Goal: Information Seeking & Learning: Learn about a topic

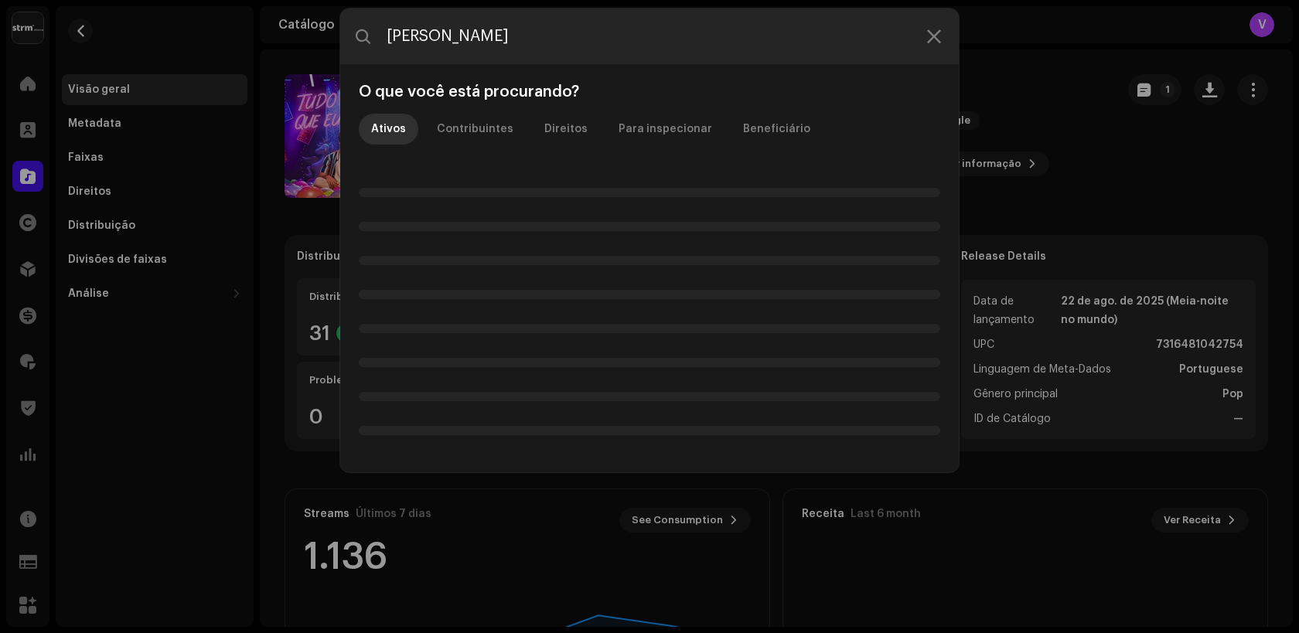
type input "[PERSON_NAME]"
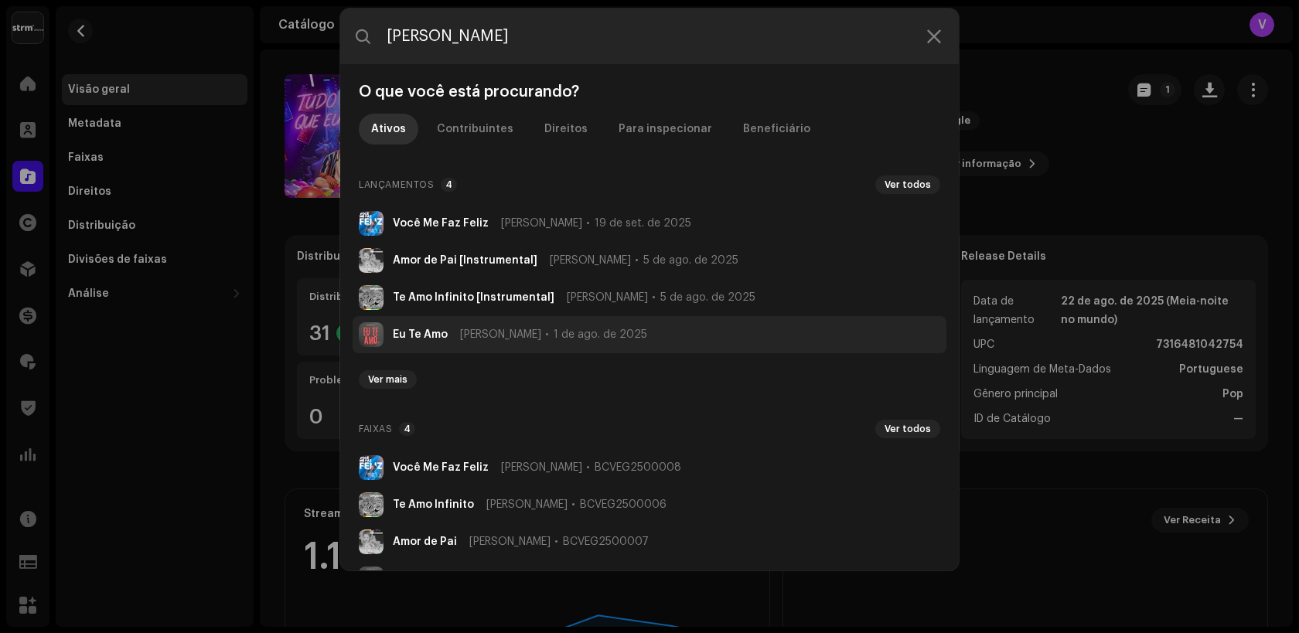
click at [421, 342] on li "Eu Te Amo [PERSON_NAME] [DATE]" at bounding box center [649, 334] width 594 height 37
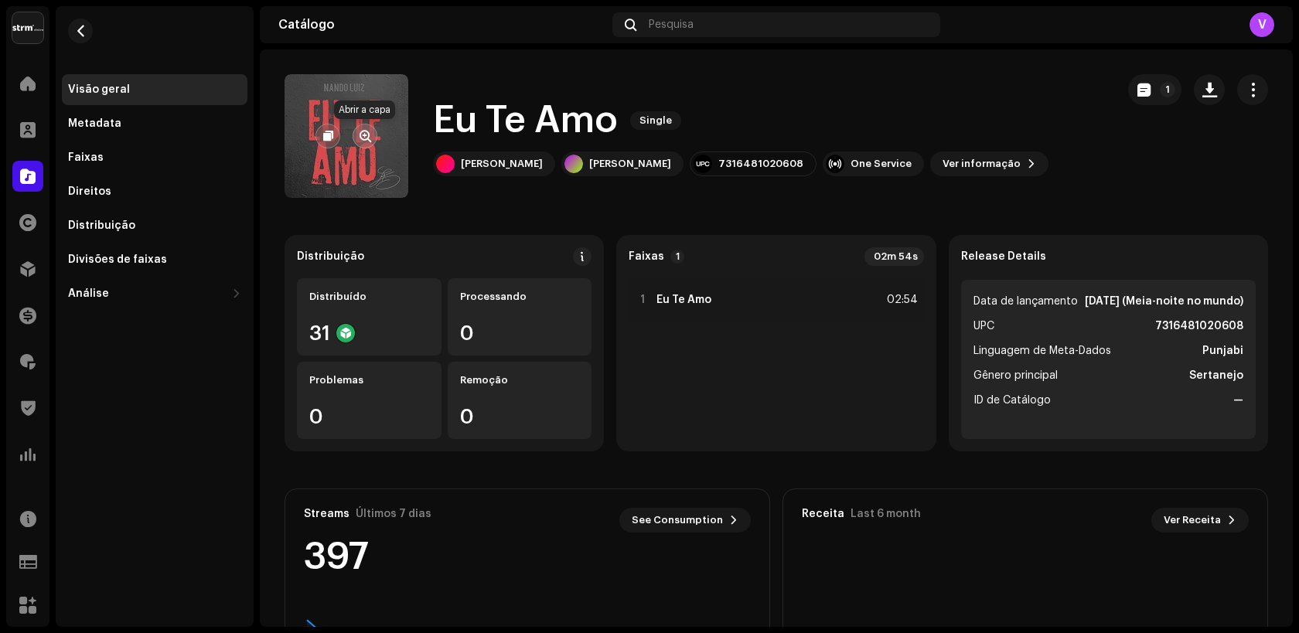
click at [360, 136] on span "button" at bounding box center [365, 136] width 12 height 12
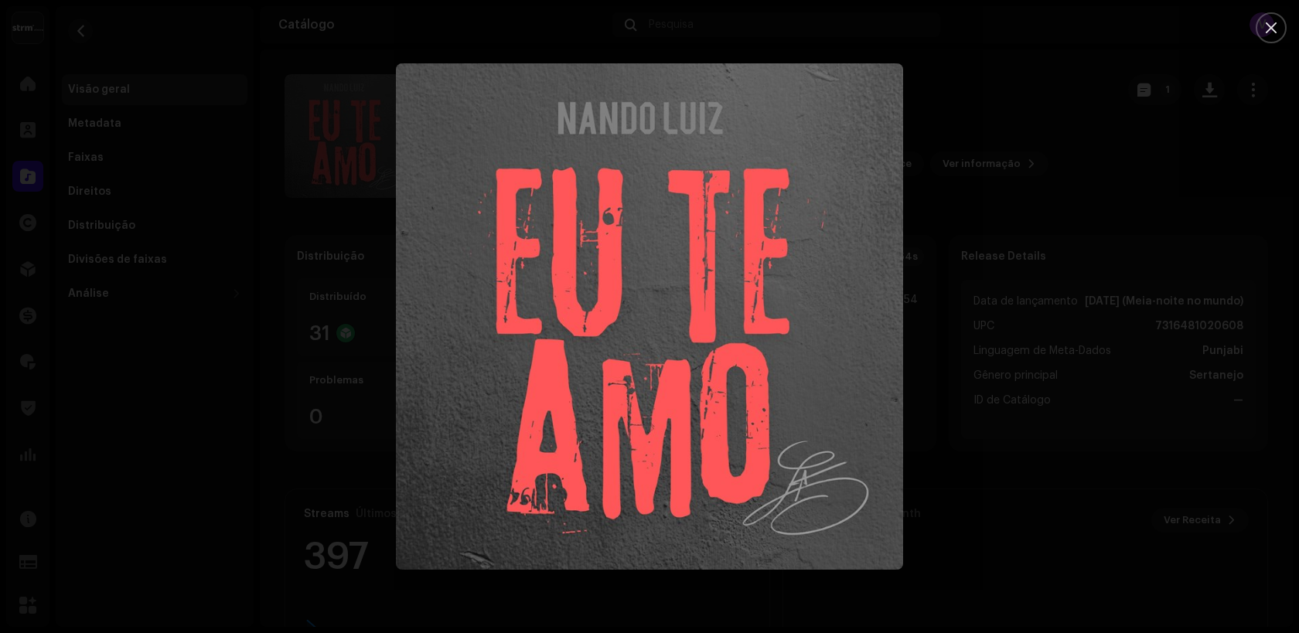
click at [499, 44] on div at bounding box center [649, 316] width 1299 height 633
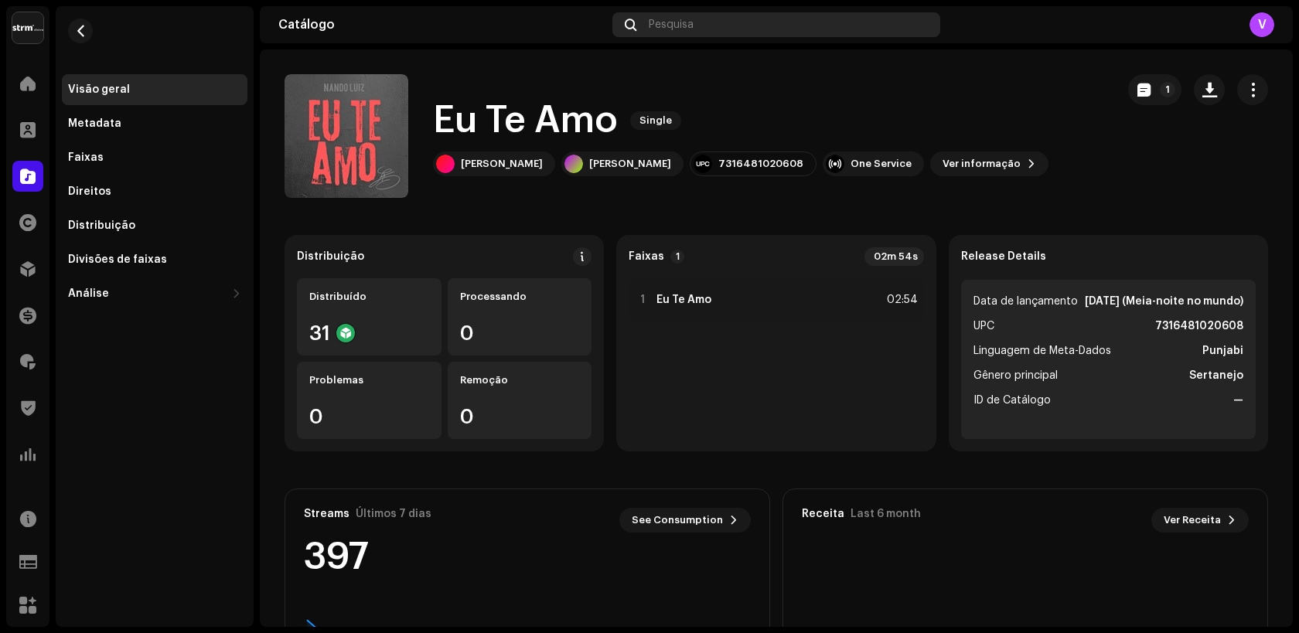
click at [699, 26] on div "Pesquisa" at bounding box center [776, 24] width 328 height 25
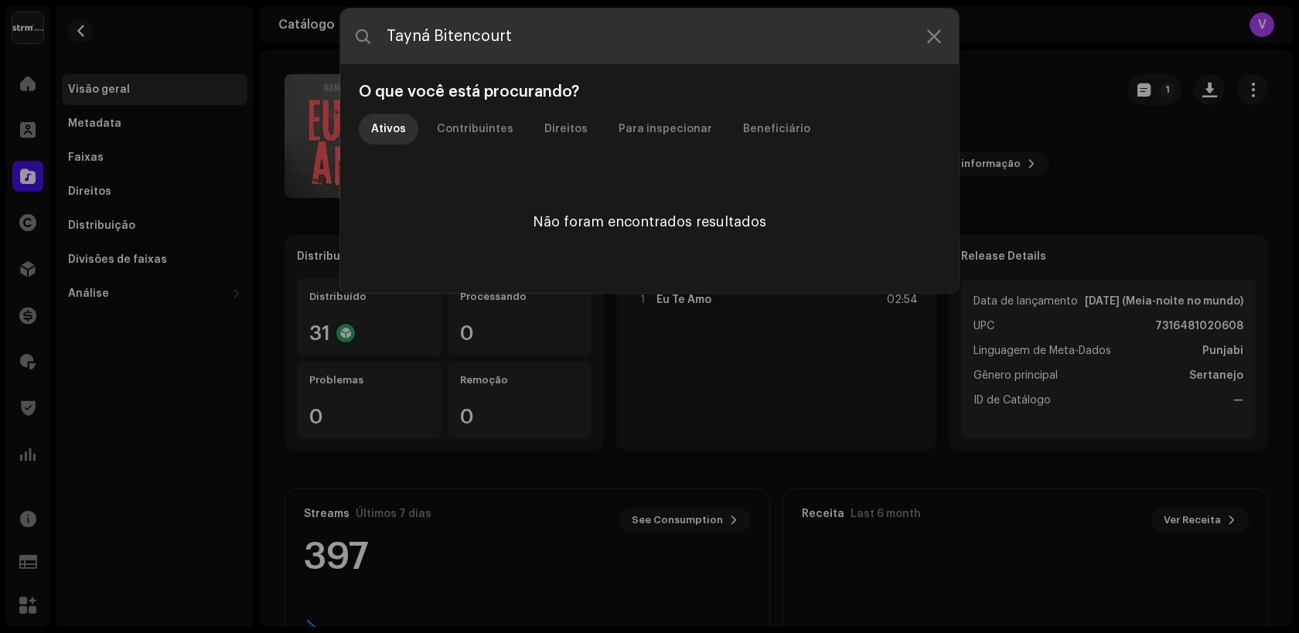
click at [453, 35] on input "Tayná Bitencourt" at bounding box center [649, 37] width 618 height 56
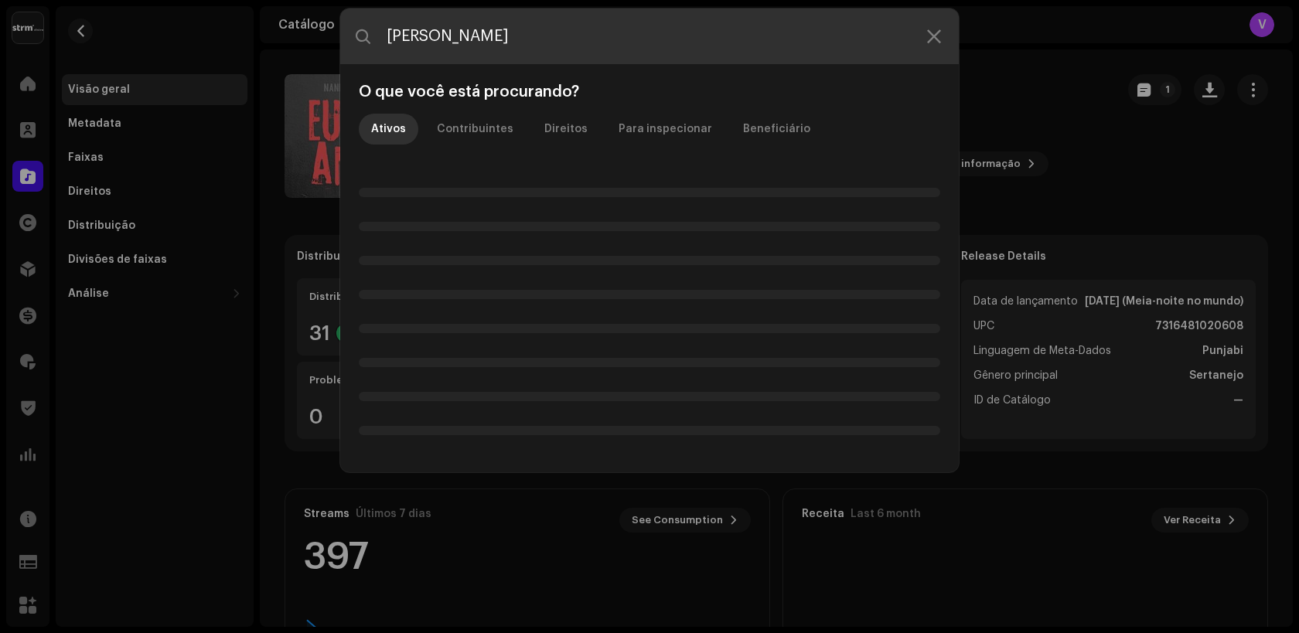
click at [394, 35] on input "[PERSON_NAME]" at bounding box center [649, 37] width 618 height 56
type input "Thayná Bitencourt"
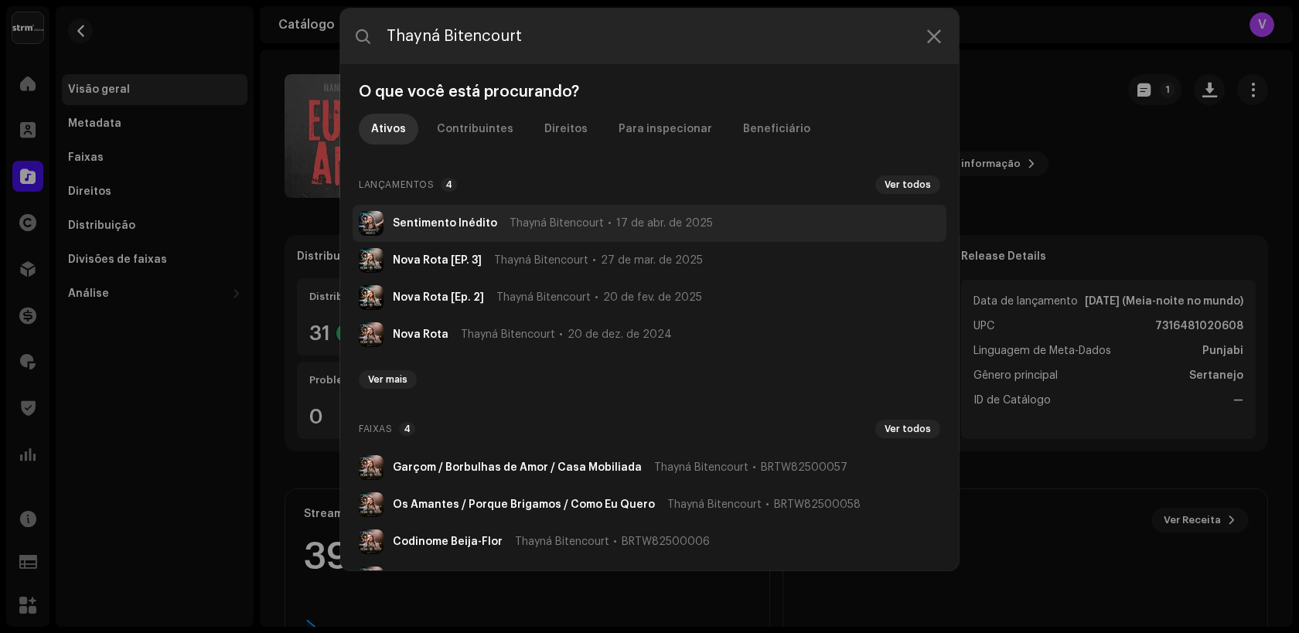
click at [432, 226] on strong "Sentimento Inédito" at bounding box center [445, 223] width 104 height 12
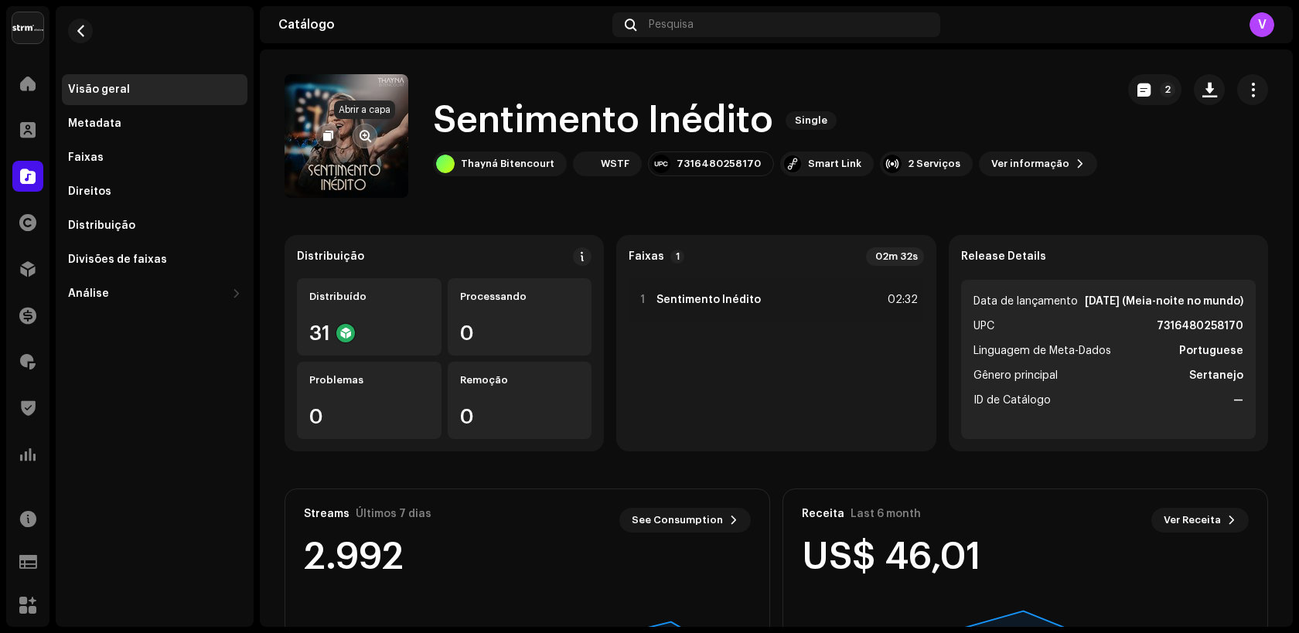
click at [363, 136] on span "button" at bounding box center [365, 136] width 12 height 12
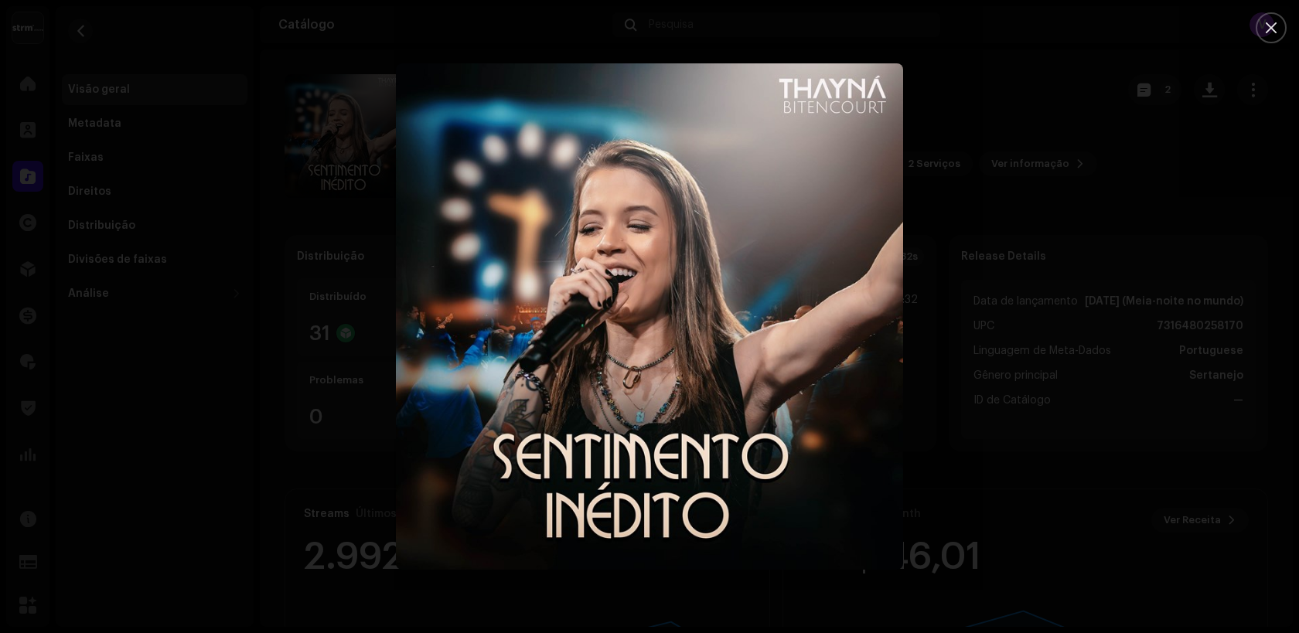
click at [361, 167] on div at bounding box center [649, 316] width 1299 height 633
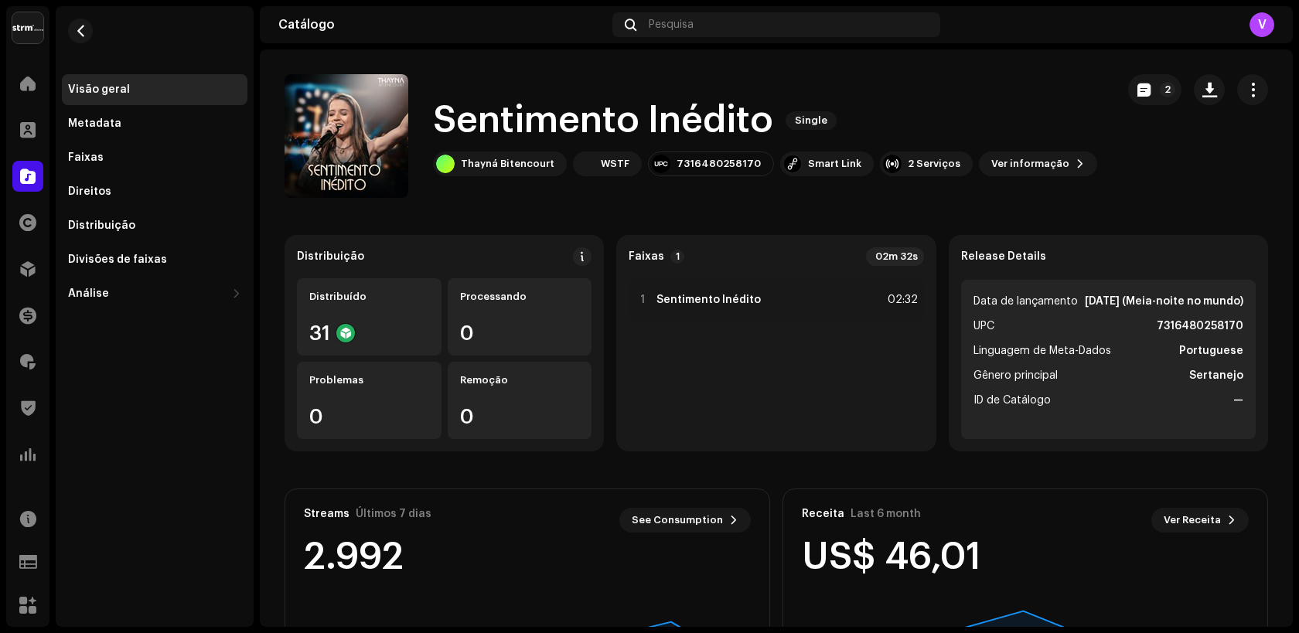
click at [730, 40] on div "Catálogo Pesquisa V" at bounding box center [776, 24] width 1033 height 37
click at [730, 32] on div "Pesquisa" at bounding box center [776, 24] width 328 height 25
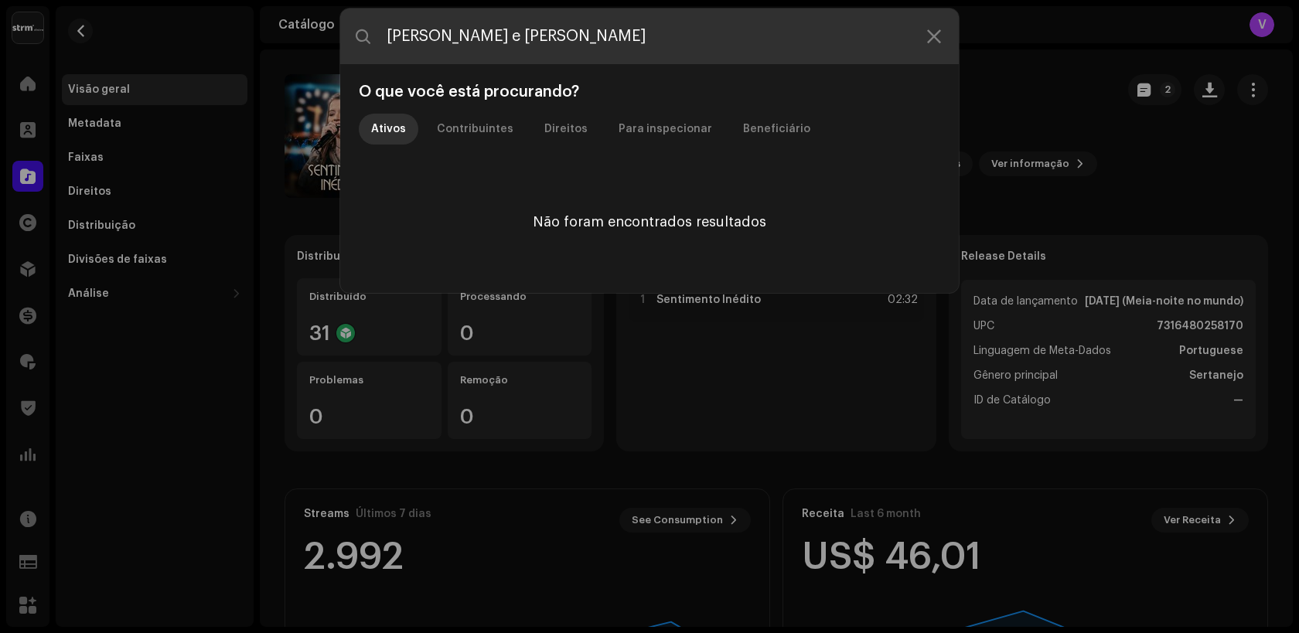
paste input "&"
type input "Rayane & Rafaela"
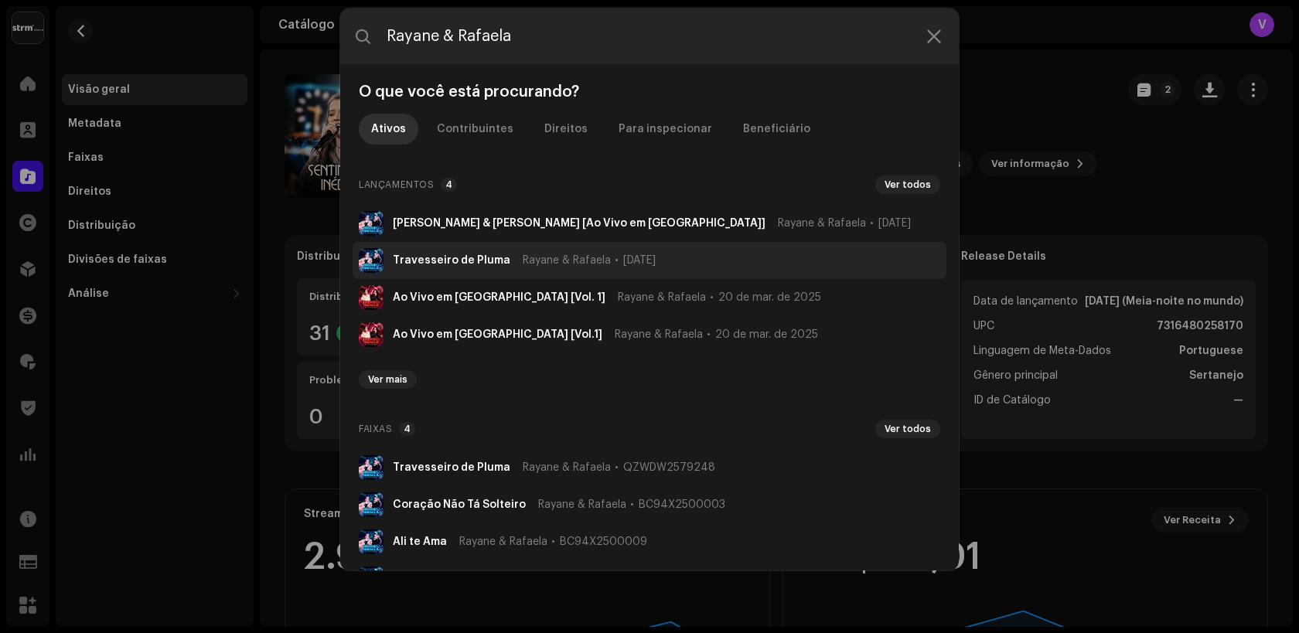
click at [441, 254] on strong "Travesseiro de Pluma" at bounding box center [451, 260] width 117 height 12
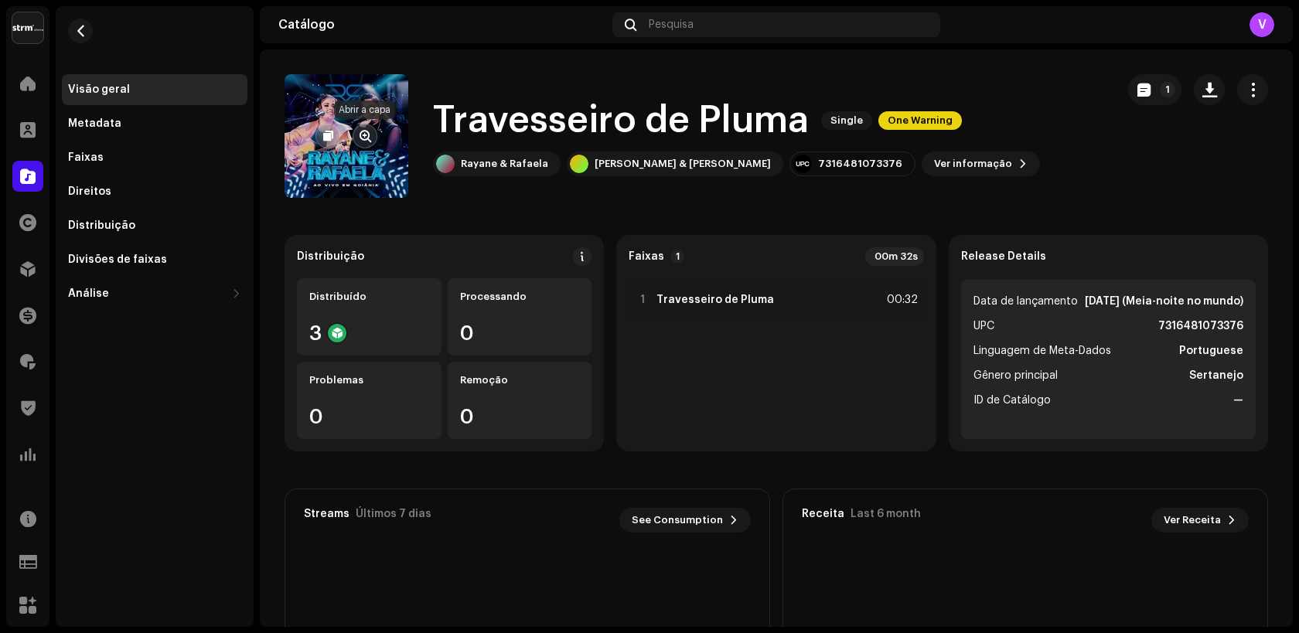
click at [361, 133] on span "button" at bounding box center [365, 136] width 12 height 12
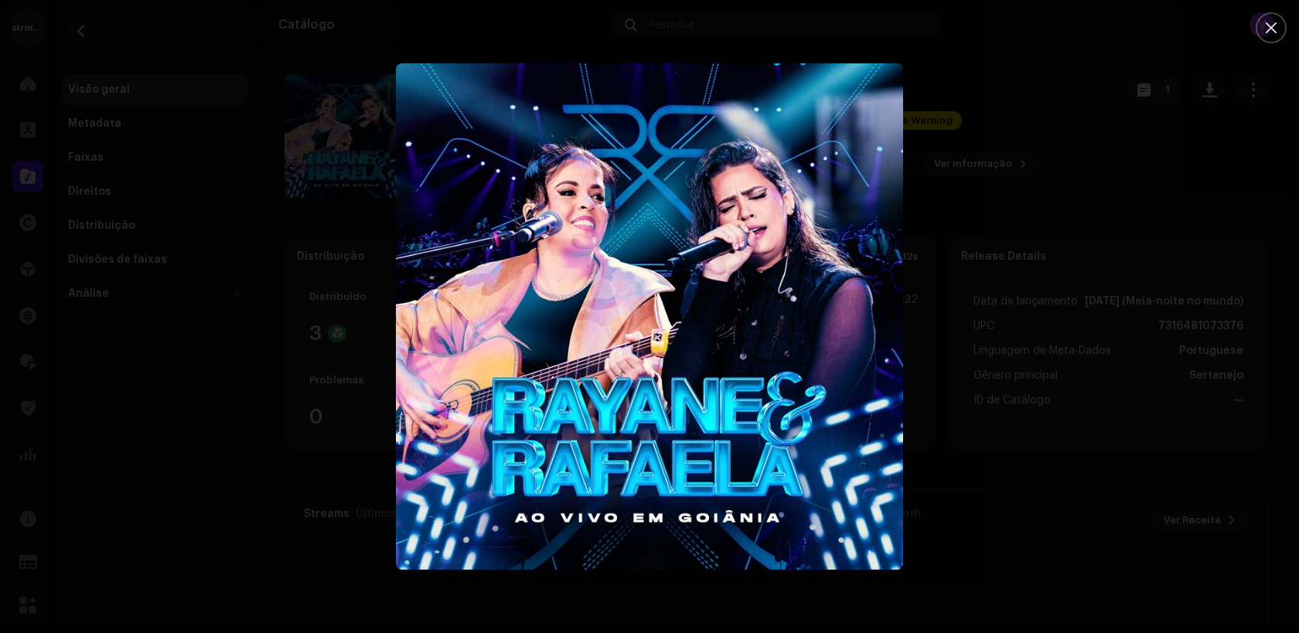
click at [618, 351] on img "1" at bounding box center [649, 316] width 506 height 506
click at [307, 79] on div at bounding box center [649, 316] width 1299 height 633
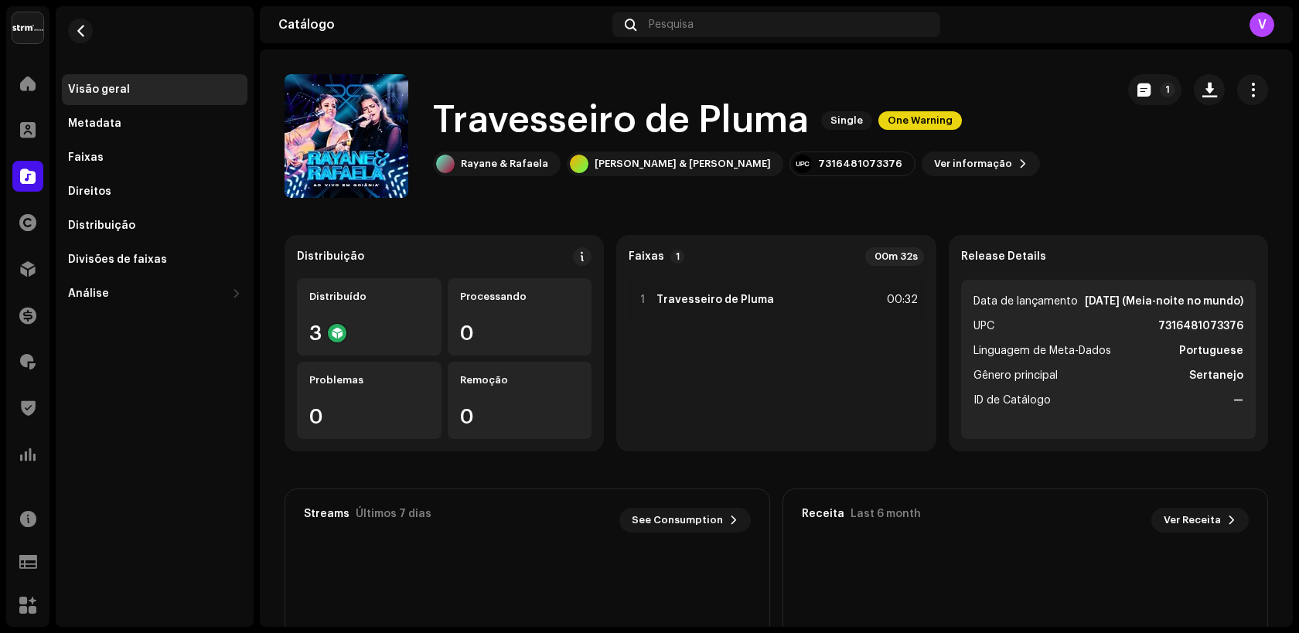
click at [376, 22] on div "Catálogo" at bounding box center [442, 25] width 328 height 12
click at [706, 18] on div "Pesquisa" at bounding box center [776, 24] width 328 height 25
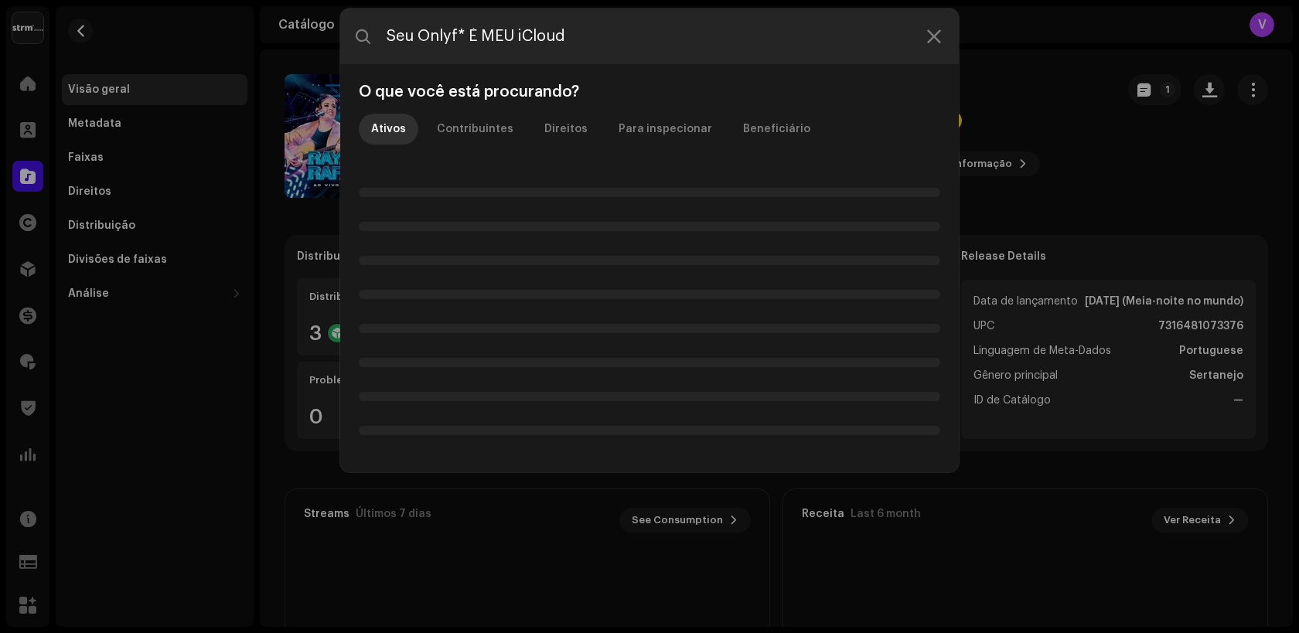
type input "Seu Onlyf* É MEU iCloud"
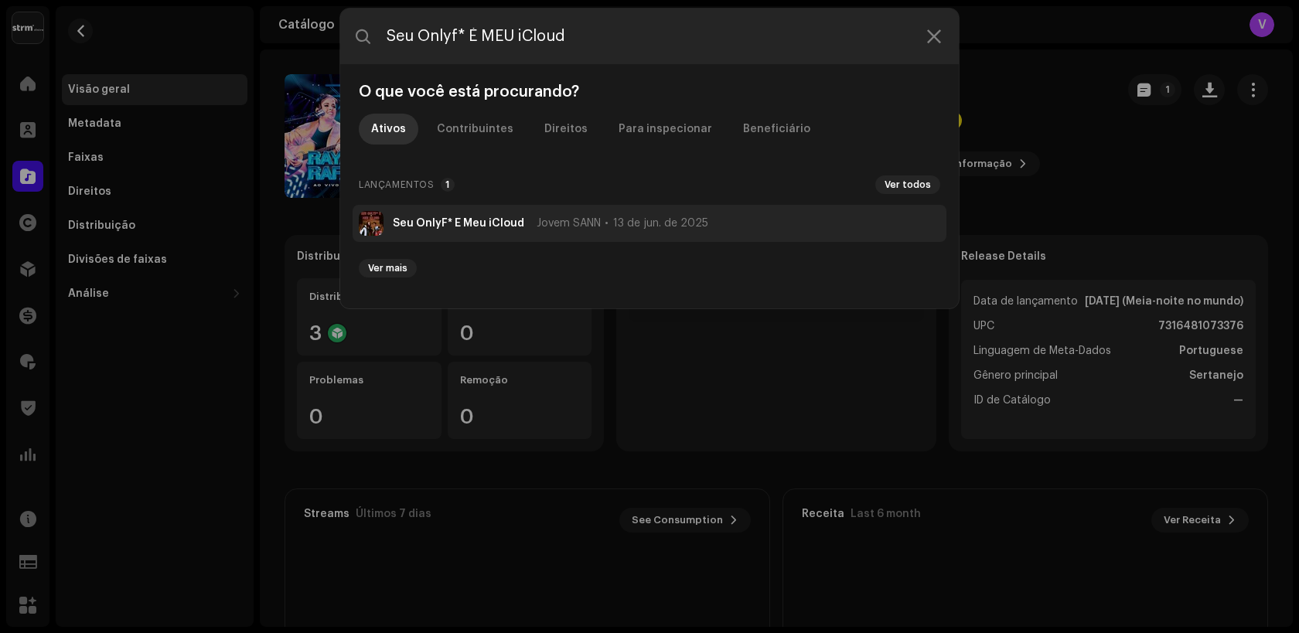
click at [366, 226] on img at bounding box center [371, 223] width 25 height 25
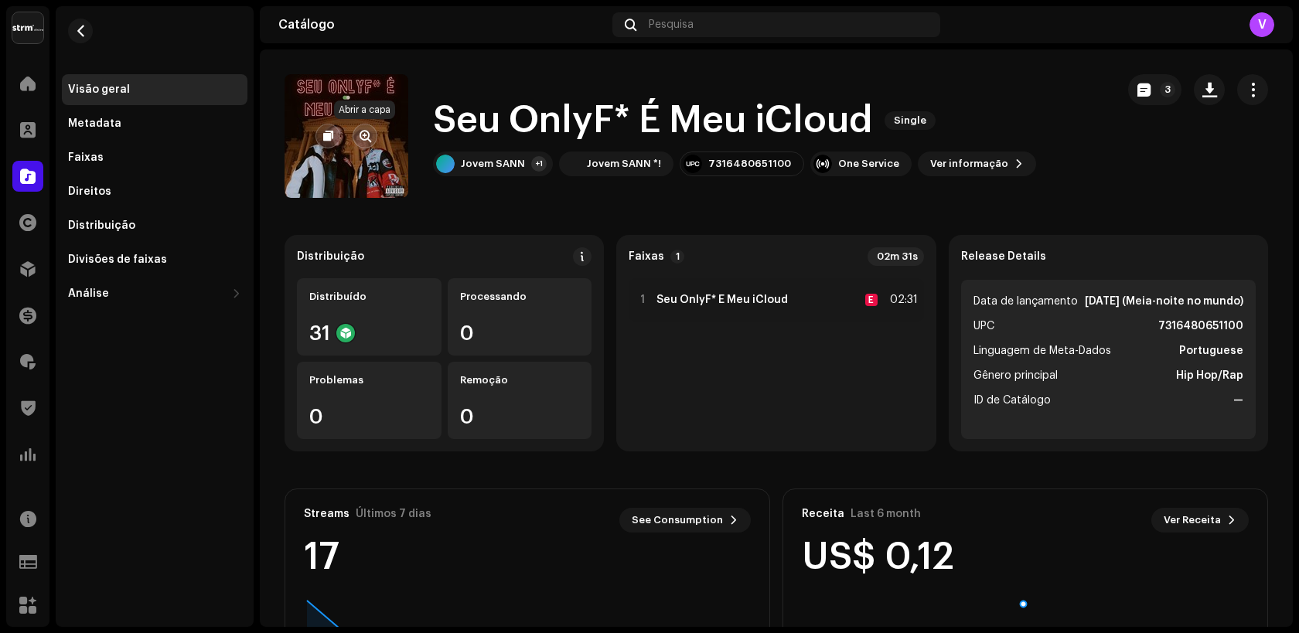
click at [365, 135] on span "button" at bounding box center [365, 136] width 12 height 12
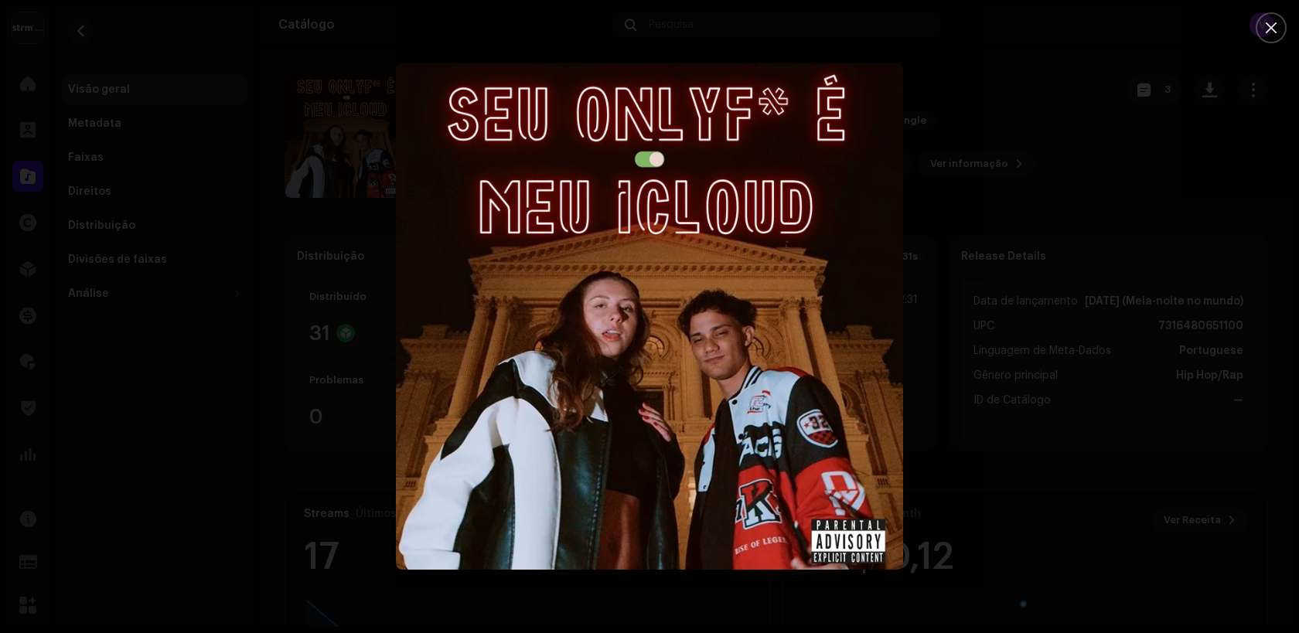
click at [295, 186] on div at bounding box center [649, 316] width 1299 height 633
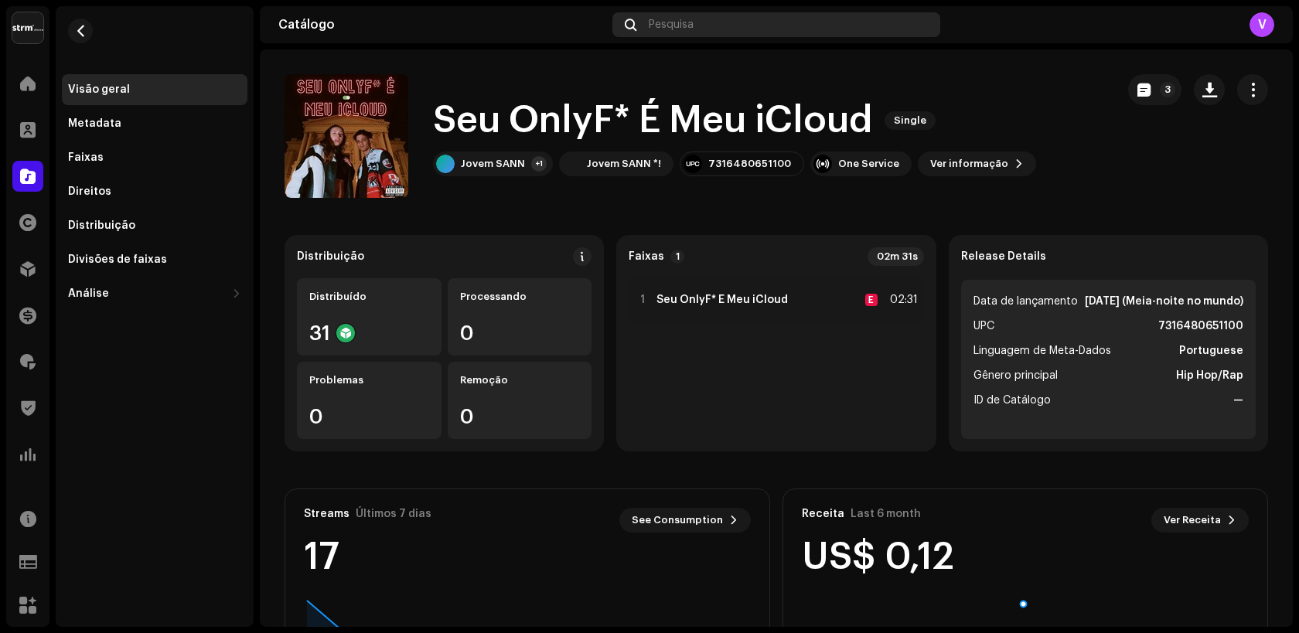
click at [652, 22] on span "Pesquisa" at bounding box center [671, 25] width 45 height 12
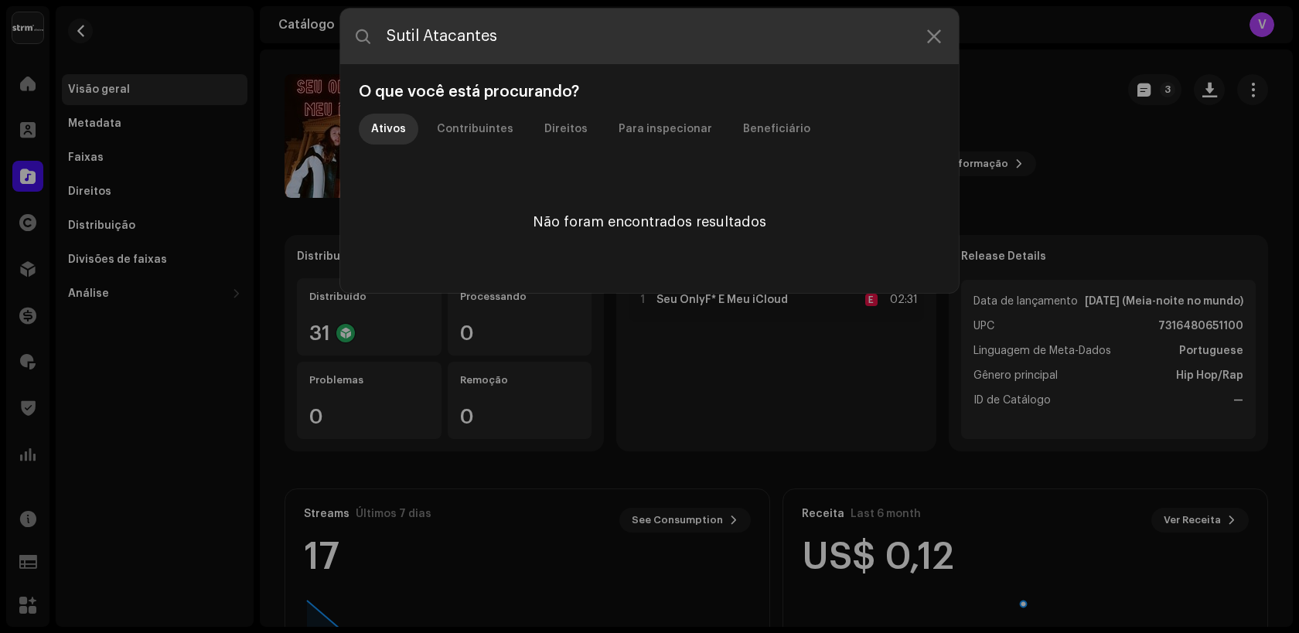
click at [421, 43] on input "Sutil Atacantes" at bounding box center [649, 37] width 618 height 56
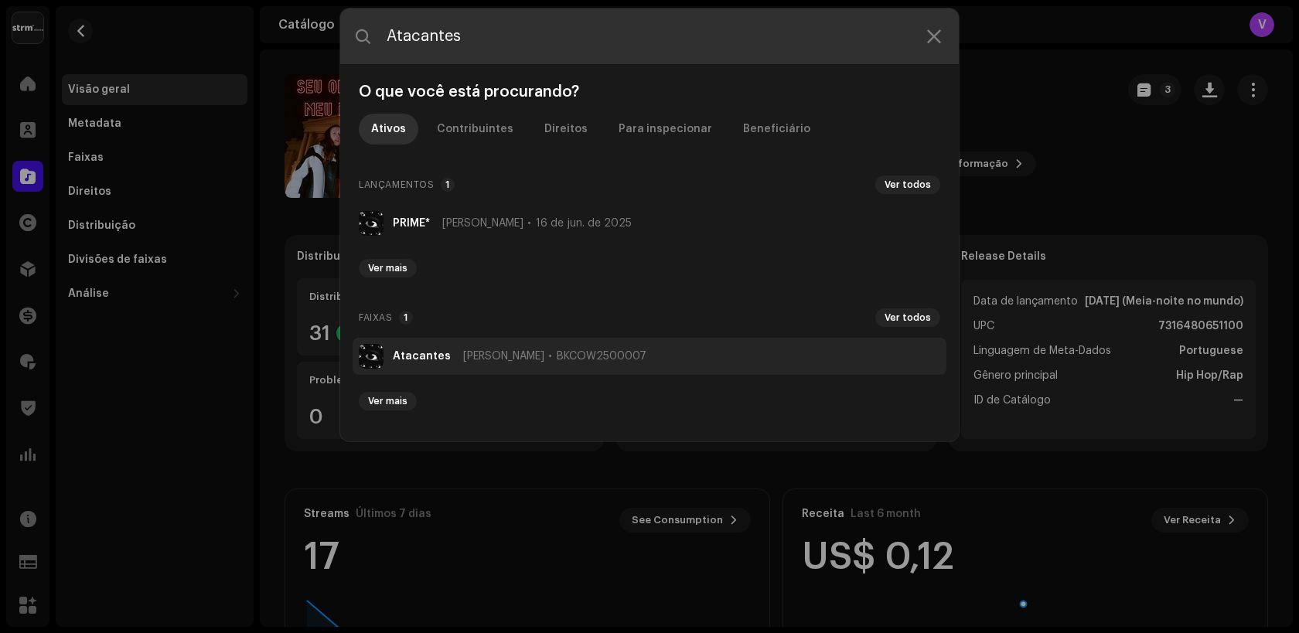
type input "Atacantes"
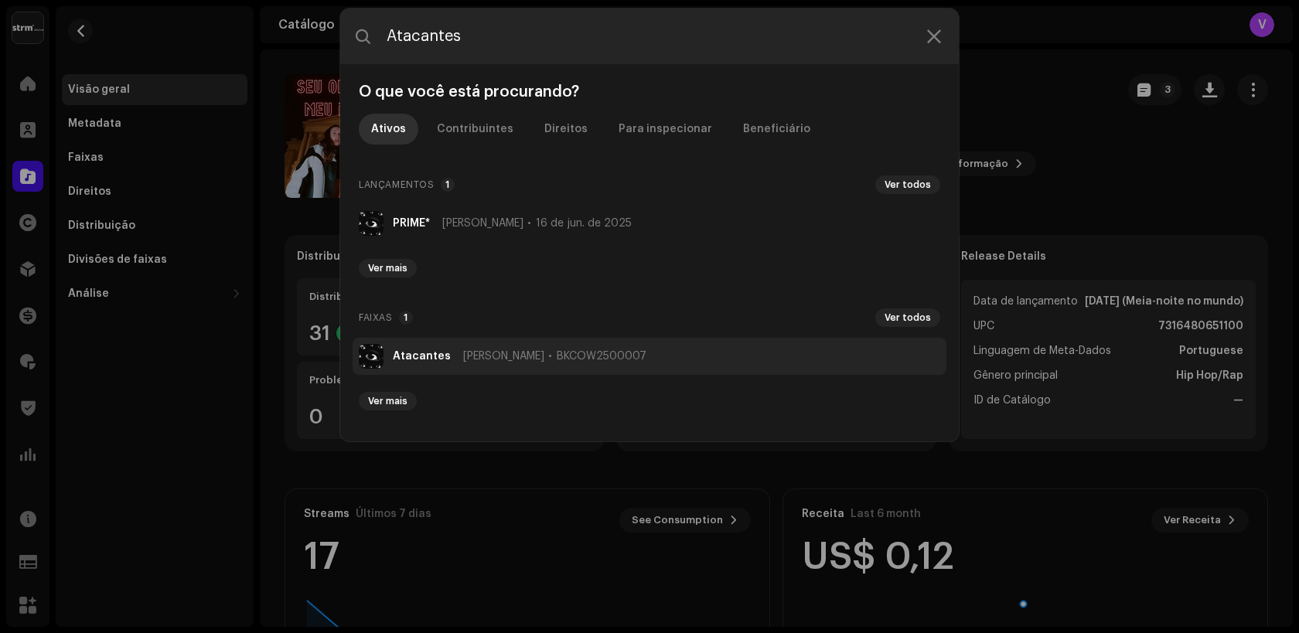
click at [397, 350] on strong "Atacantes" at bounding box center [422, 356] width 58 height 12
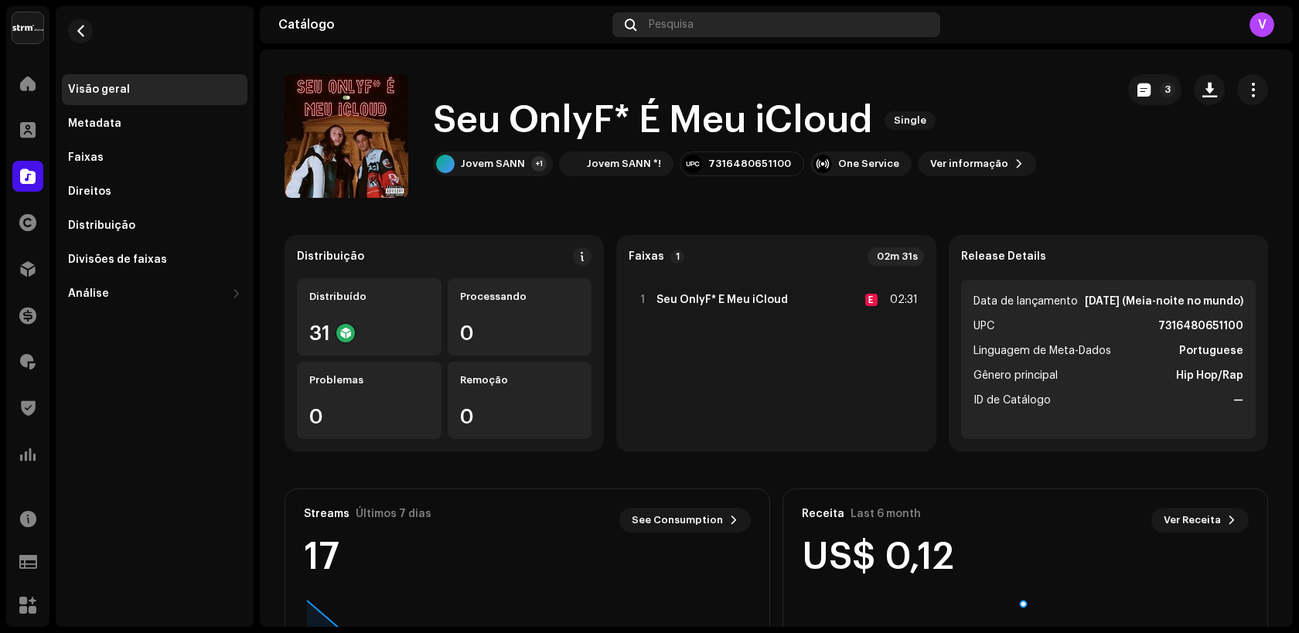
click at [662, 31] on div "Pesquisa" at bounding box center [776, 24] width 328 height 25
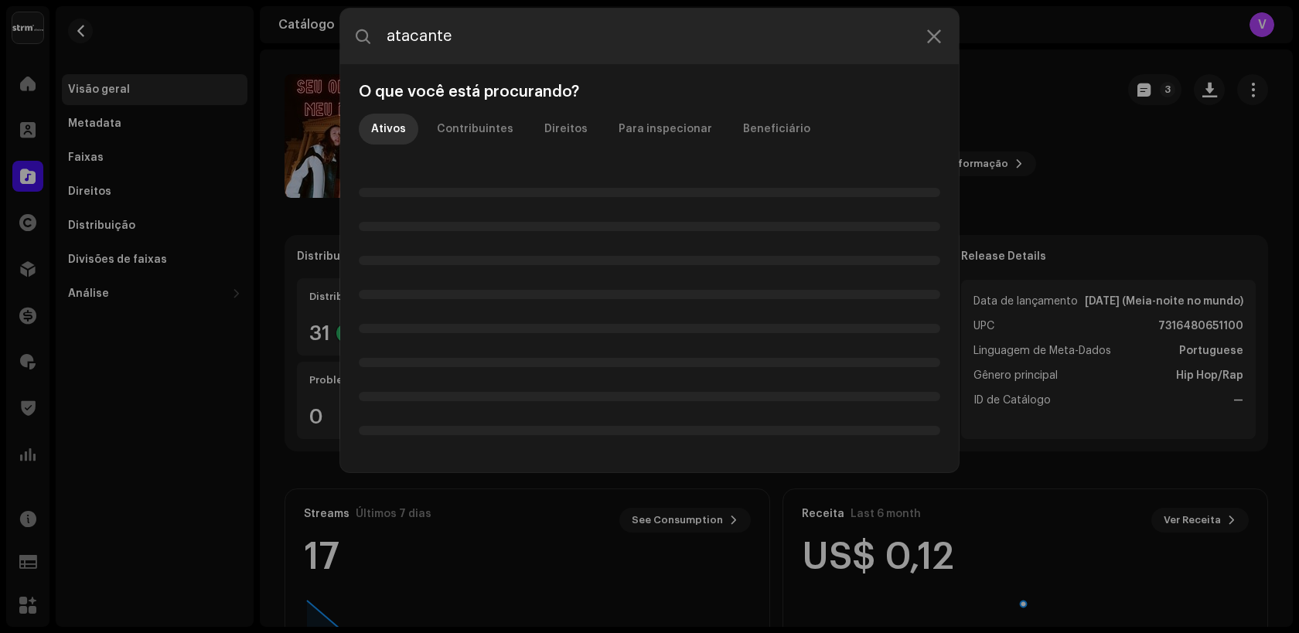
type input "atacantes"
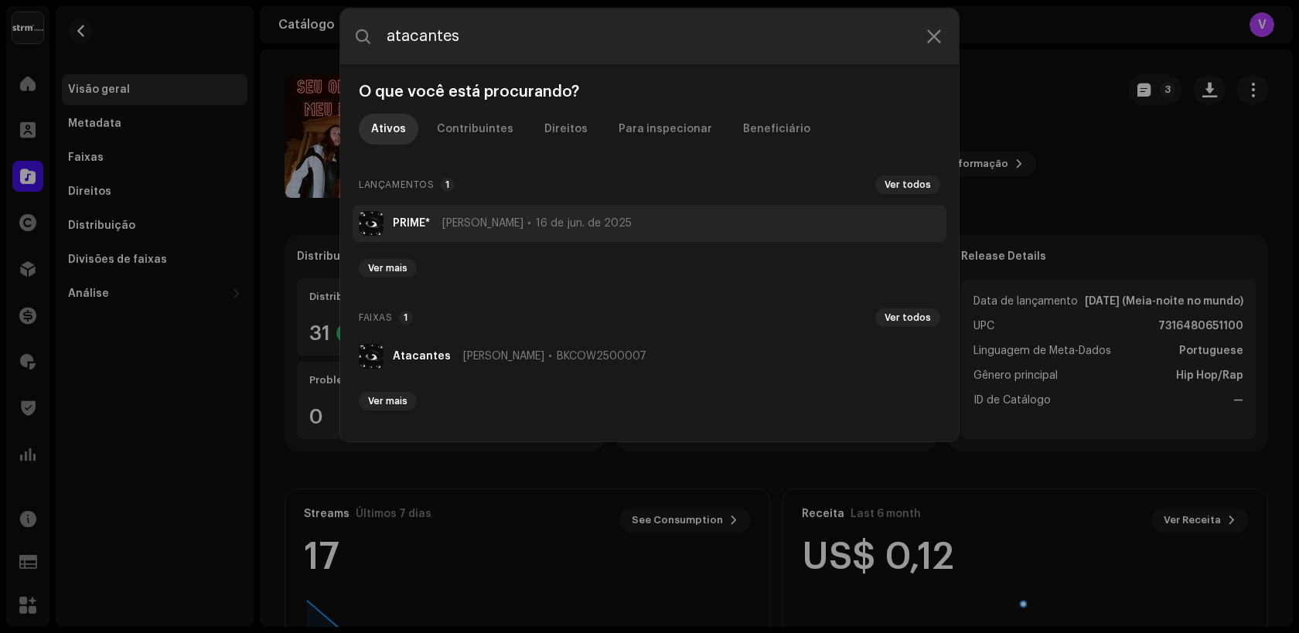
click at [376, 229] on img at bounding box center [371, 223] width 25 height 25
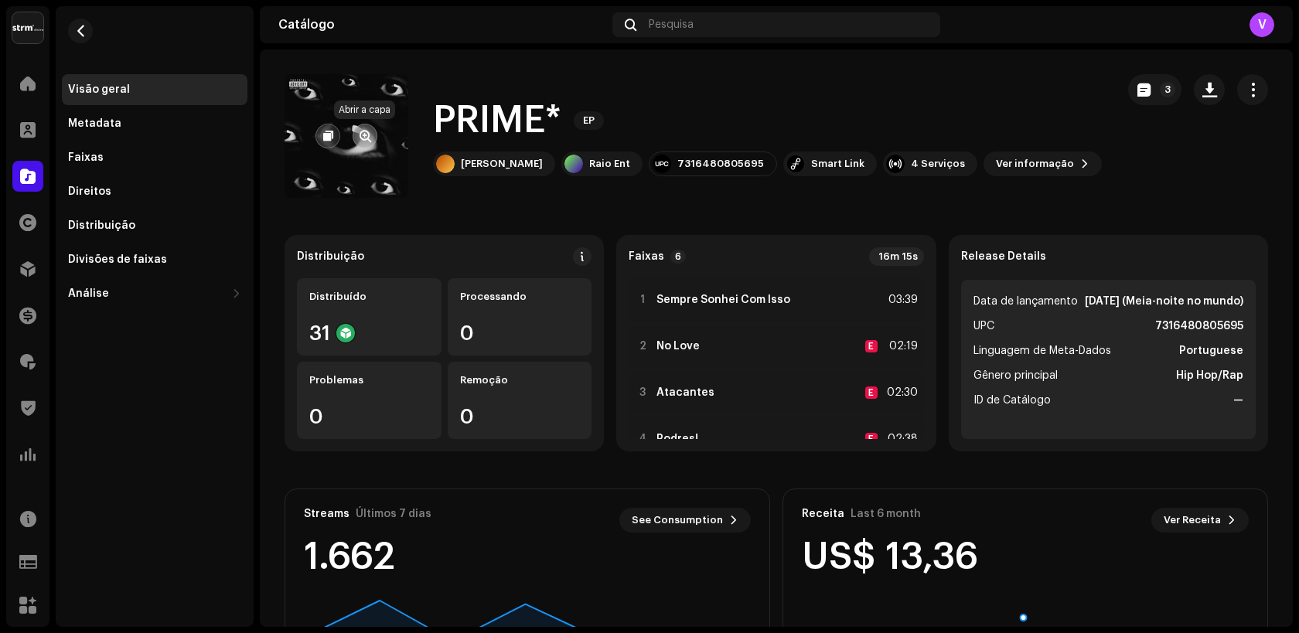
click at [367, 144] on button "button" at bounding box center [364, 136] width 25 height 25
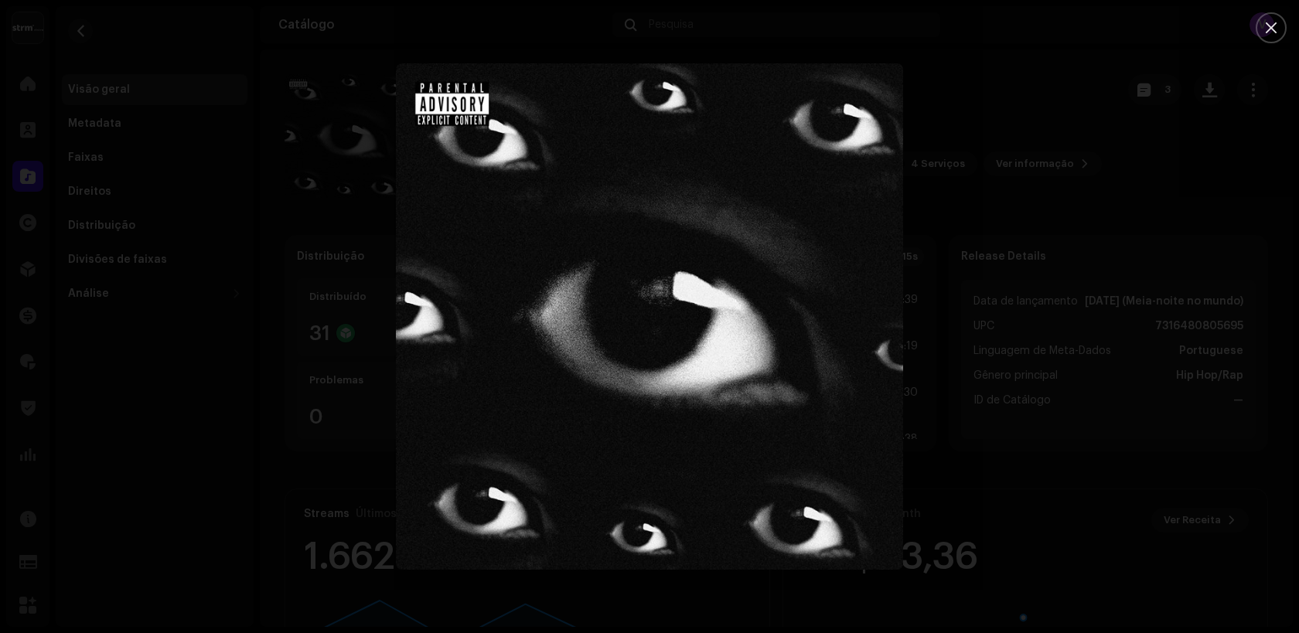
click at [280, 293] on div at bounding box center [649, 316] width 1299 height 633
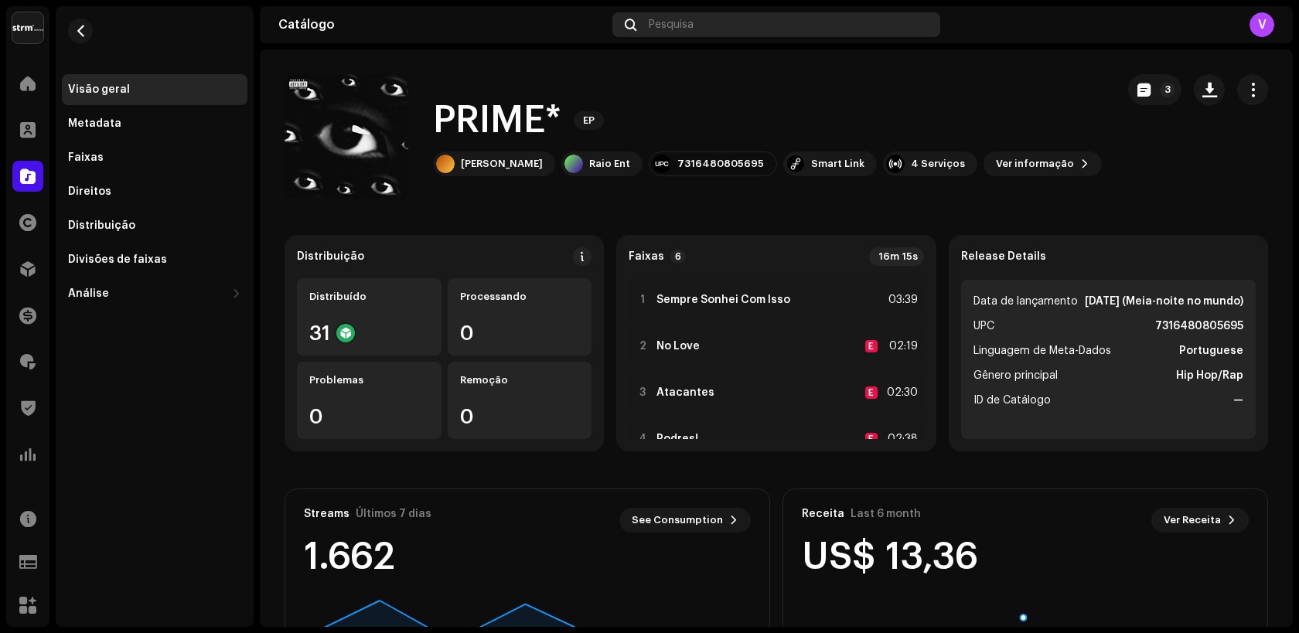
click at [690, 21] on span "Pesquisa" at bounding box center [671, 25] width 45 height 12
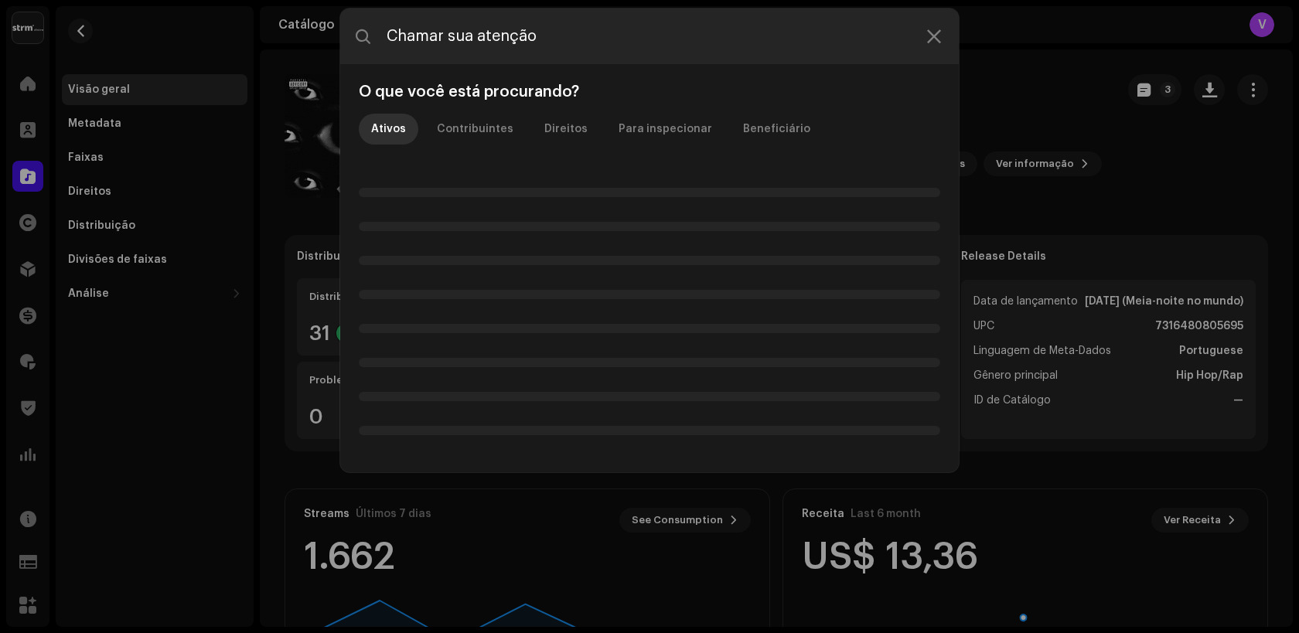
type input "Chamar sua atenção"
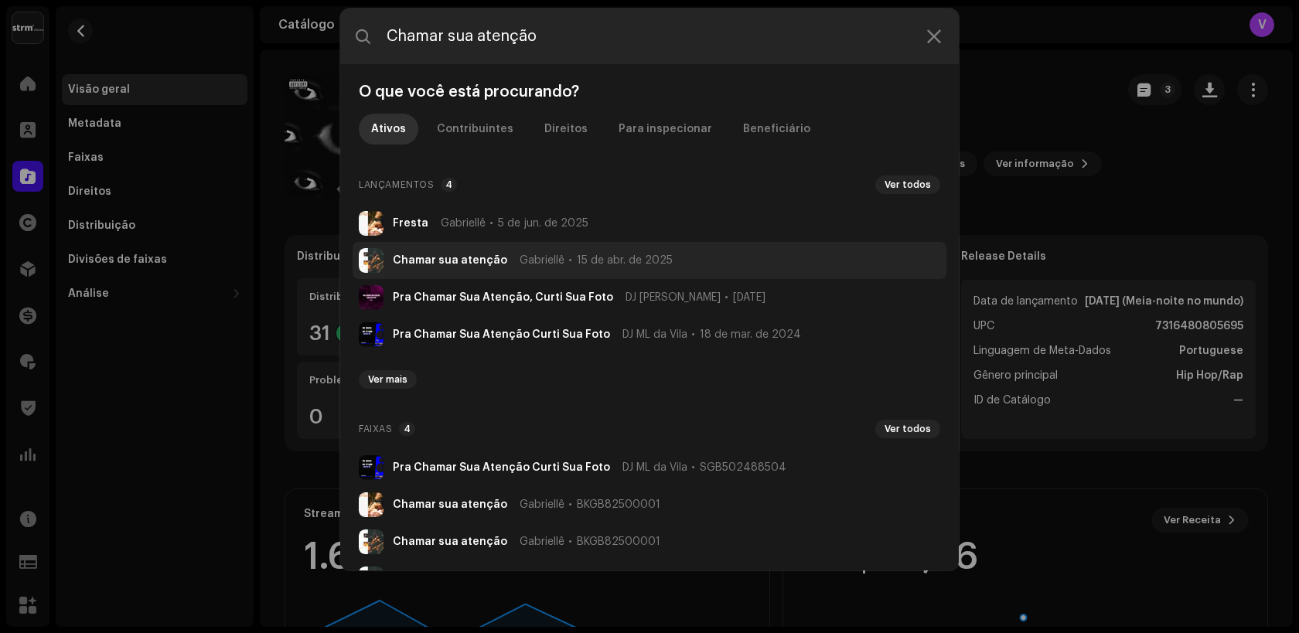
click at [440, 262] on strong "Chamar sua atenção" at bounding box center [450, 260] width 114 height 12
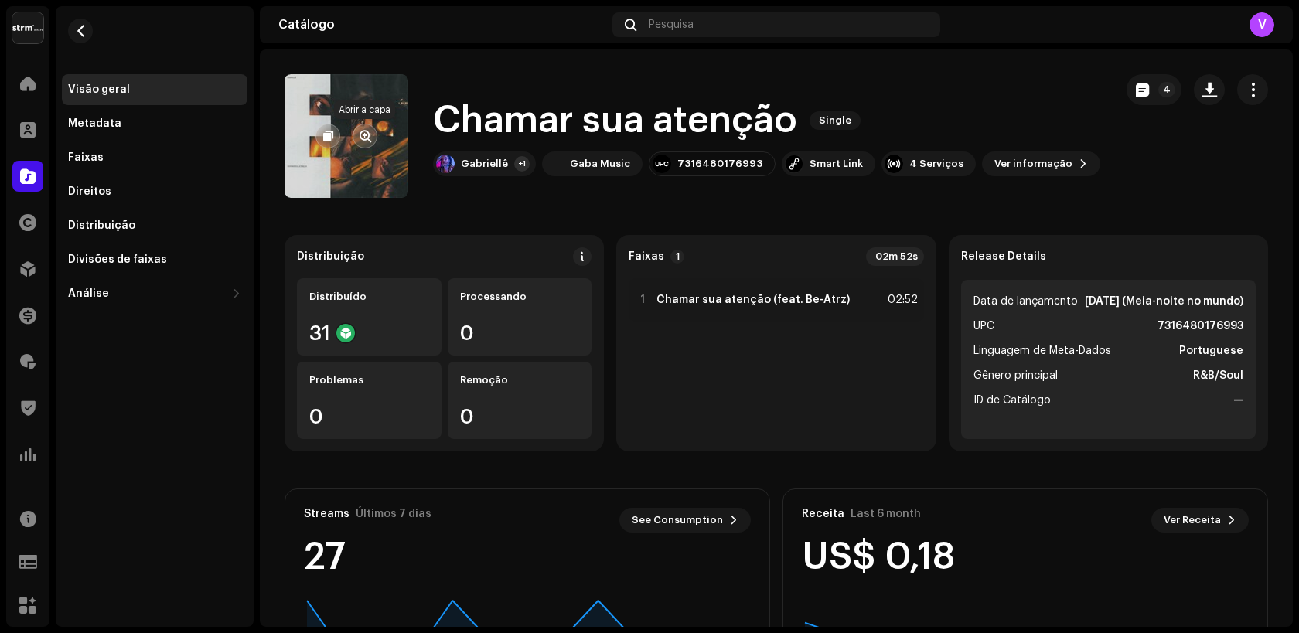
click at [365, 135] on span "button" at bounding box center [365, 136] width 12 height 12
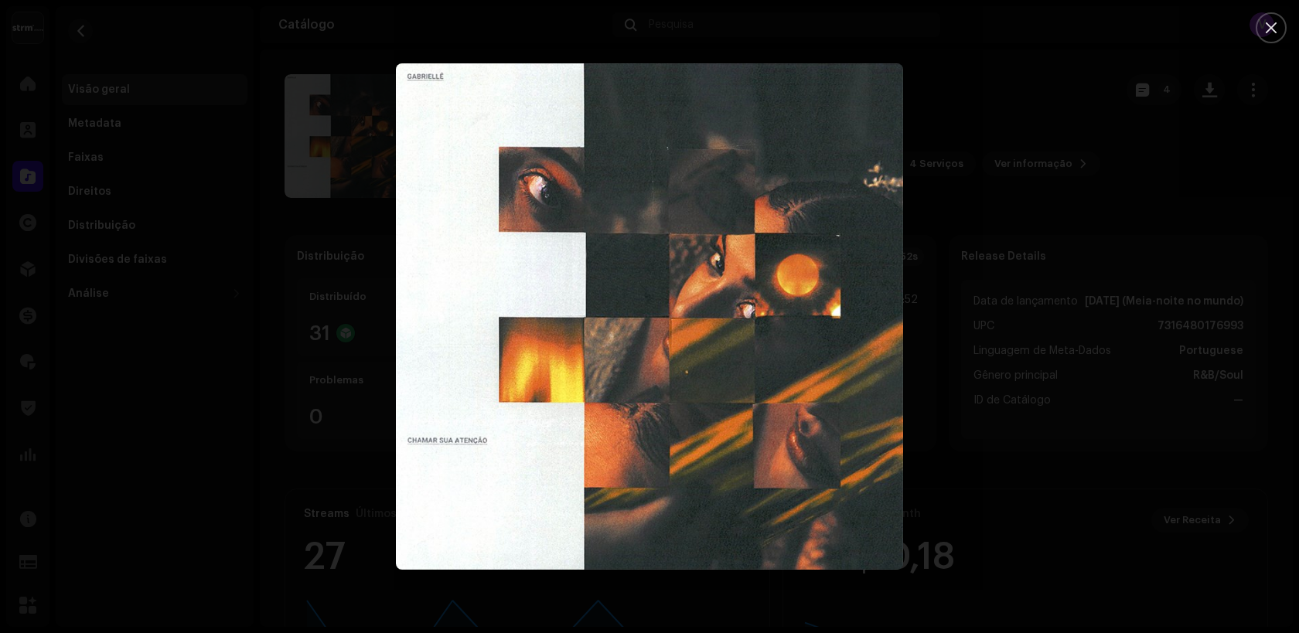
click at [645, 305] on img "1" at bounding box center [649, 316] width 506 height 506
click at [364, 192] on div at bounding box center [649, 316] width 1299 height 633
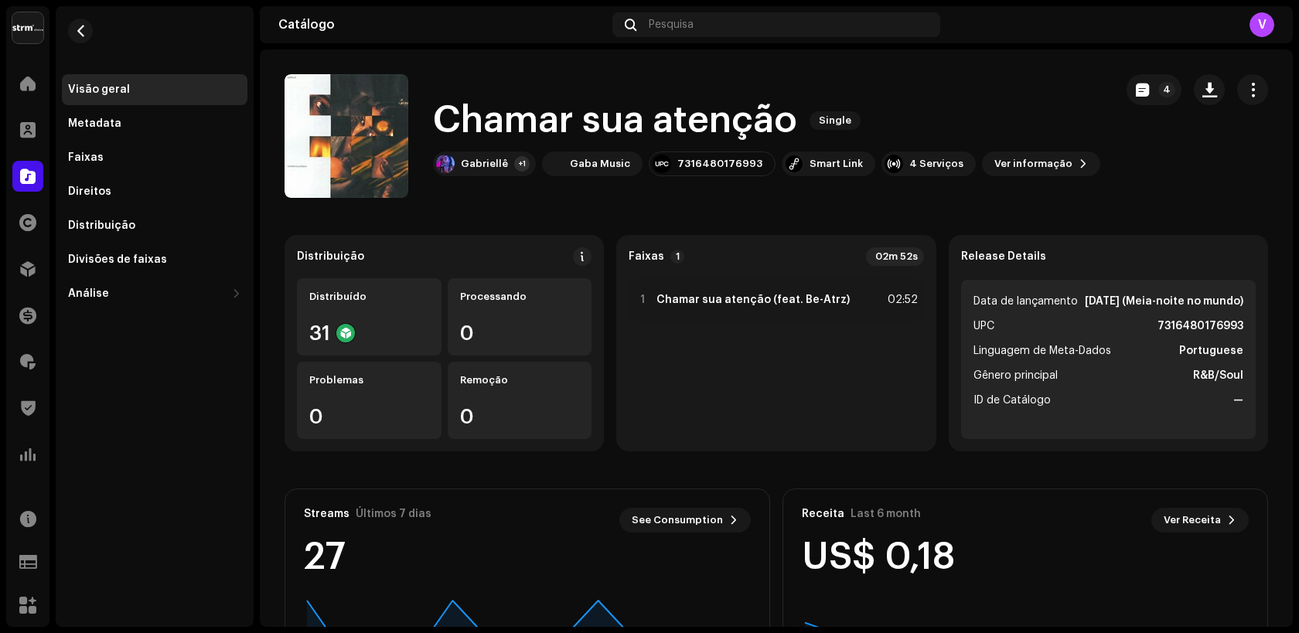
click at [398, 39] on div "Catálogo Pesquisa V" at bounding box center [776, 24] width 1033 height 37
click at [705, 24] on div "Pesquisa" at bounding box center [776, 24] width 328 height 25
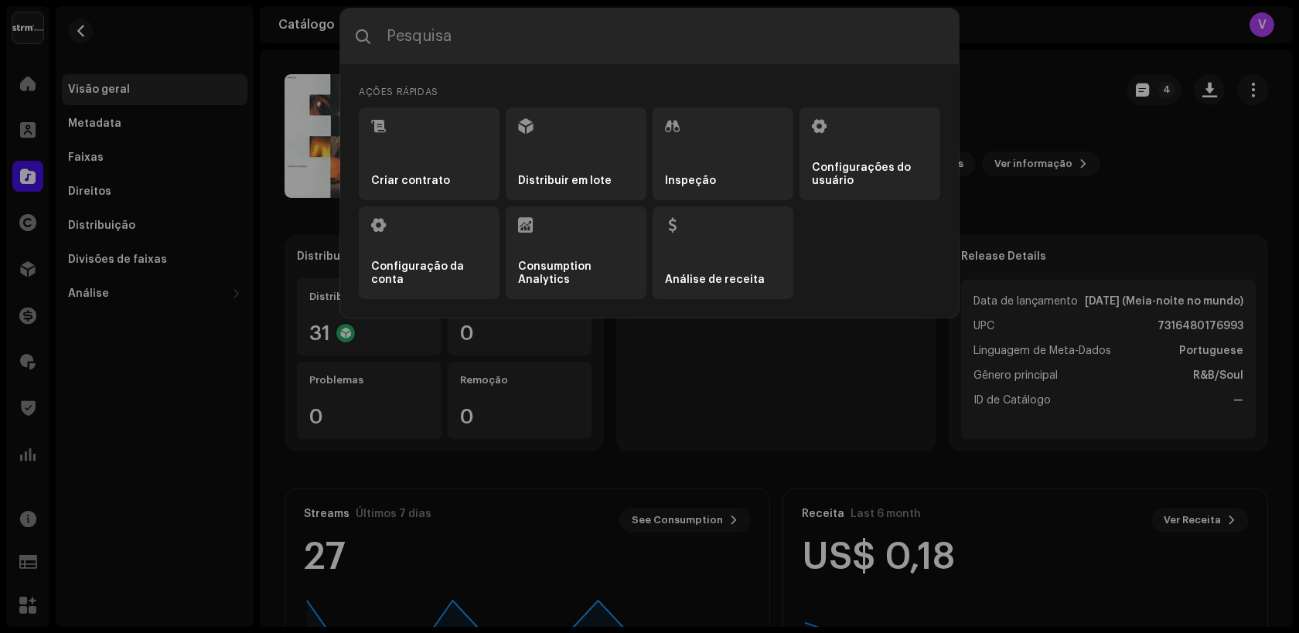
type input "[PERSON_NAME]"
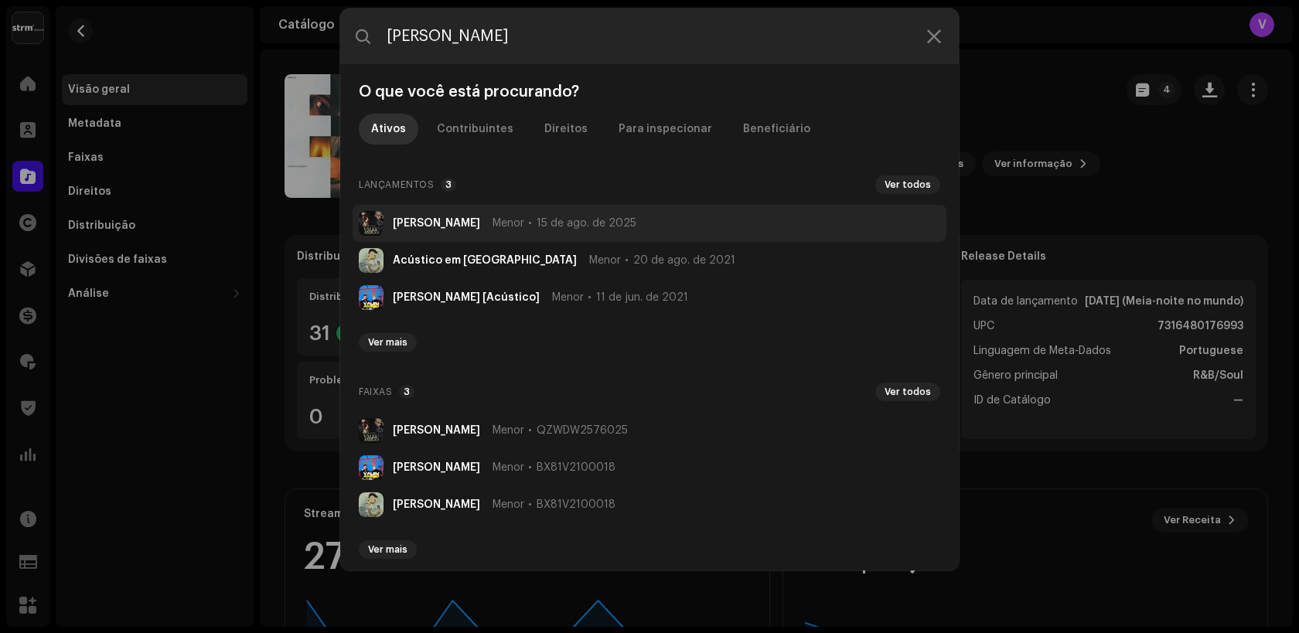
click at [432, 225] on strong "[PERSON_NAME]" at bounding box center [436, 223] width 87 height 12
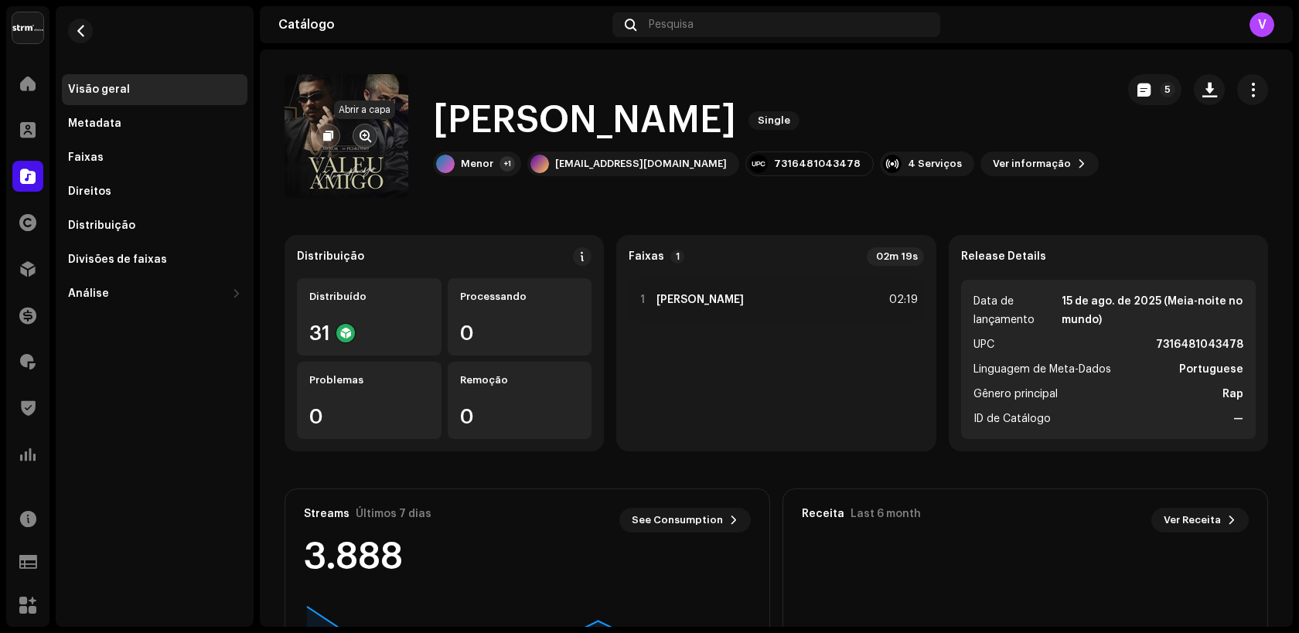
click at [363, 138] on span "button" at bounding box center [365, 136] width 12 height 12
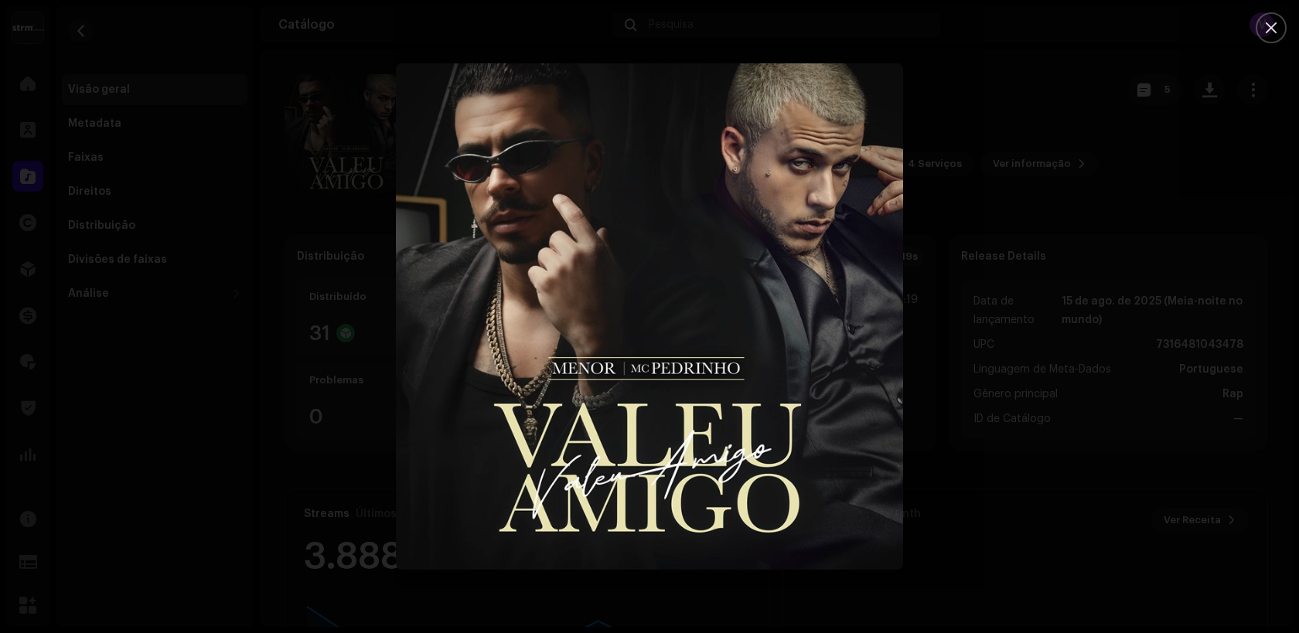
click at [311, 171] on div at bounding box center [649, 316] width 1299 height 633
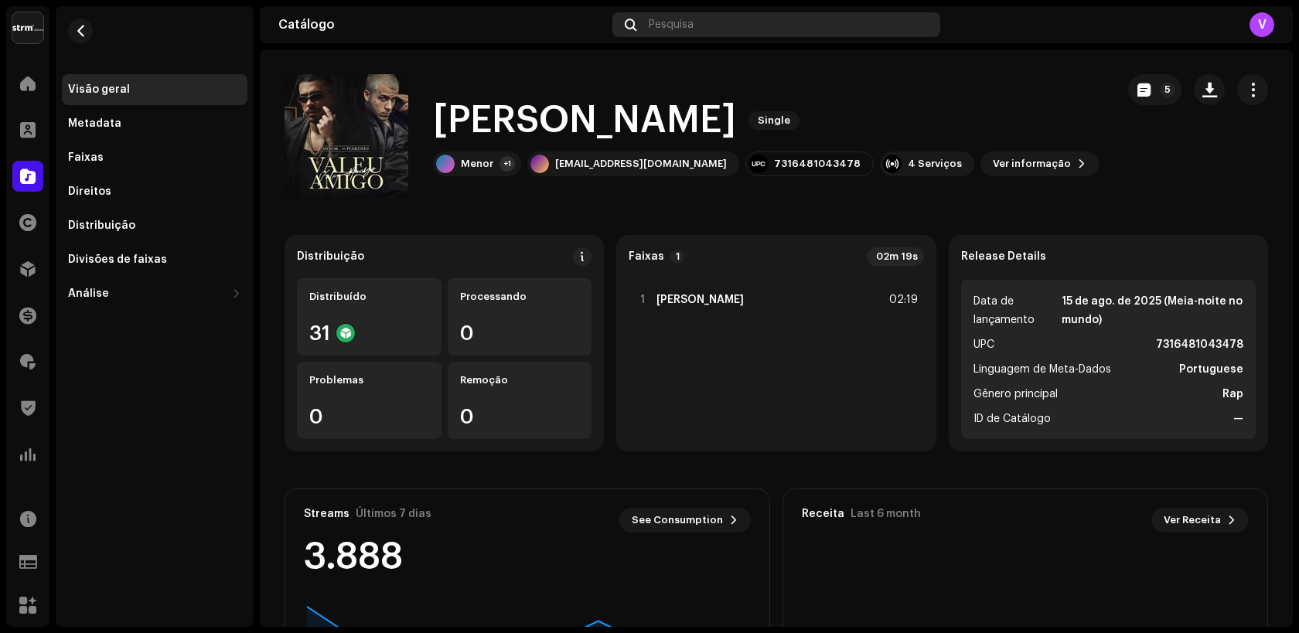
click at [710, 31] on div "Pesquisa" at bounding box center [776, 24] width 328 height 25
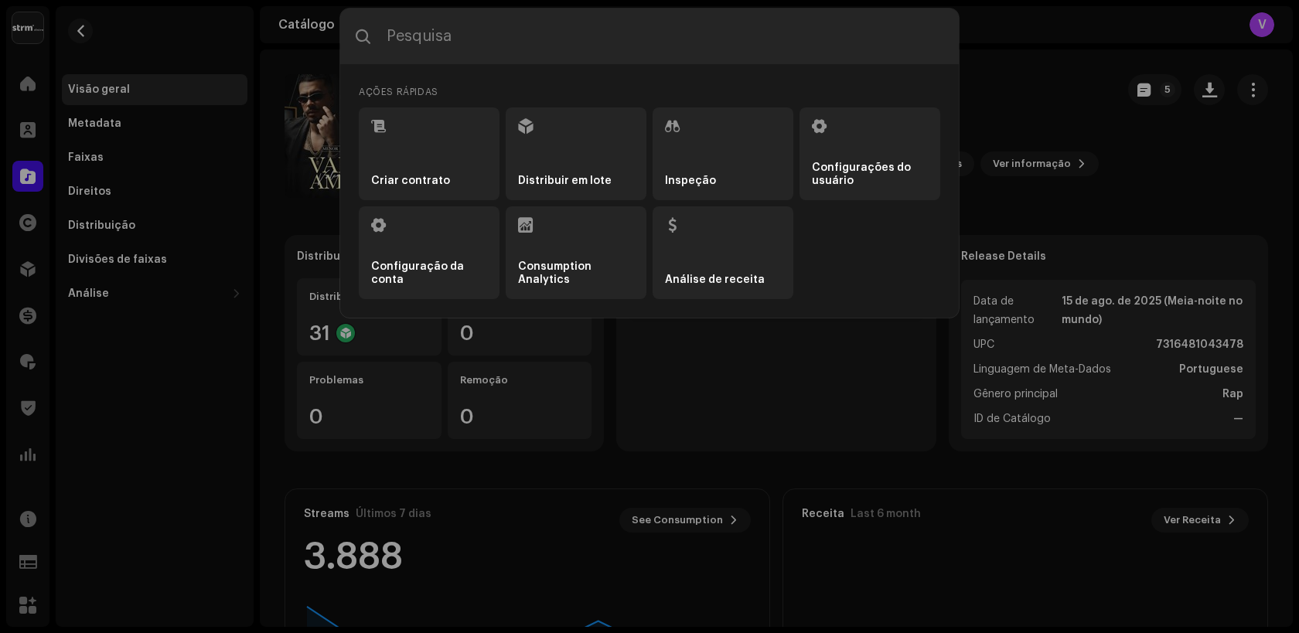
type input "Style Gangster"
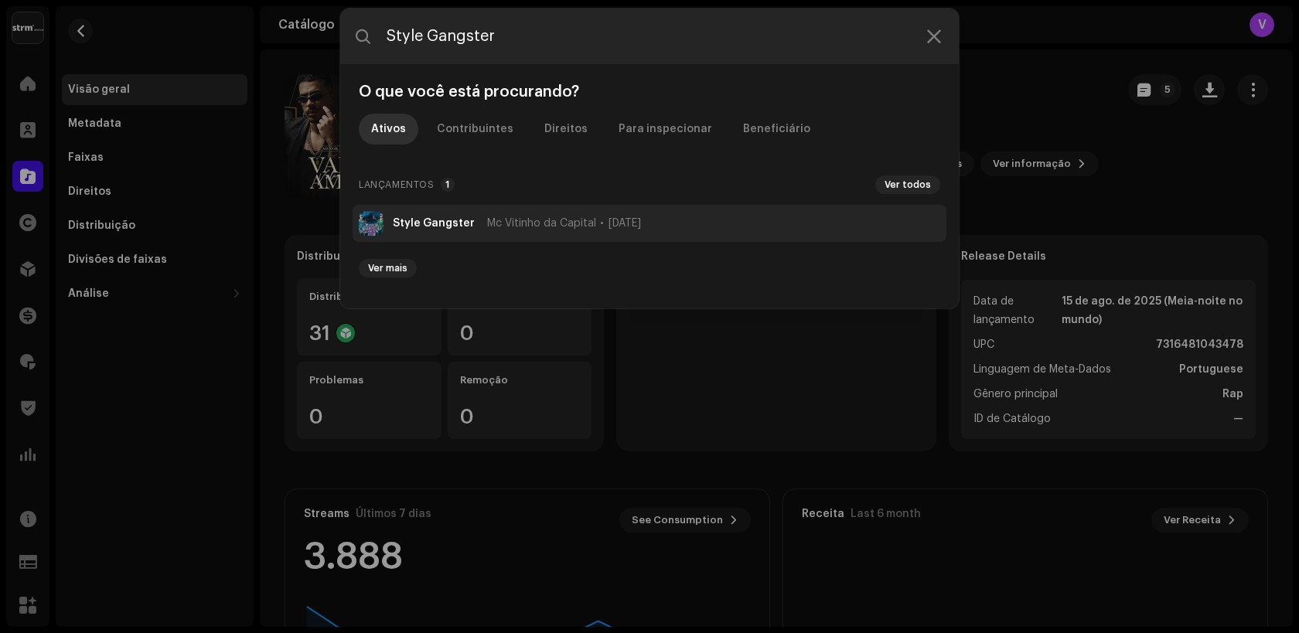
click at [422, 216] on li "Style Gangster Mc Vitinho da Capital [DATE]" at bounding box center [649, 223] width 594 height 37
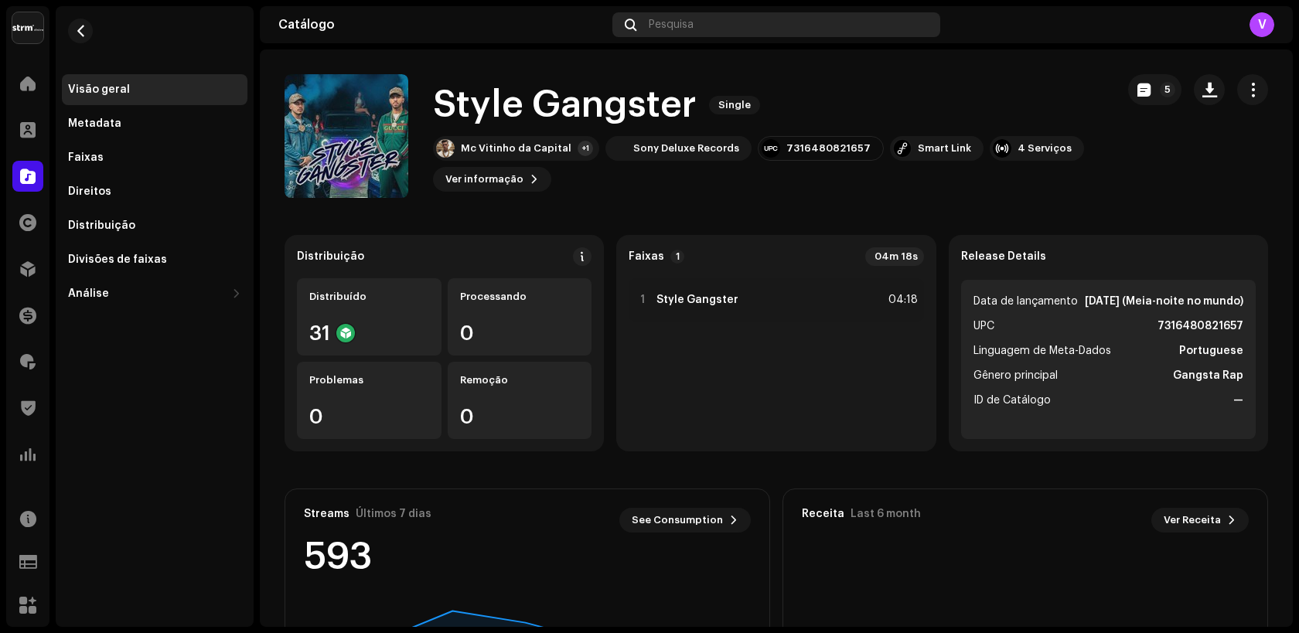
click at [682, 29] on span "Pesquisa" at bounding box center [671, 25] width 45 height 12
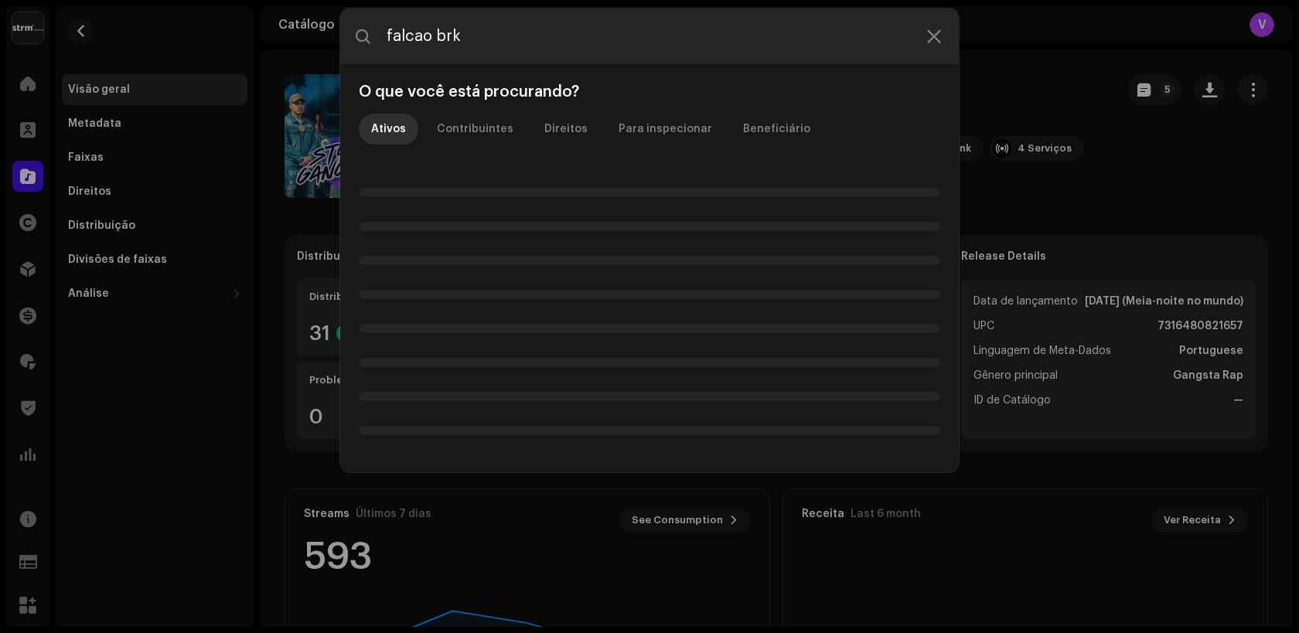
type input "falcao brk"
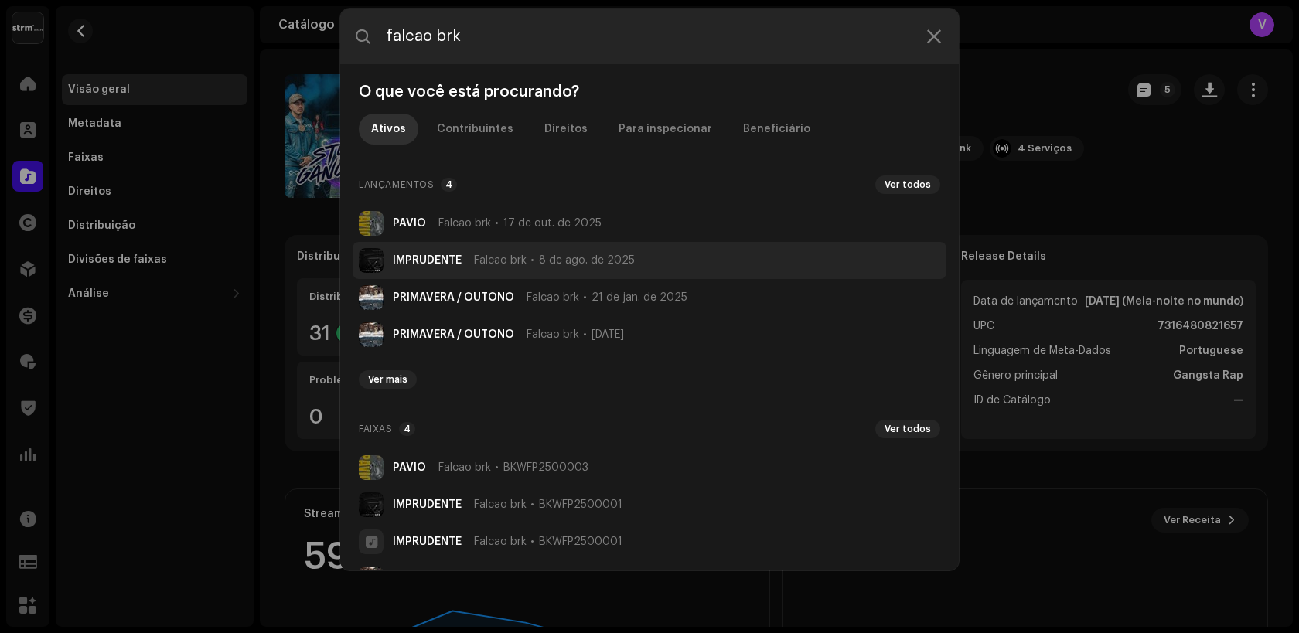
click at [427, 250] on li "IMPRUDENTE Falcao brk [DATE]" at bounding box center [649, 260] width 594 height 37
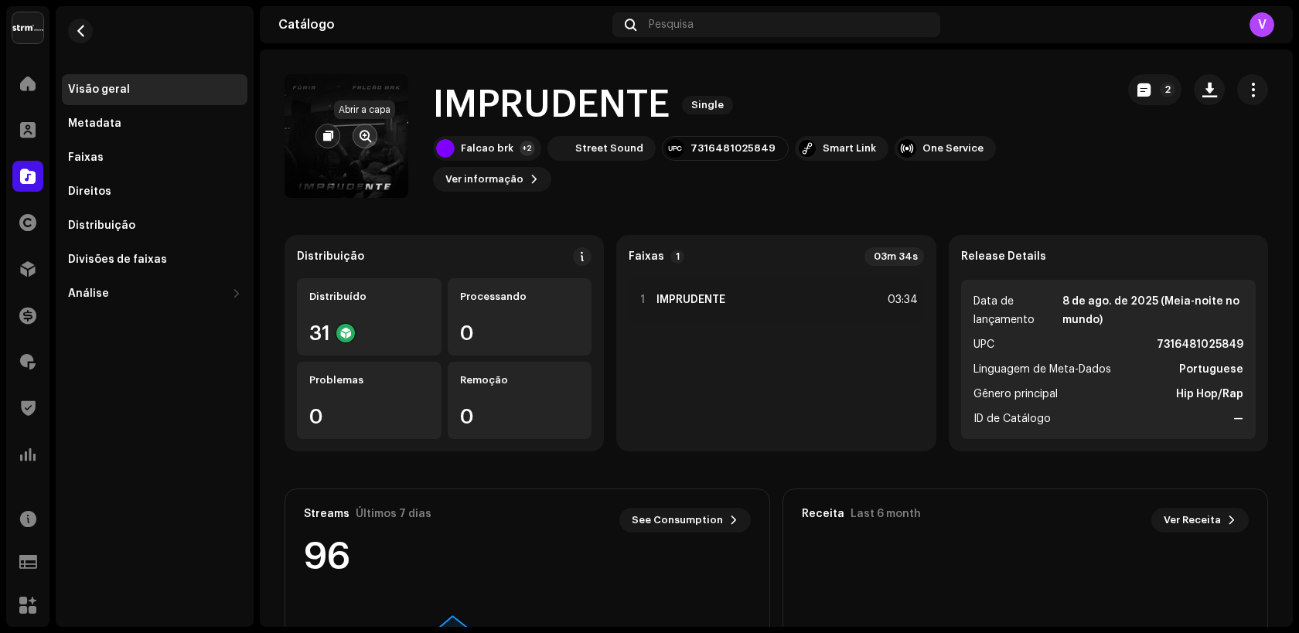
click at [366, 138] on span "button" at bounding box center [365, 136] width 12 height 12
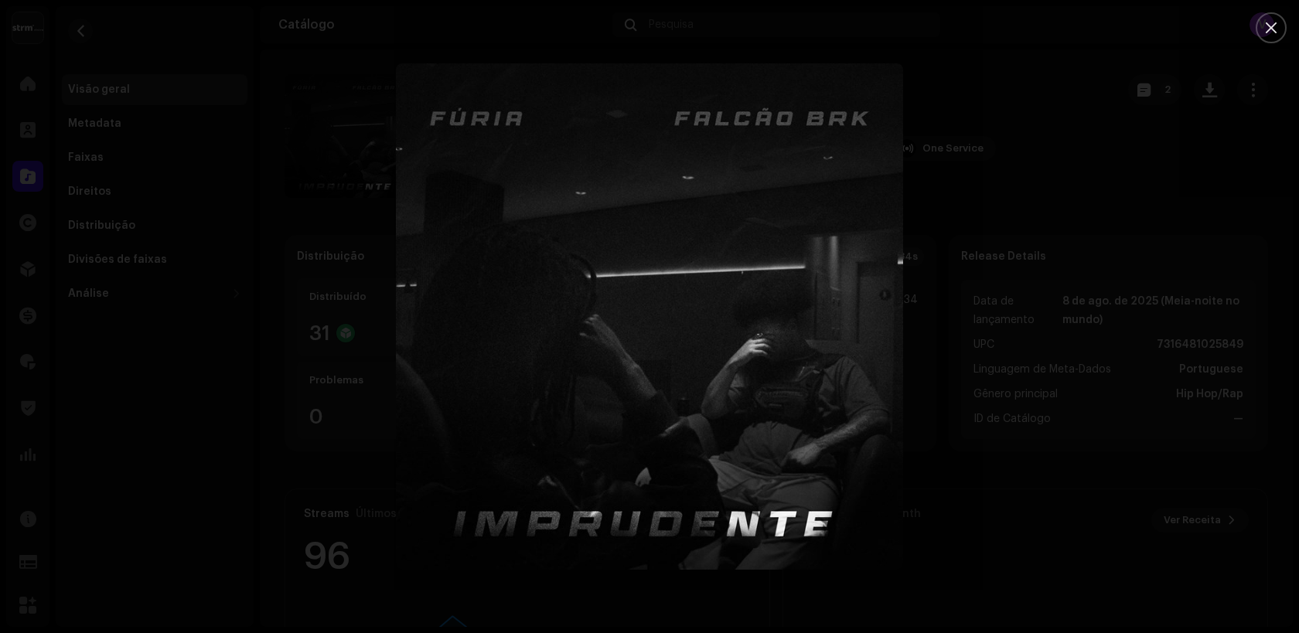
click at [333, 152] on div at bounding box center [649, 316] width 1299 height 633
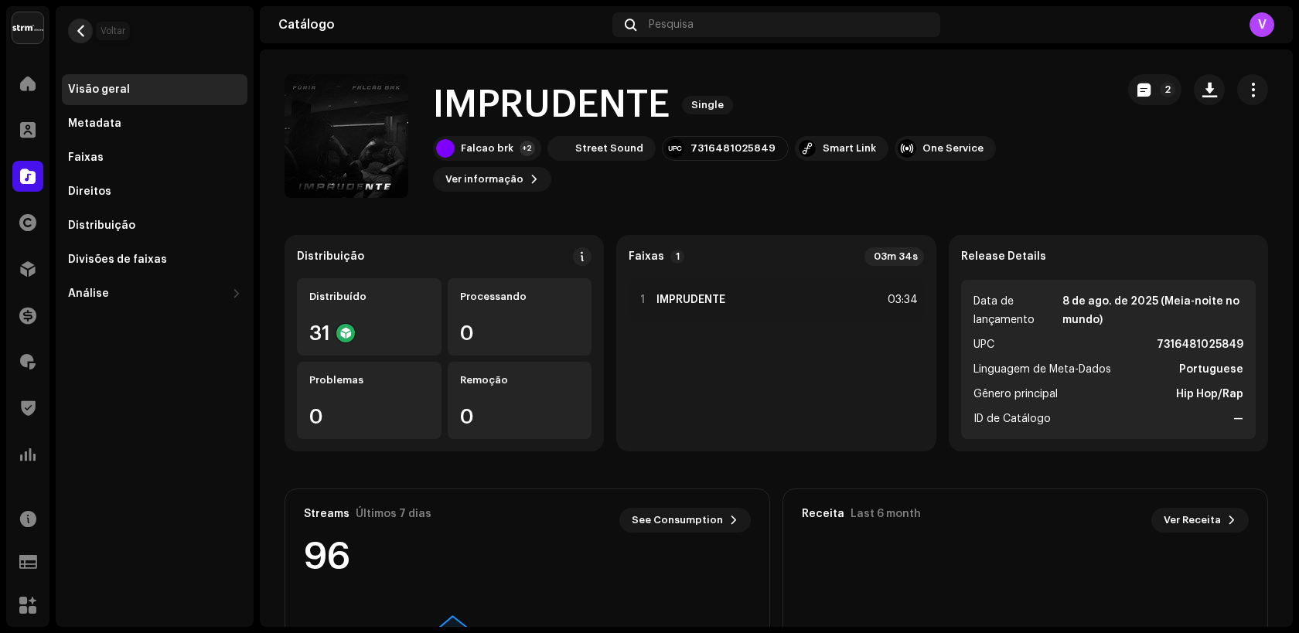
click at [72, 33] on button "button" at bounding box center [80, 31] width 25 height 25
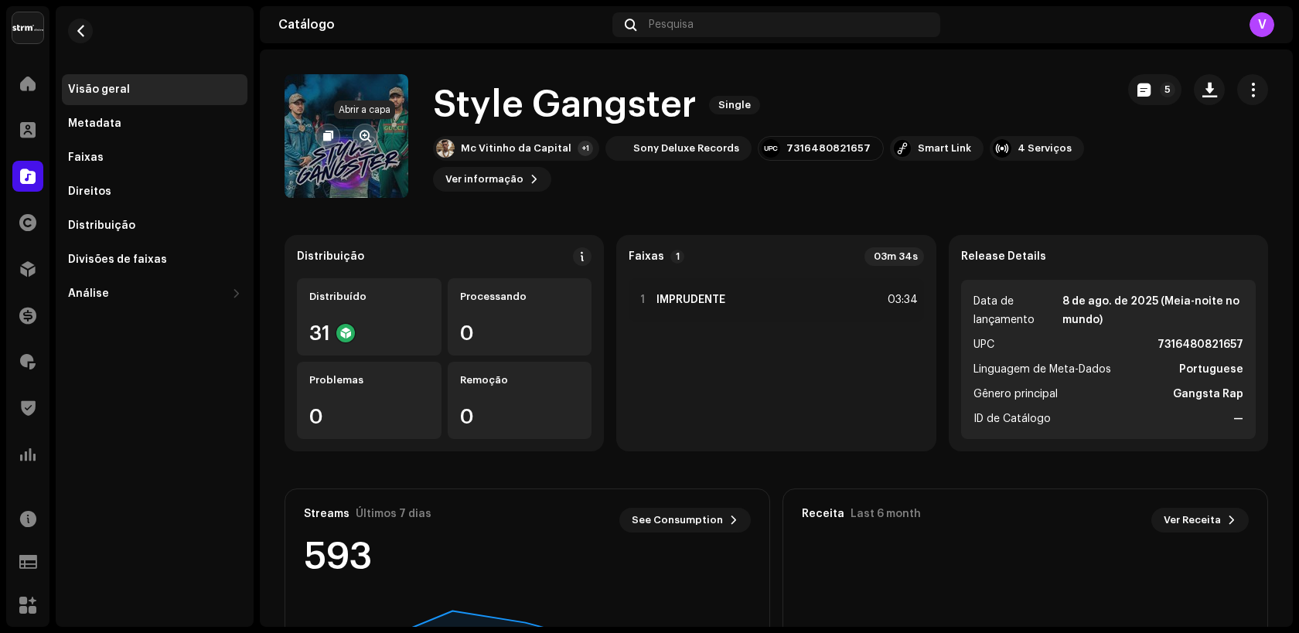
click at [363, 137] on span "button" at bounding box center [365, 136] width 12 height 12
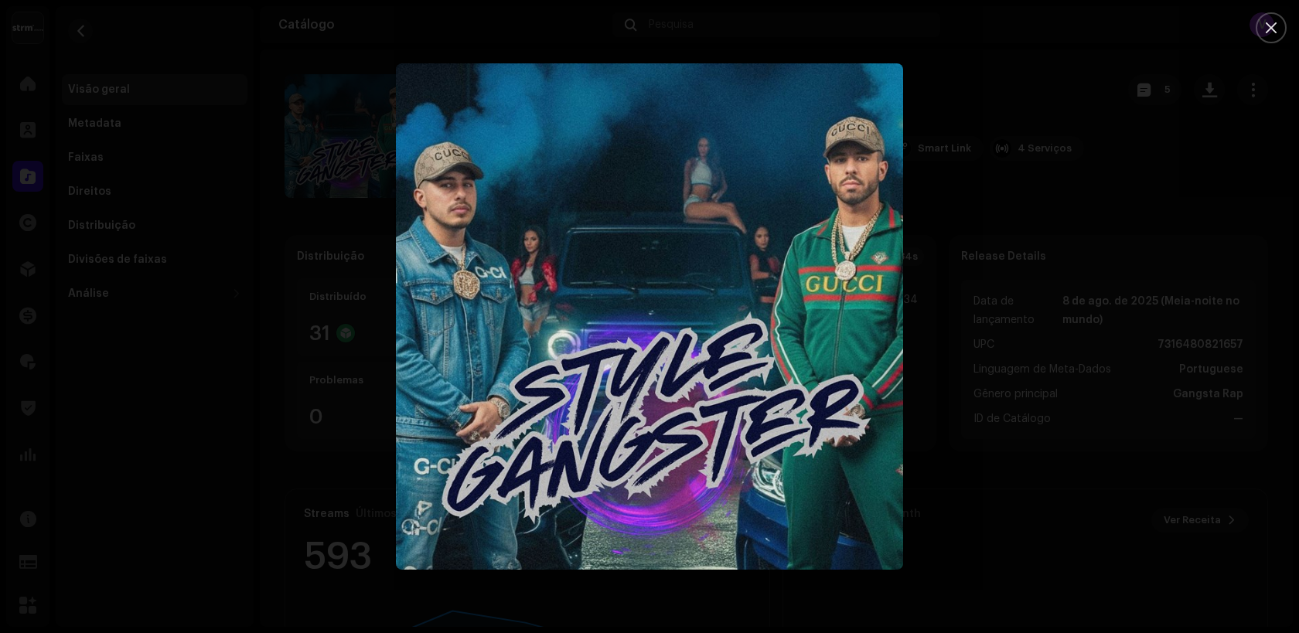
click at [326, 230] on div at bounding box center [649, 316] width 1299 height 633
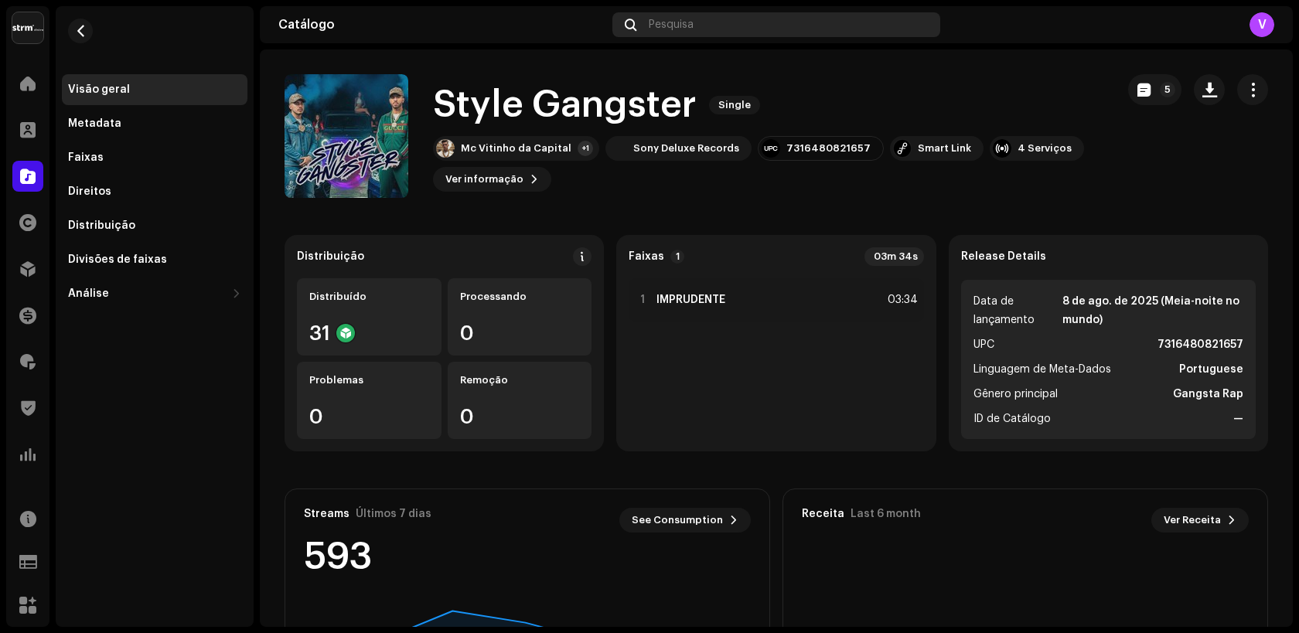
click at [702, 23] on div "Pesquisa" at bounding box center [776, 24] width 328 height 25
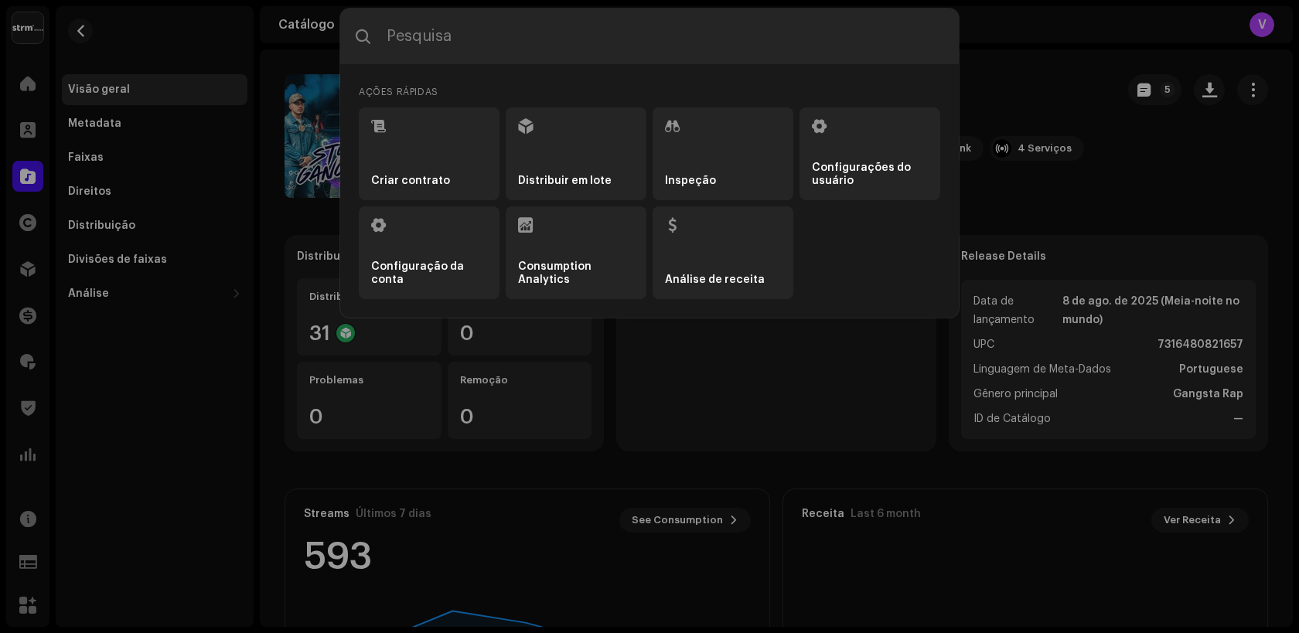
type input "Estás Loca"
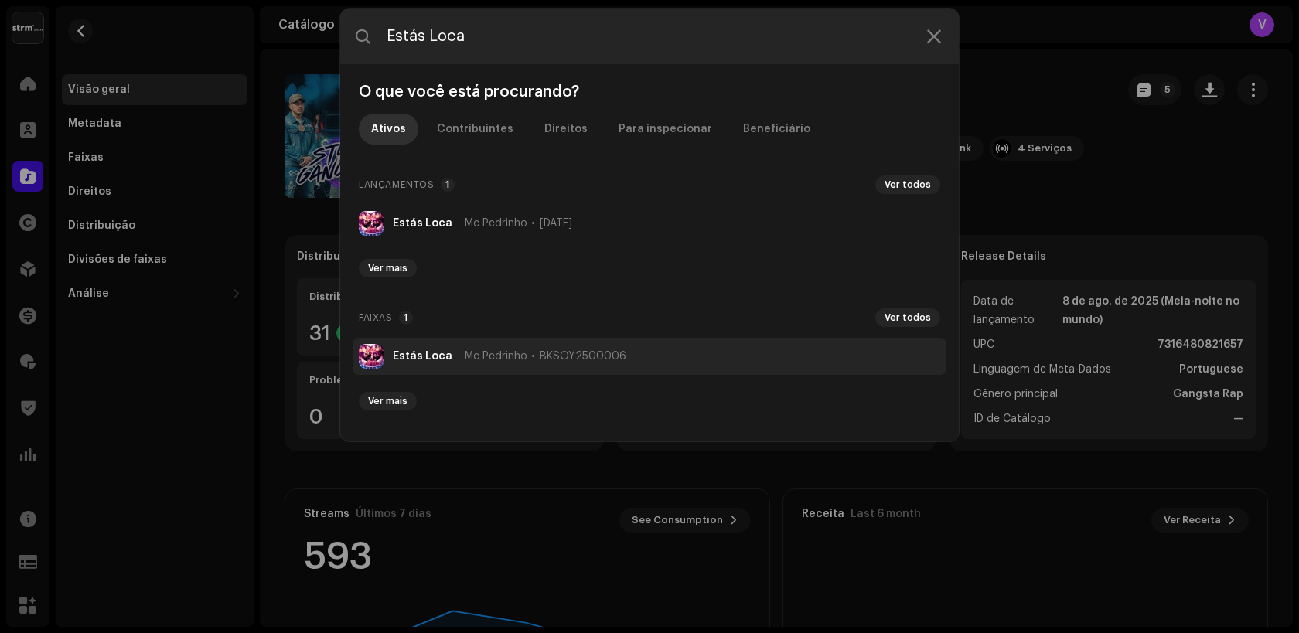
click at [419, 361] on strong "Estás Loca" at bounding box center [423, 356] width 60 height 12
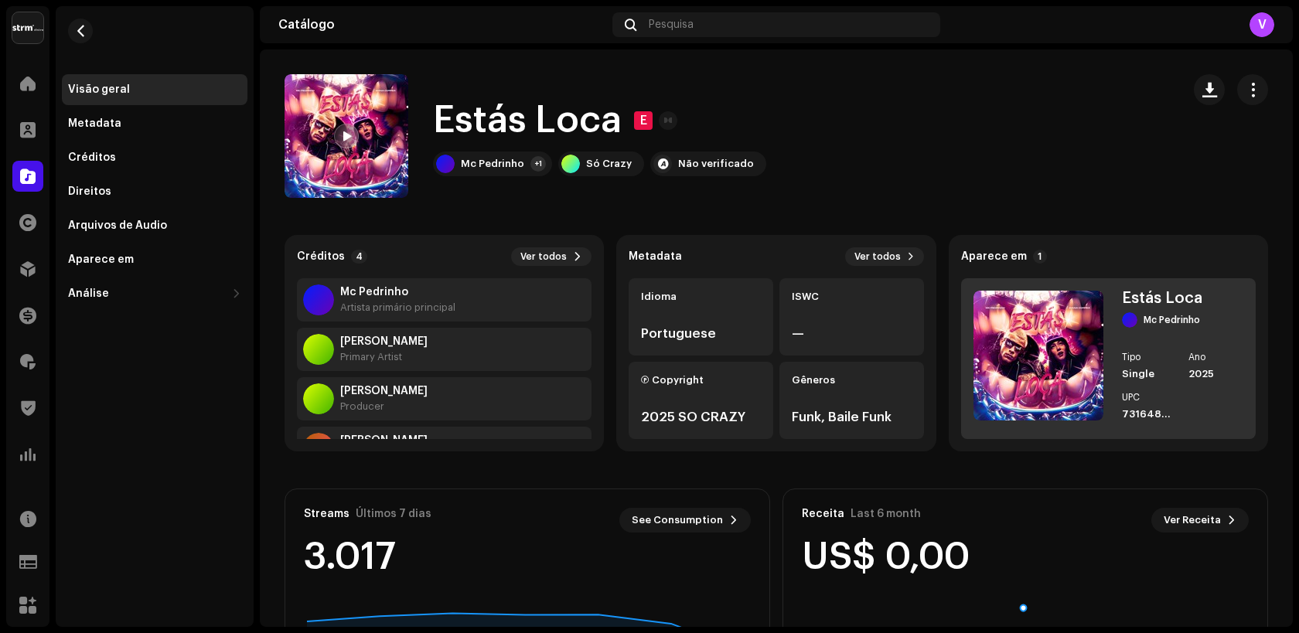
click at [1055, 367] on img at bounding box center [1038, 356] width 130 height 130
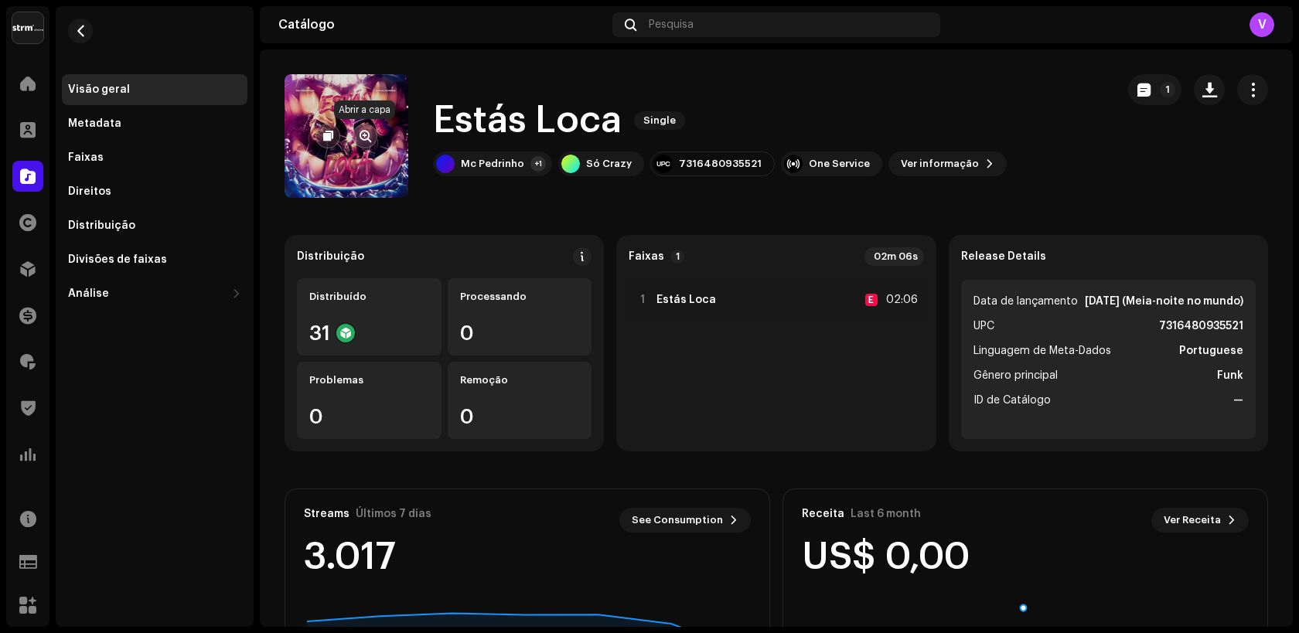
click at [370, 140] on span "button" at bounding box center [365, 136] width 12 height 12
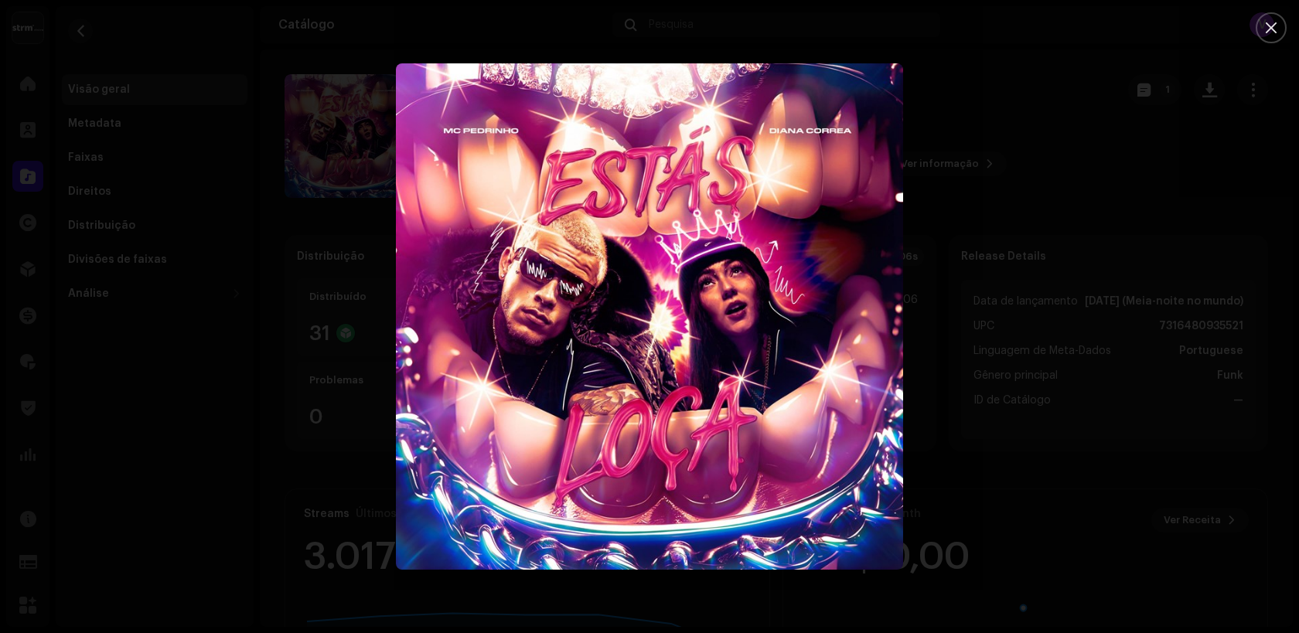
click at [318, 252] on div at bounding box center [649, 316] width 1299 height 633
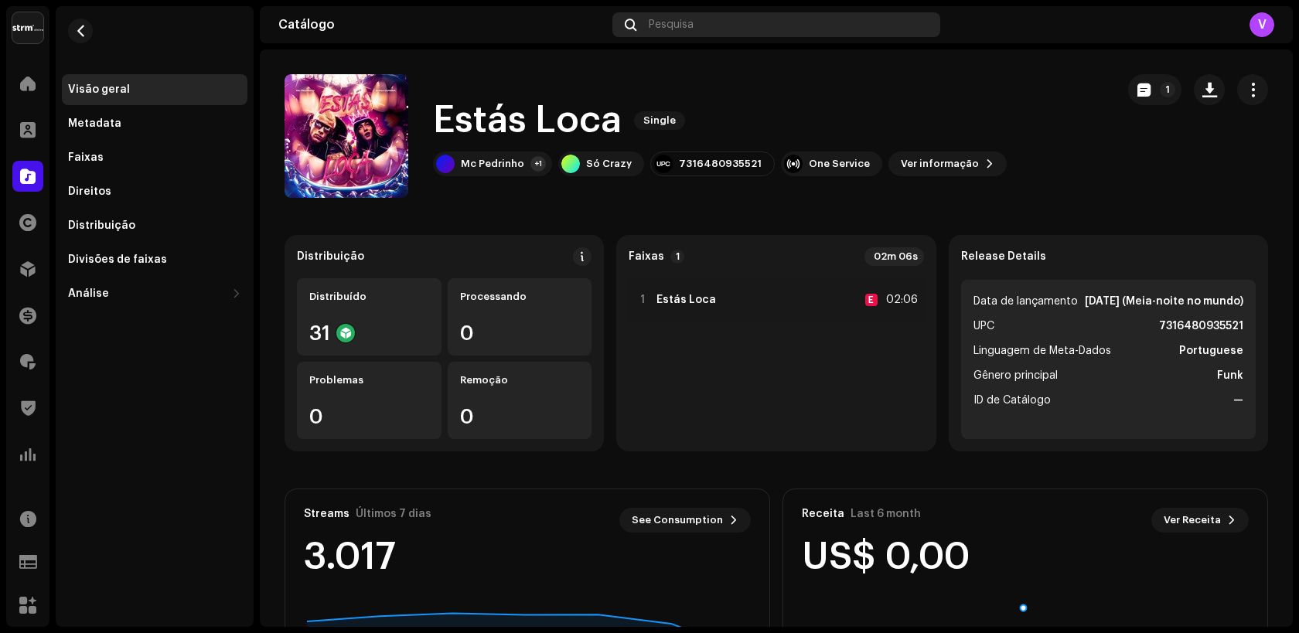
click at [666, 19] on span "Pesquisa" at bounding box center [671, 25] width 45 height 12
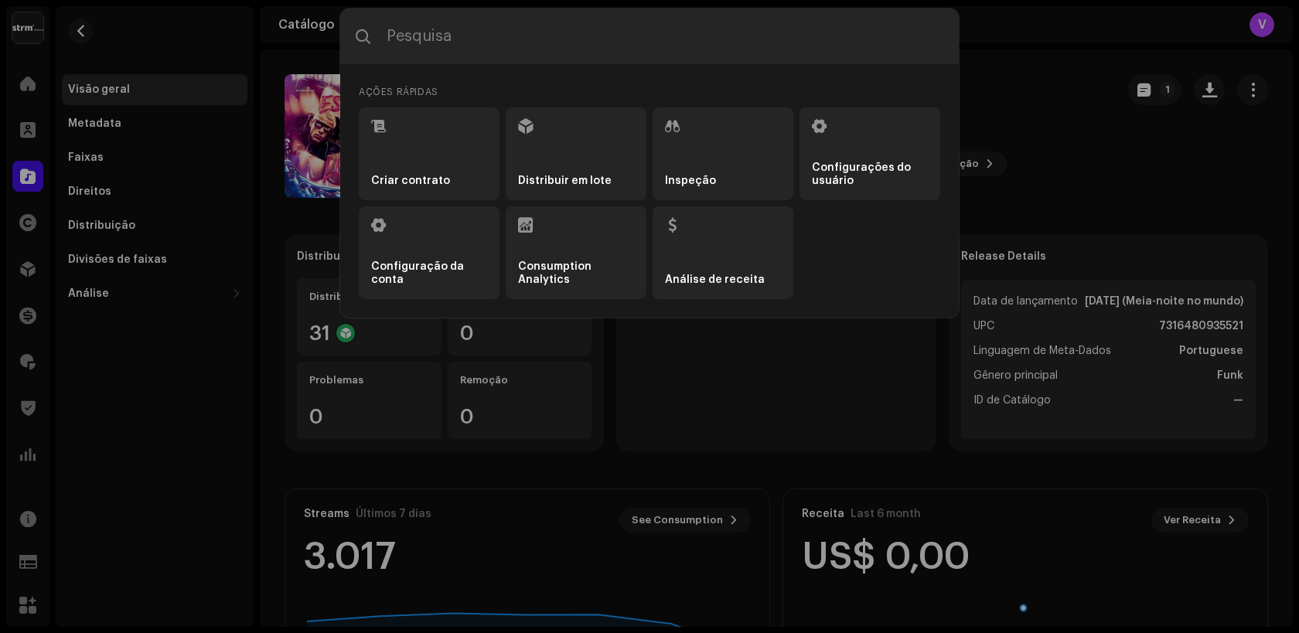
type input "Meu Jeito de Amar/Final de Tarde"
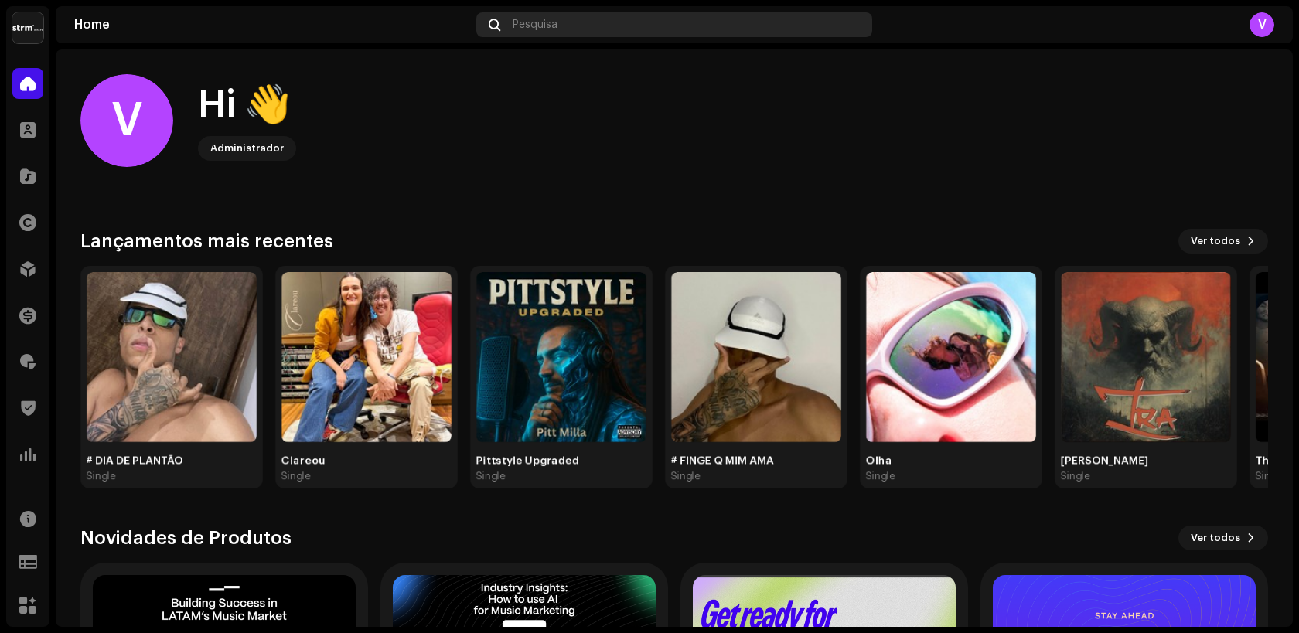
click at [553, 19] on span "Pesquisa" at bounding box center [535, 25] width 45 height 12
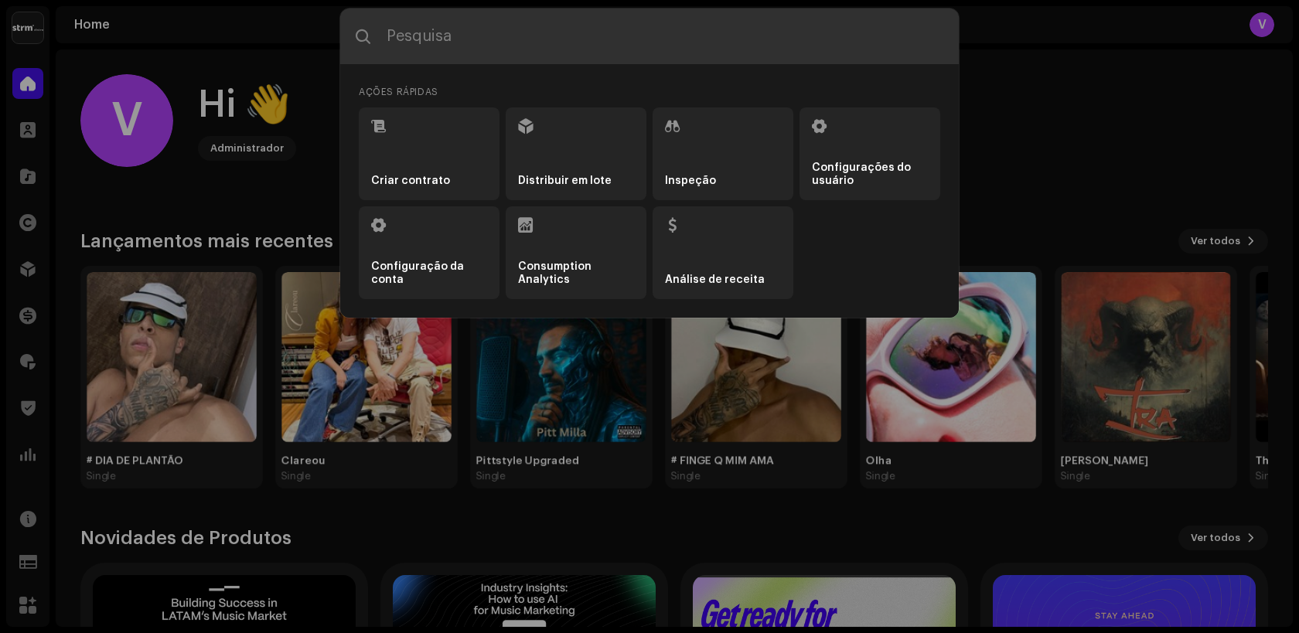
paste input "Meu Jeito de Amar/Final de Tarde"
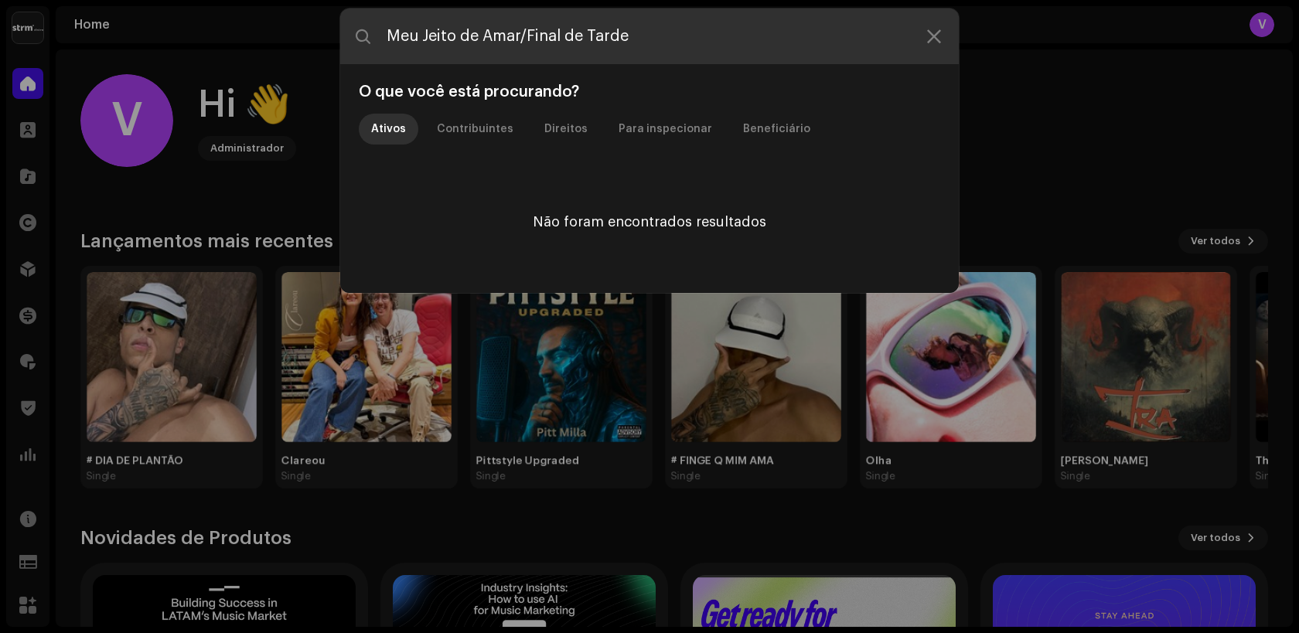
drag, startPoint x: 522, startPoint y: 38, endPoint x: 651, endPoint y: 37, distance: 129.1
click at [651, 37] on input "Meu Jeito de Amar/Final de Tarde" at bounding box center [649, 37] width 618 height 56
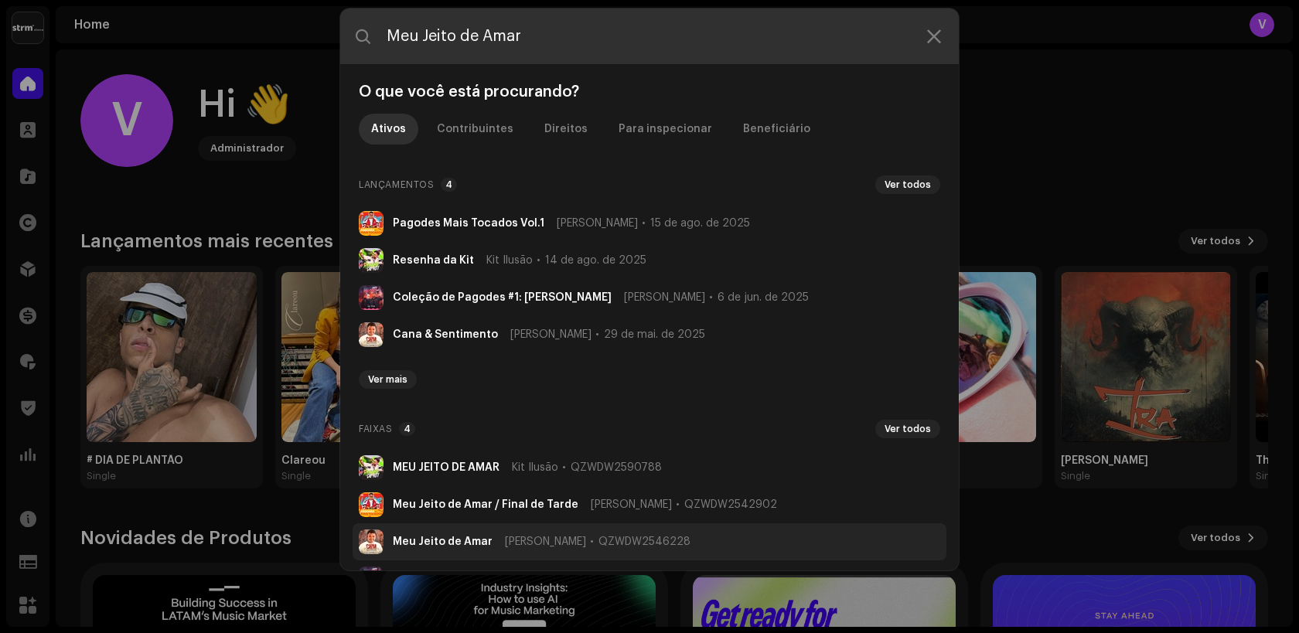
scroll to position [23, 0]
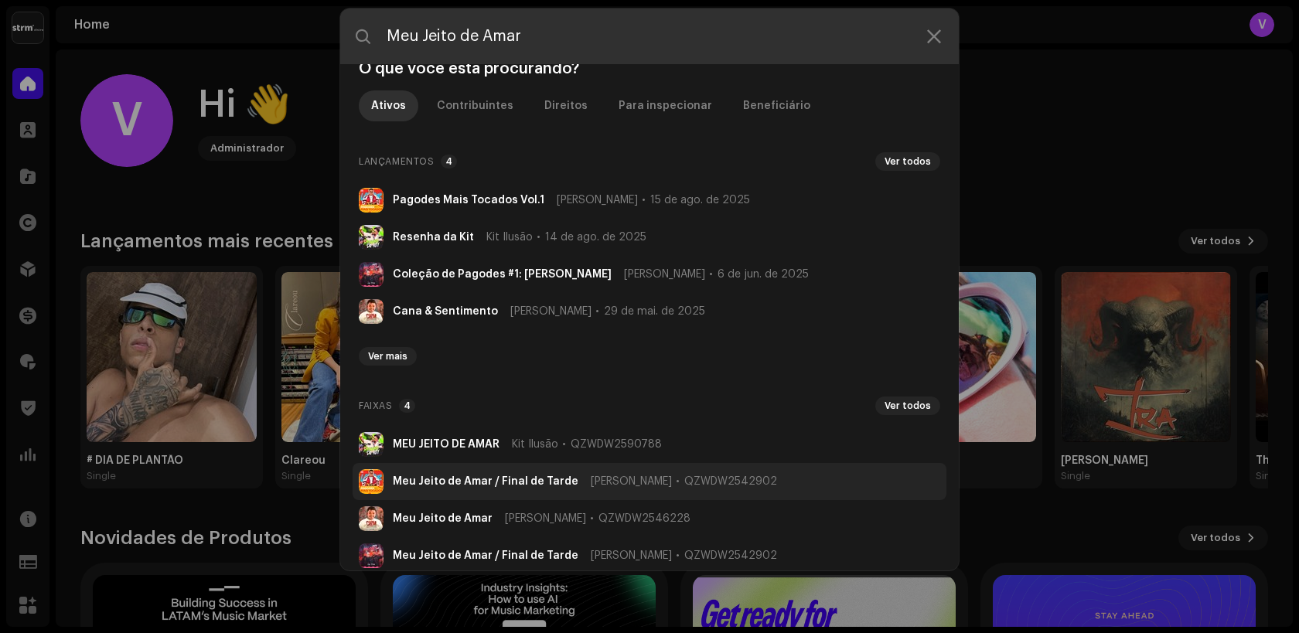
type input "Meu Jeito de Amar"
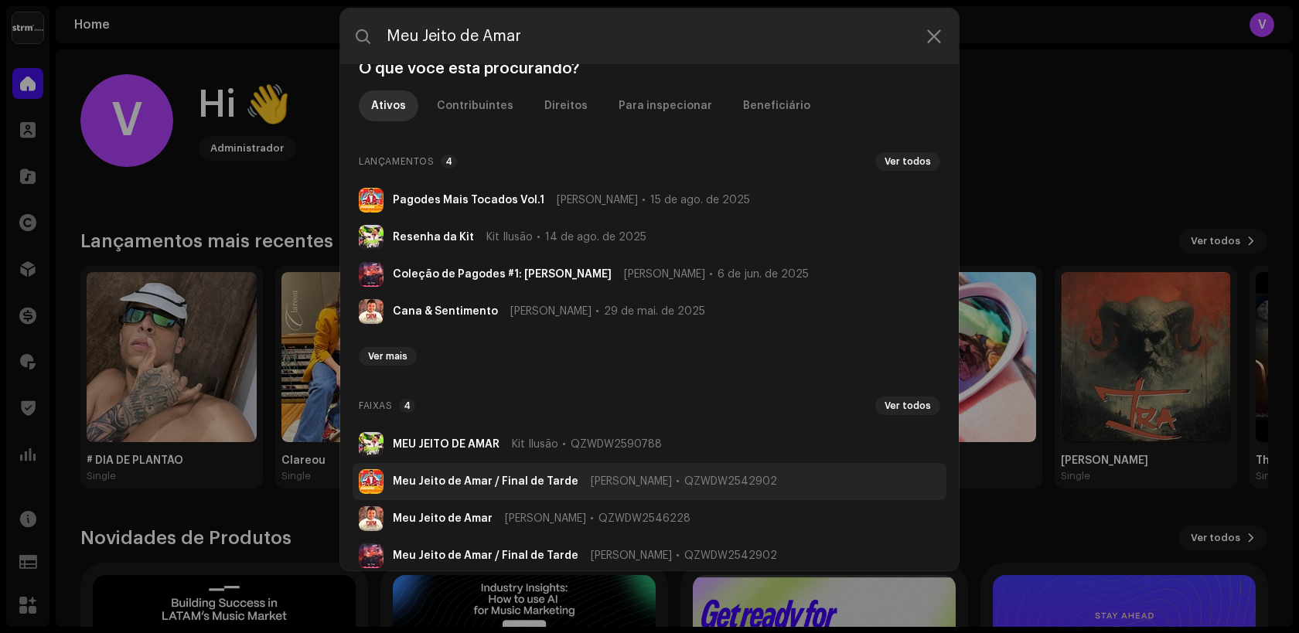
click at [564, 482] on strong "Meu Jeito de Amar / Final de Tarde" at bounding box center [486, 481] width 186 height 12
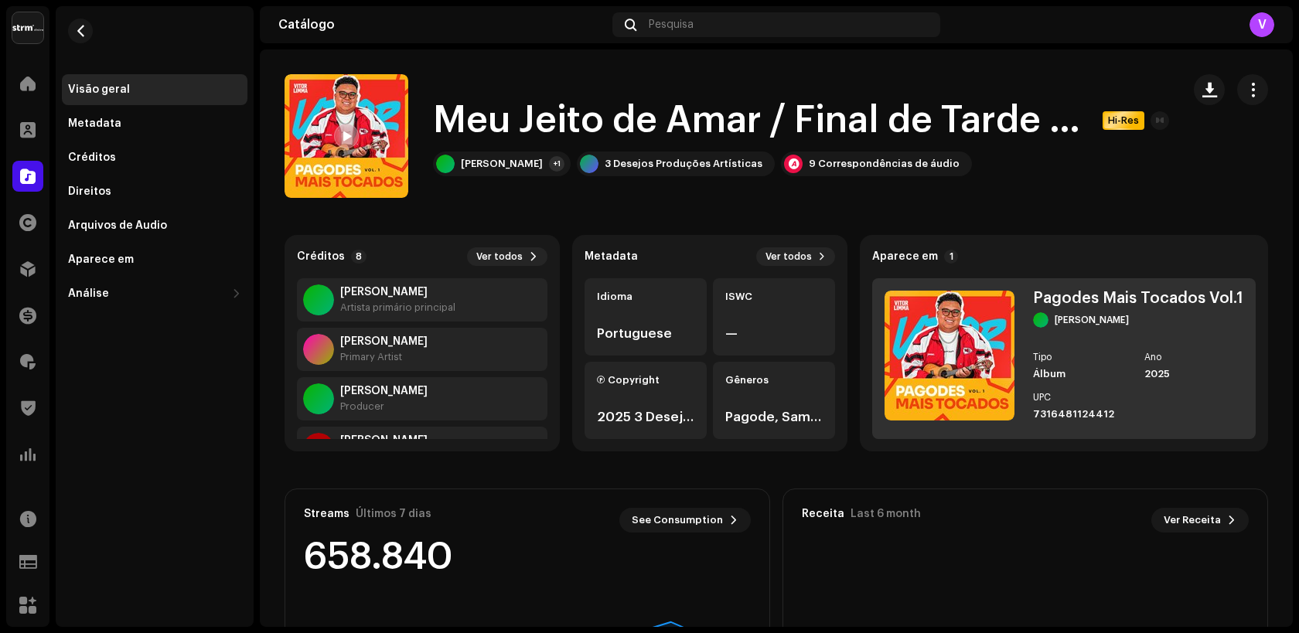
click at [976, 374] on img at bounding box center [949, 356] width 130 height 130
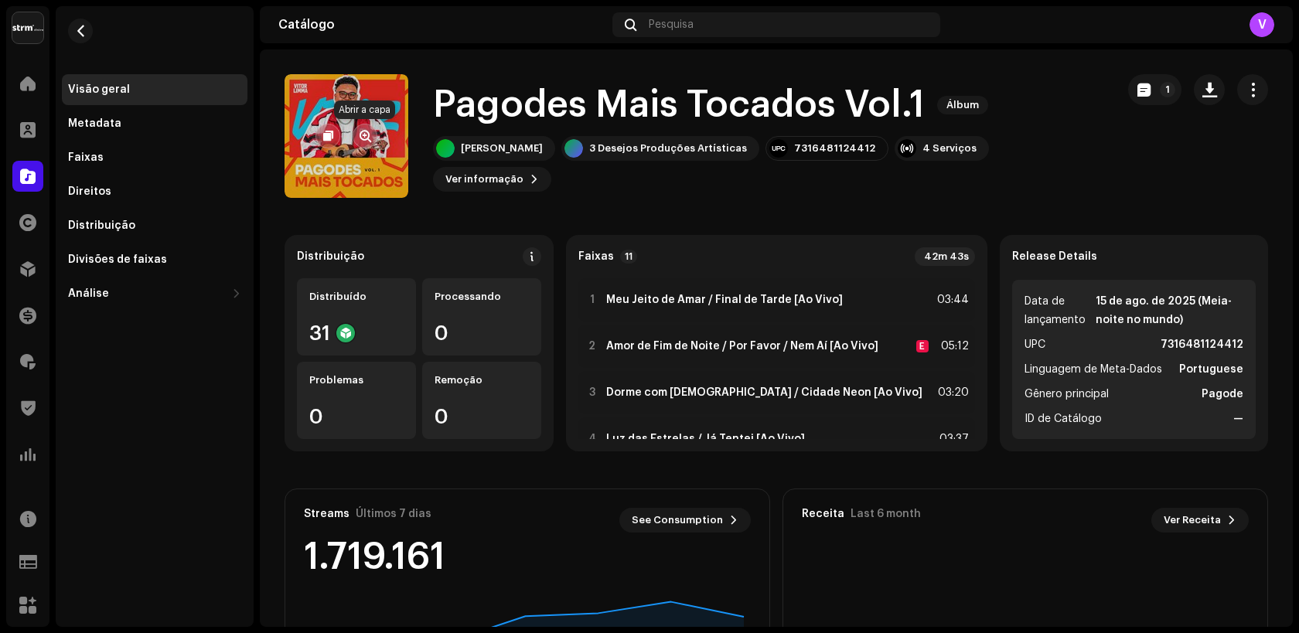
click at [366, 134] on span "button" at bounding box center [365, 136] width 12 height 12
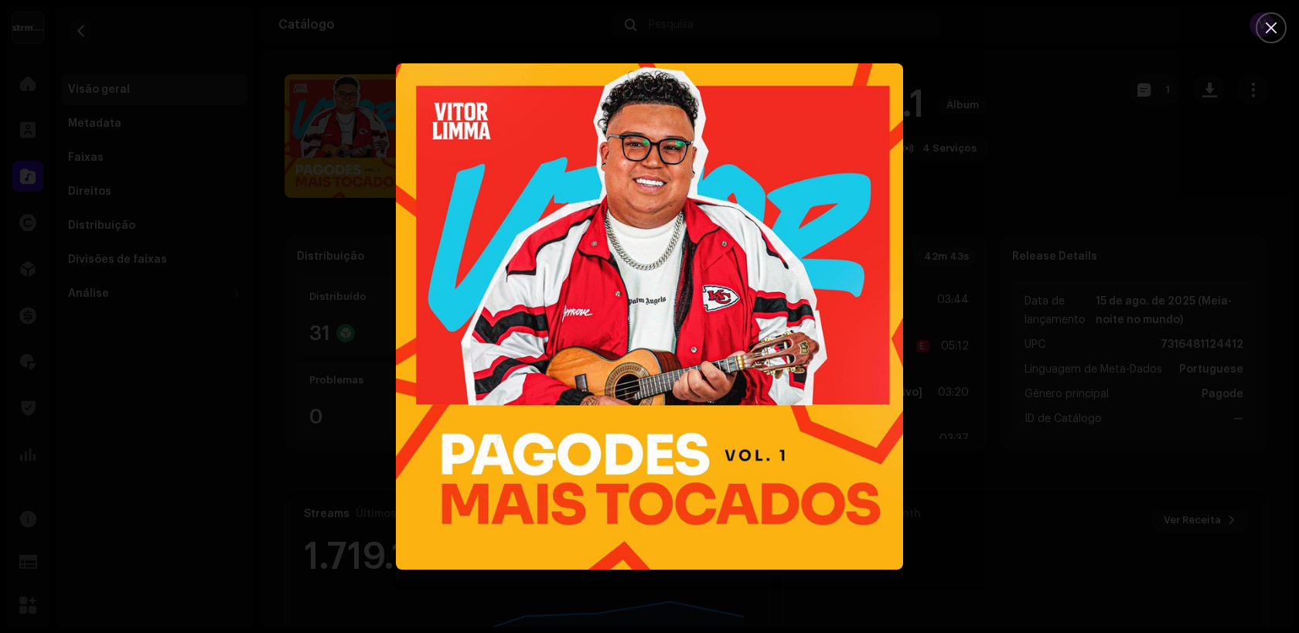
click at [372, 331] on div at bounding box center [649, 316] width 1299 height 633
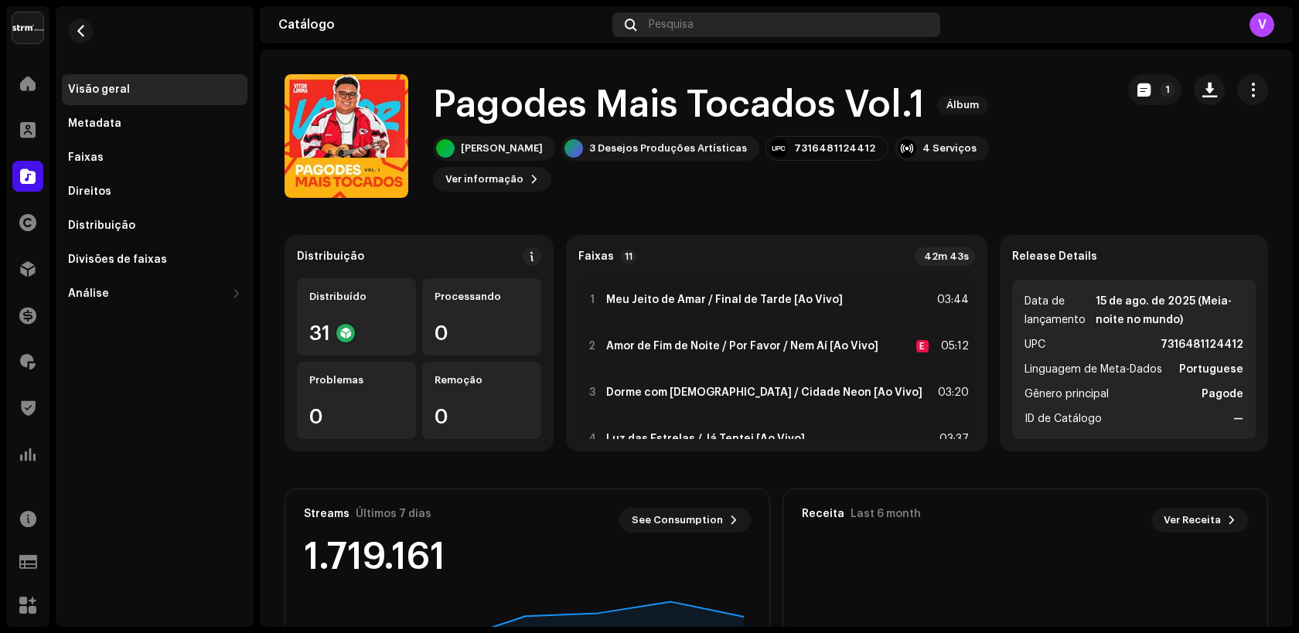
click at [709, 31] on div "Pesquisa" at bounding box center [776, 24] width 328 height 25
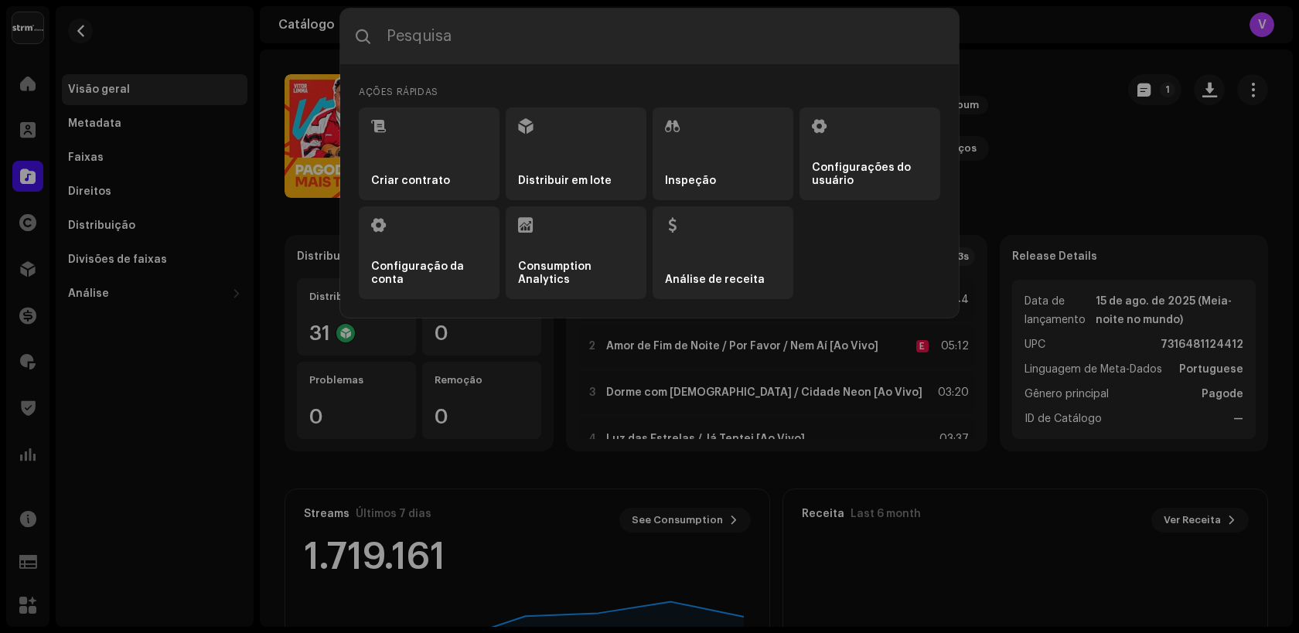
type input "Volta Pô"
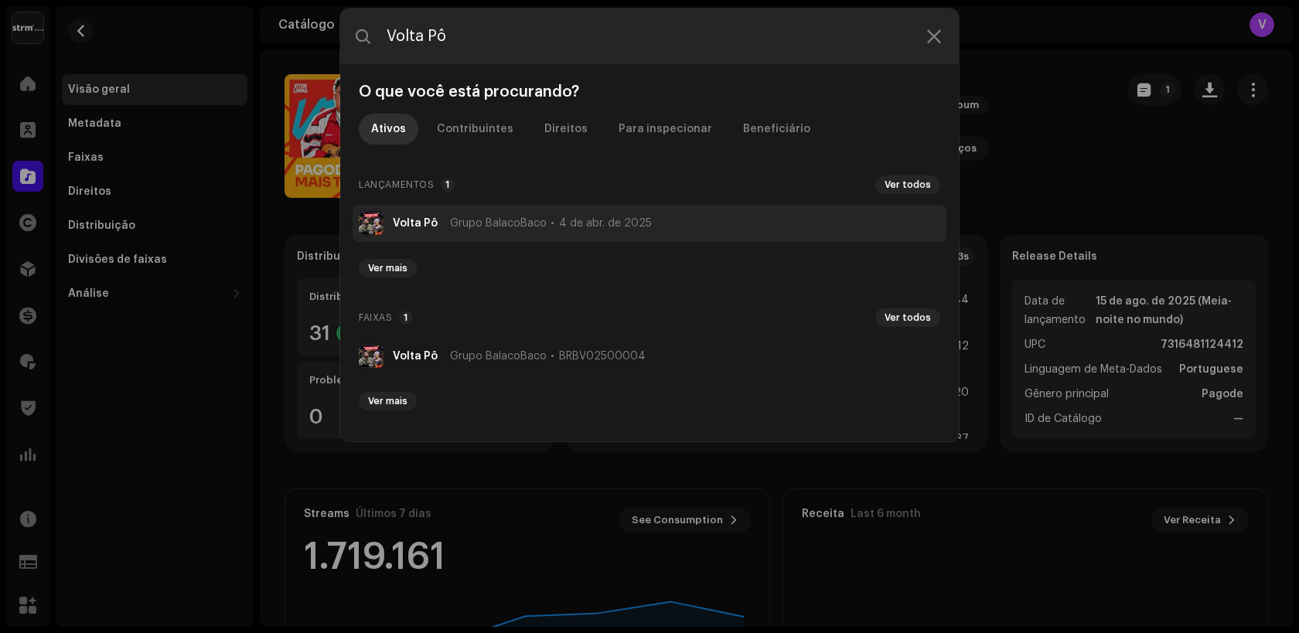
click at [422, 225] on strong "Volta Pô" at bounding box center [415, 223] width 45 height 12
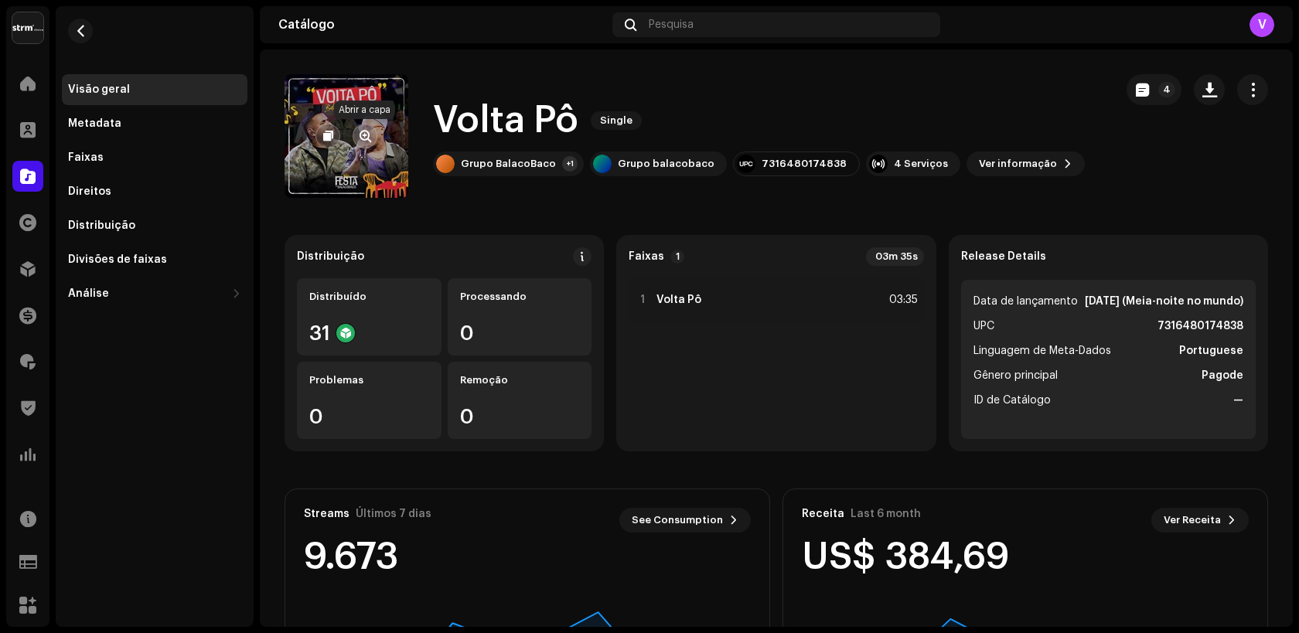
click at [363, 141] on span "button" at bounding box center [365, 136] width 12 height 12
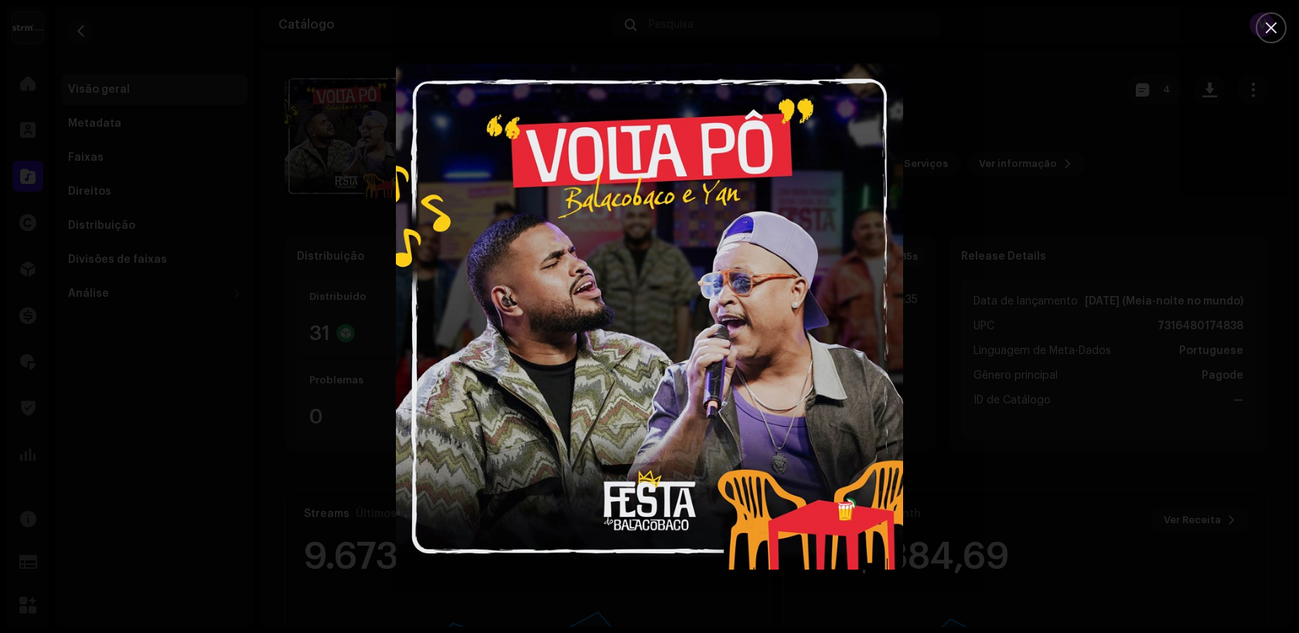
click at [341, 338] on div at bounding box center [649, 316] width 1299 height 633
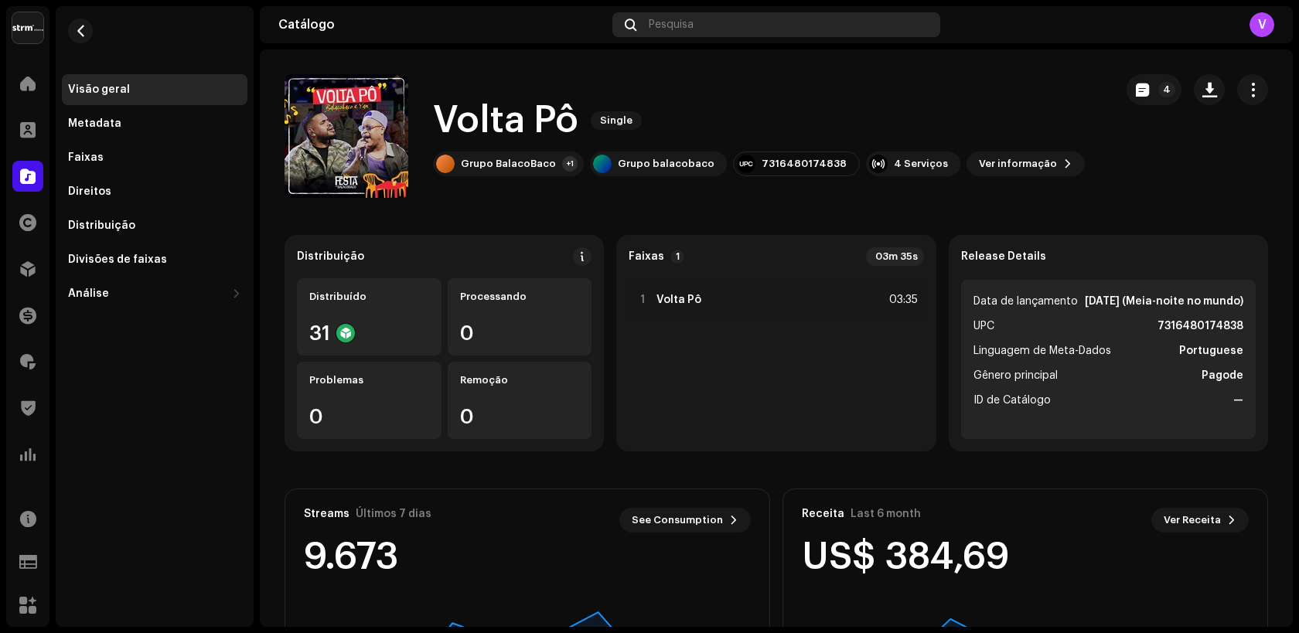
click at [696, 26] on div "Pesquisa" at bounding box center [776, 24] width 328 height 25
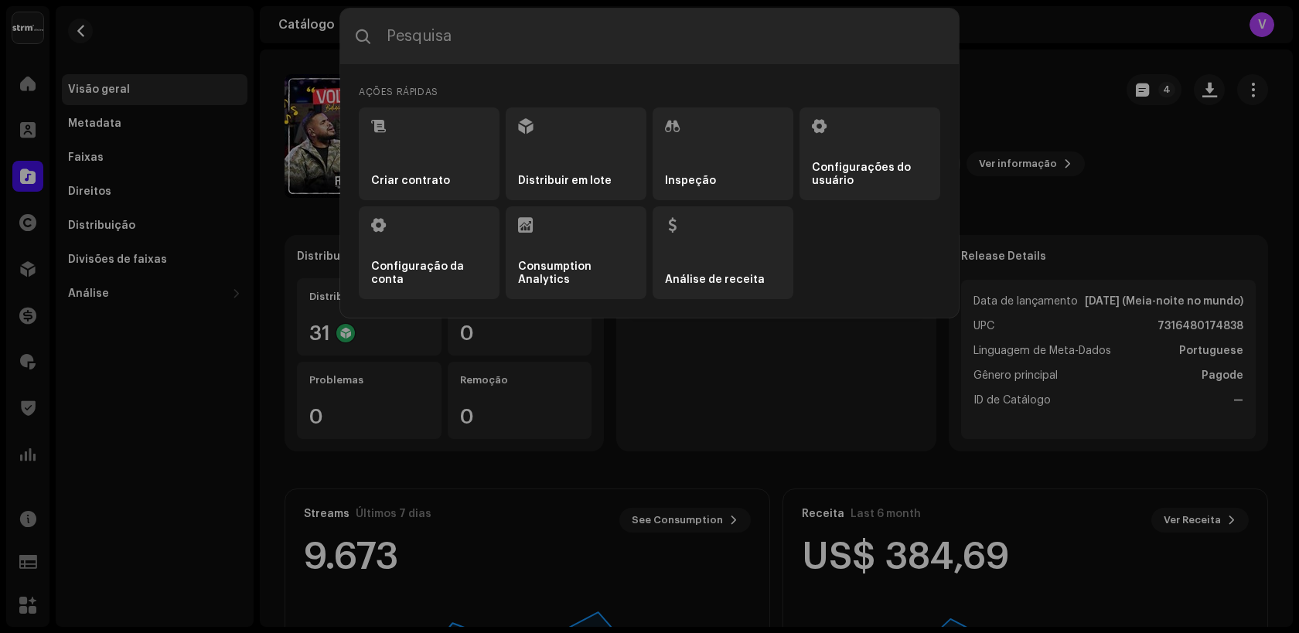
type input "Cama Fria"
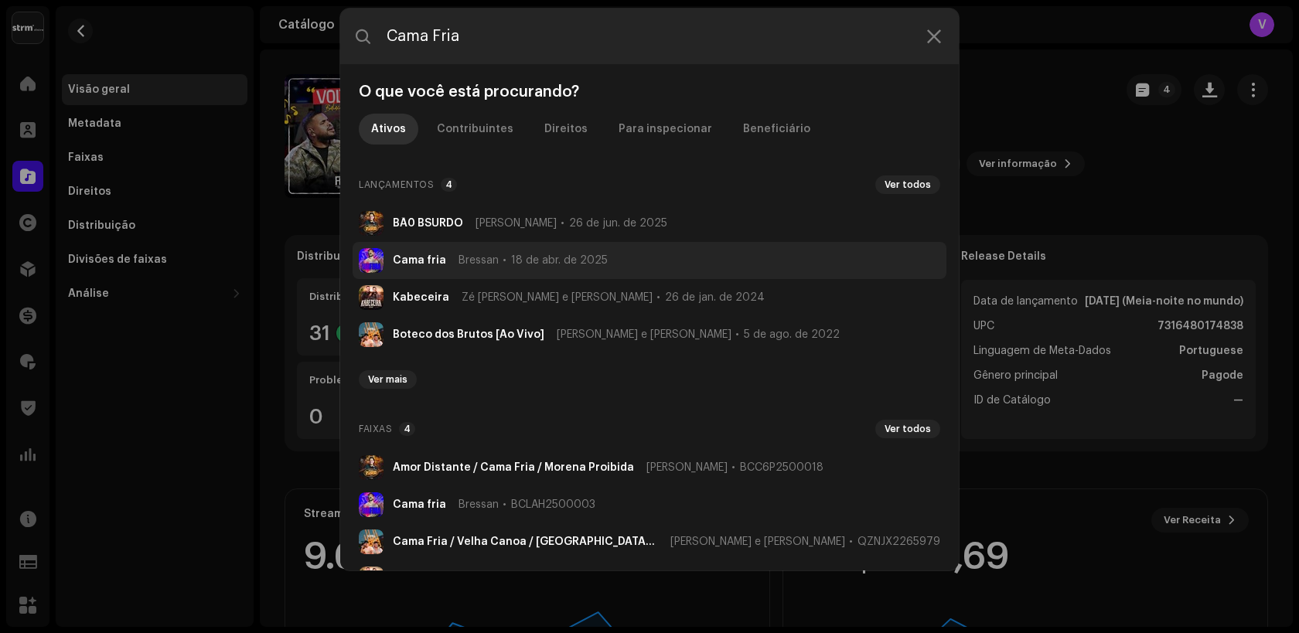
click at [451, 250] on li "Cama fria Bressan 18 de abr. de 2025" at bounding box center [649, 260] width 594 height 37
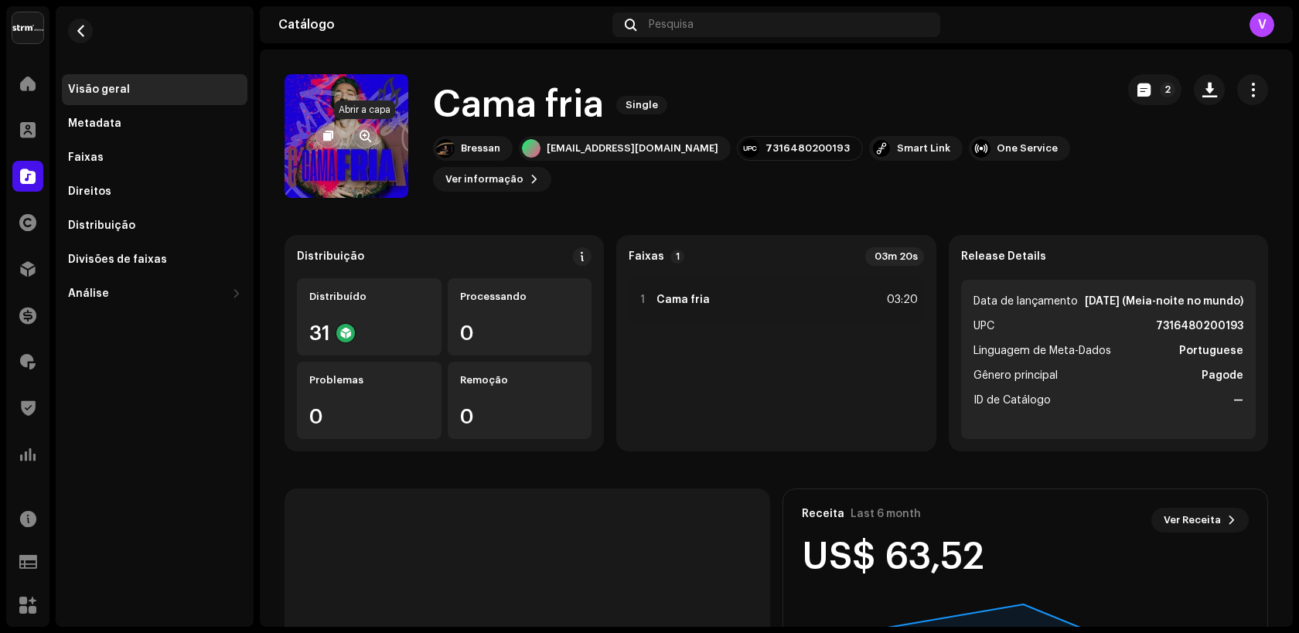
click at [368, 135] on span "button" at bounding box center [365, 136] width 12 height 12
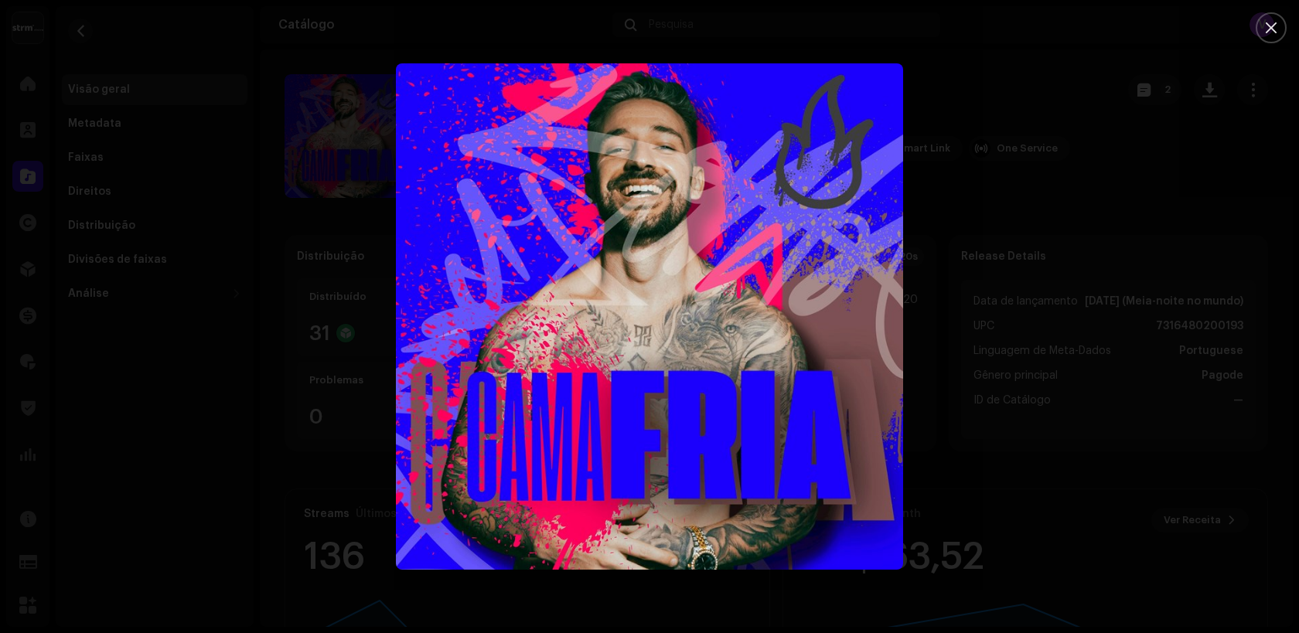
click at [363, 152] on div at bounding box center [649, 316] width 1299 height 633
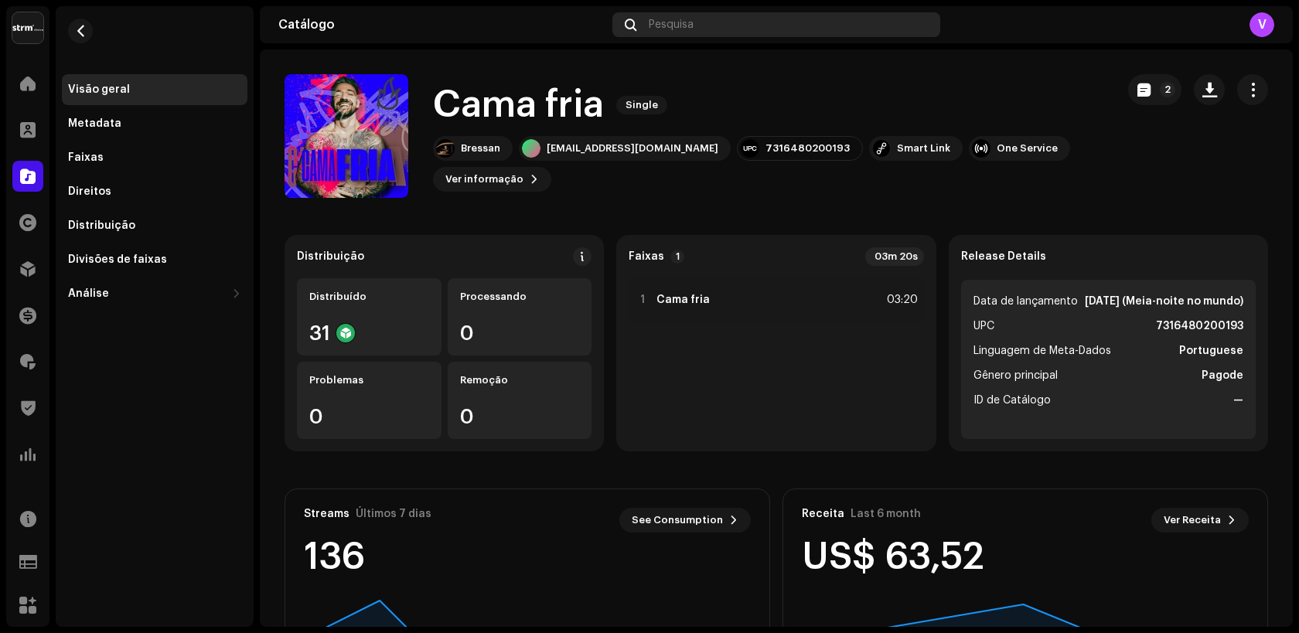
click at [683, 21] on span "Pesquisa" at bounding box center [671, 25] width 45 height 12
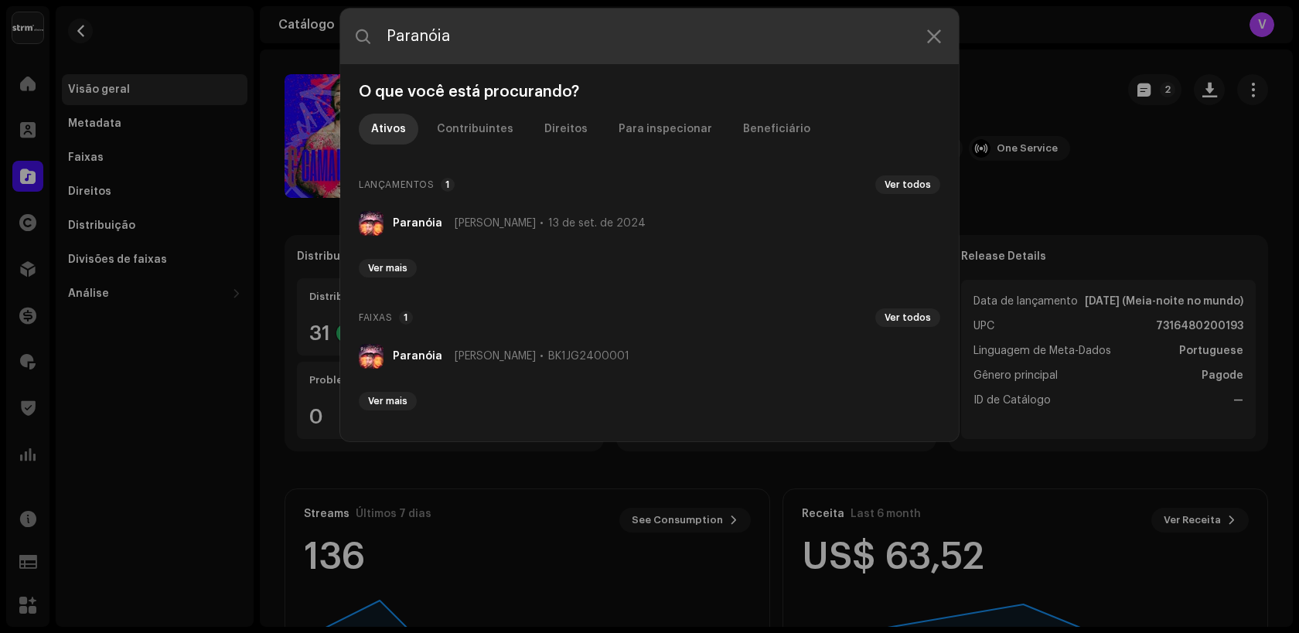
click at [432, 31] on input "Paranóia" at bounding box center [649, 37] width 618 height 56
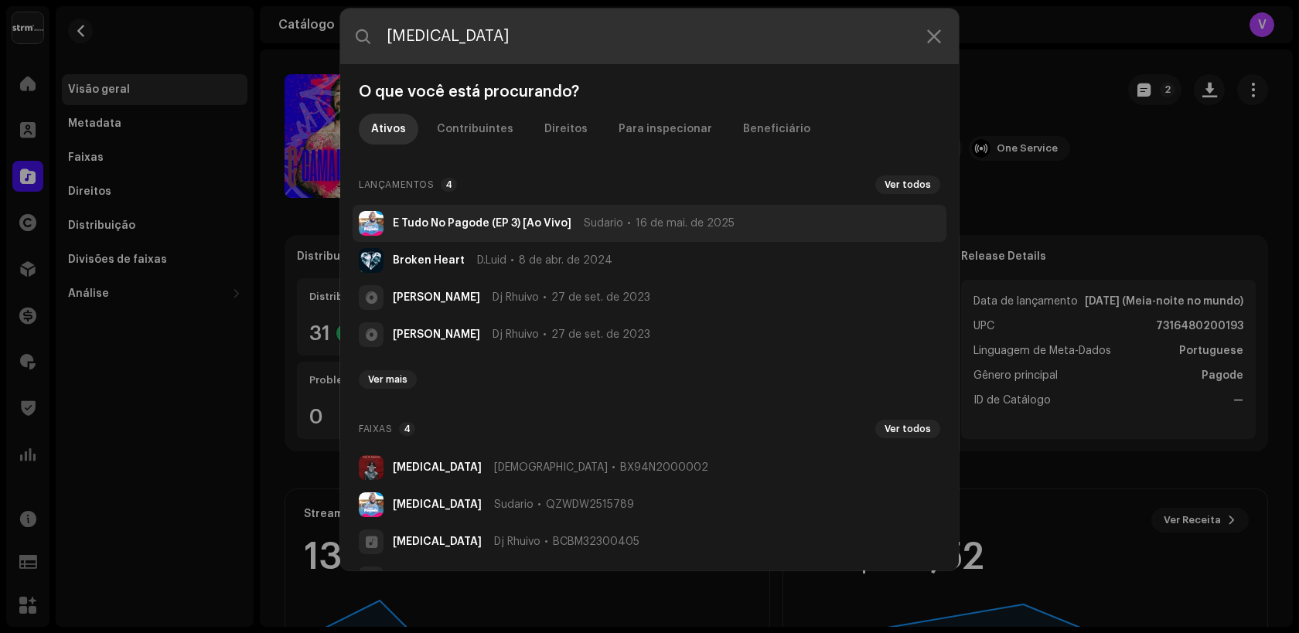
type input "Paranoia"
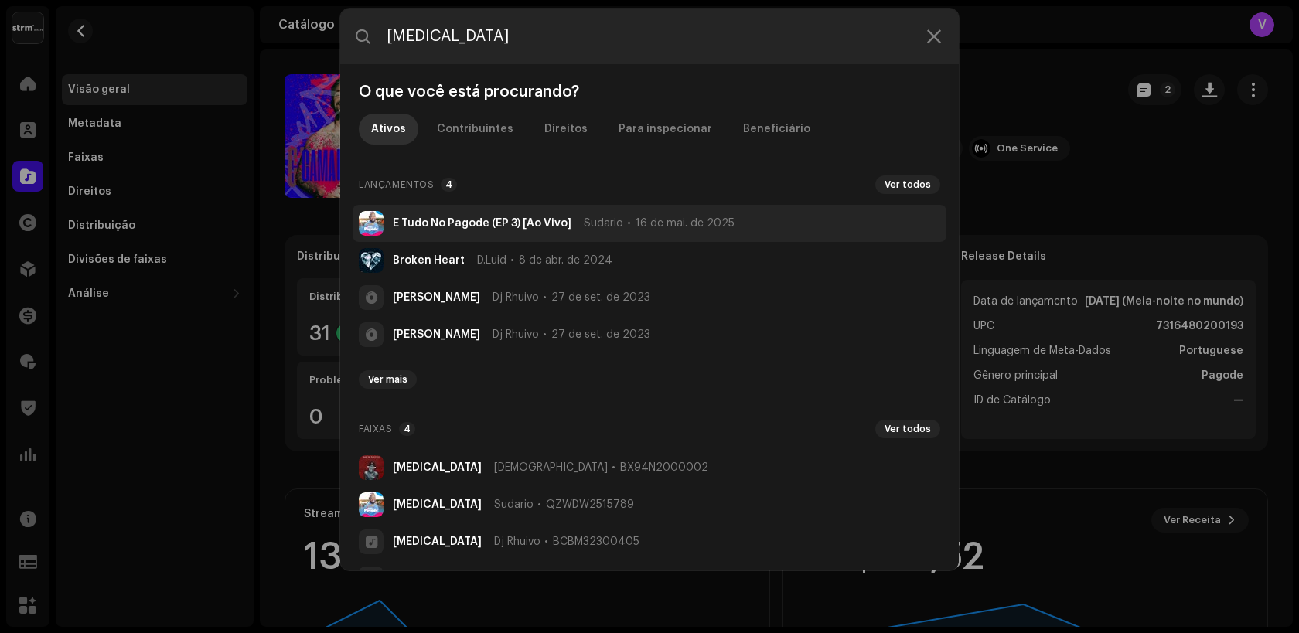
click at [438, 227] on strong "É Tudo No Pagode (EP 3) [Ao Vivo]" at bounding box center [482, 223] width 179 height 12
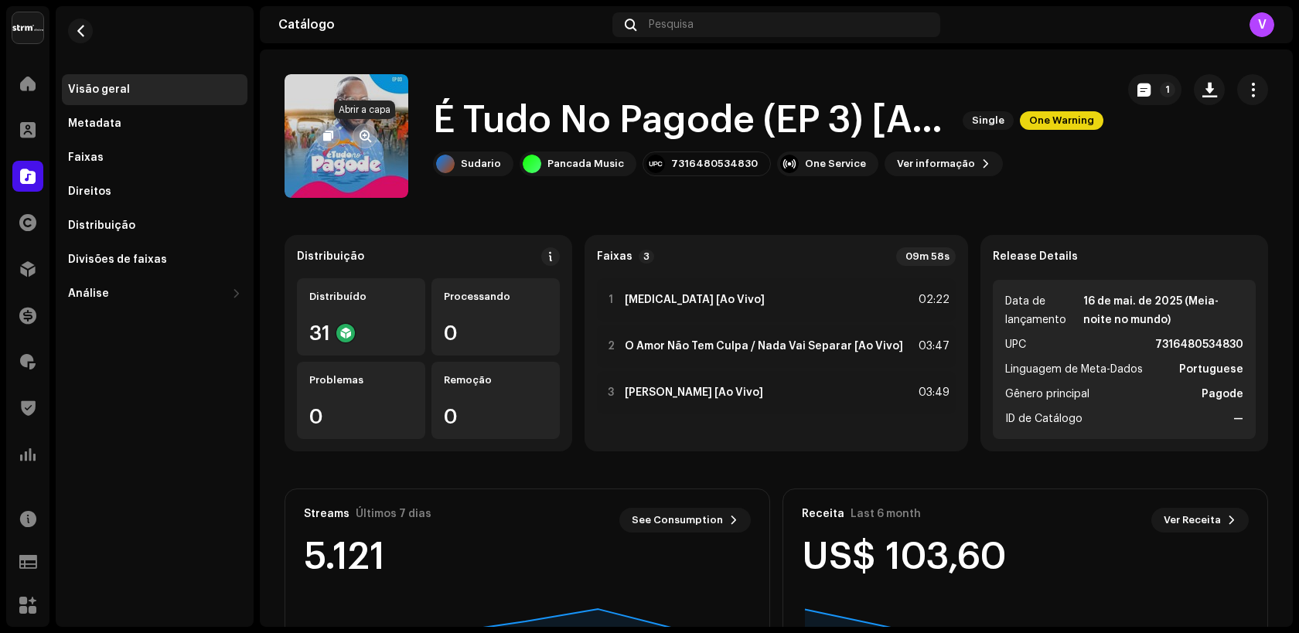
click at [370, 145] on button "button" at bounding box center [364, 136] width 25 height 25
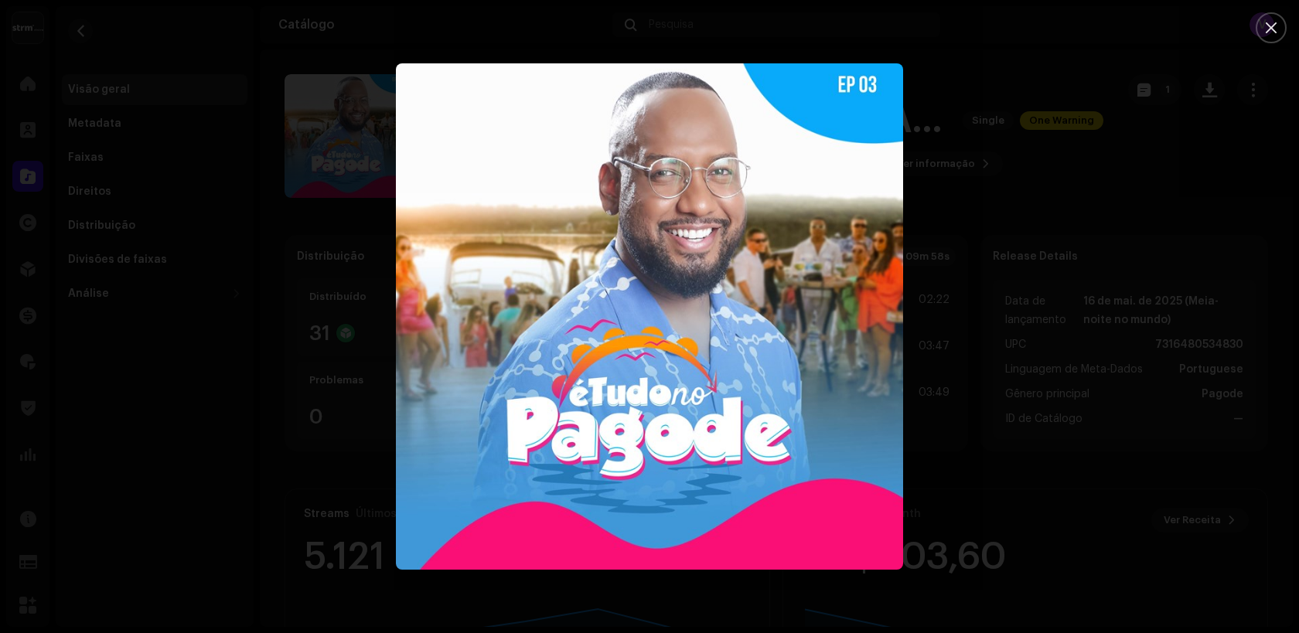
click at [319, 142] on div at bounding box center [649, 316] width 1299 height 633
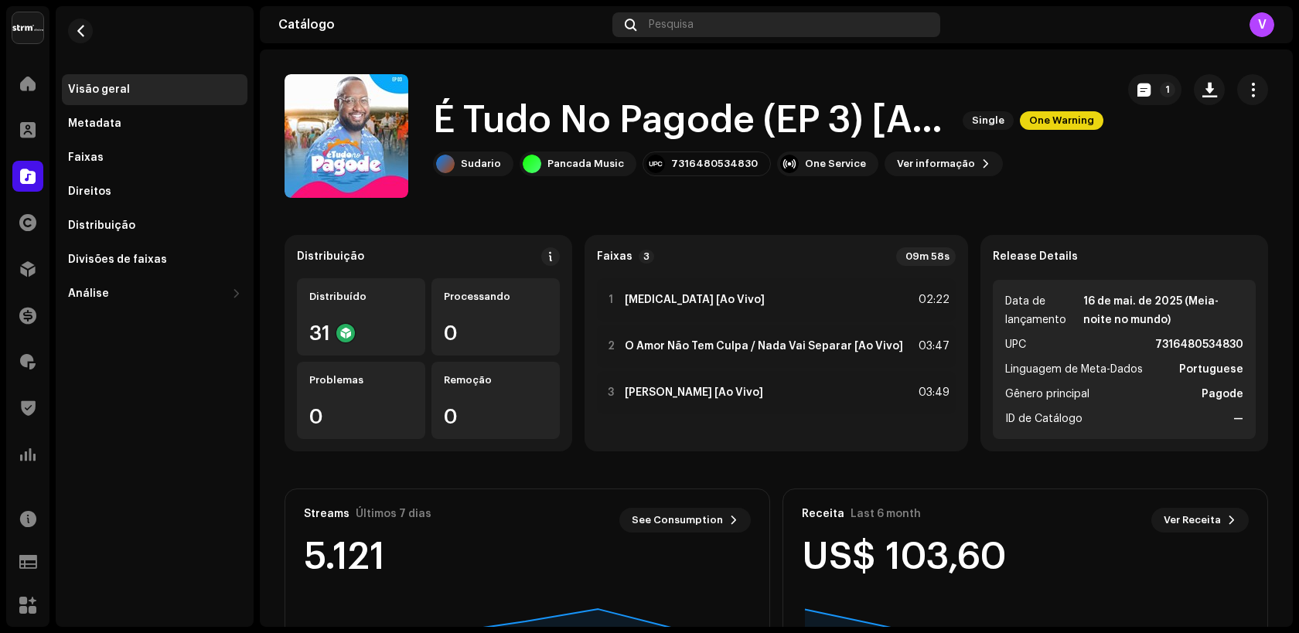
click at [644, 32] on div "Pesquisa" at bounding box center [776, 24] width 328 height 25
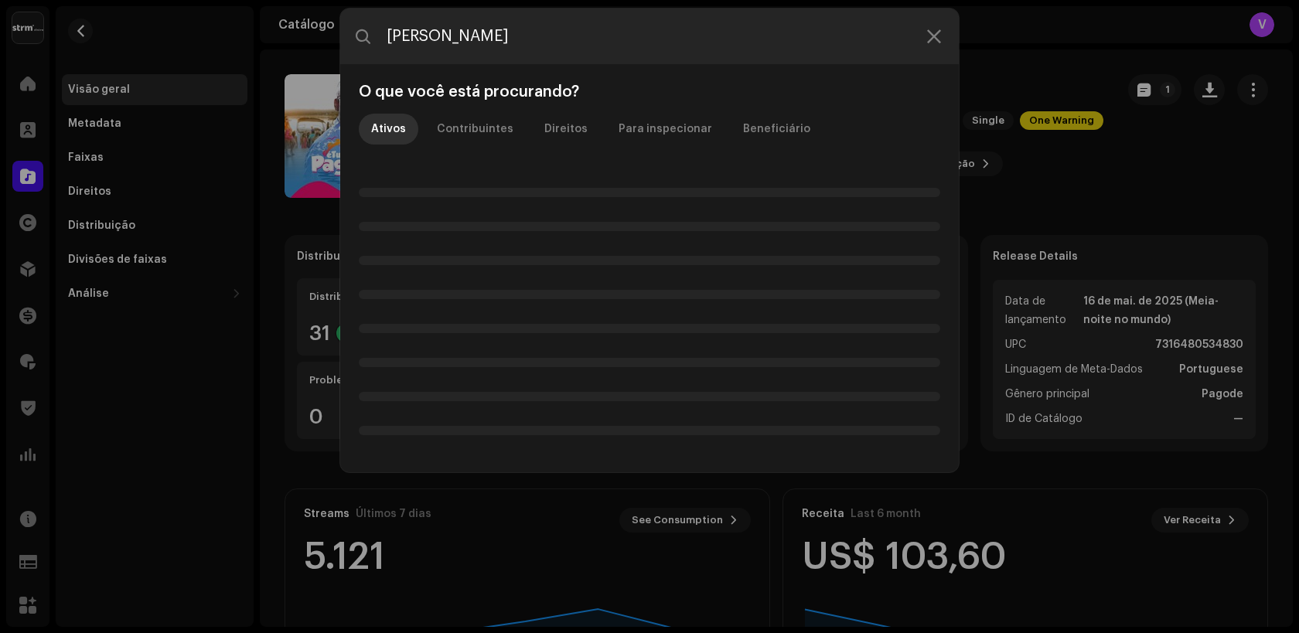
type input "Dani Black"
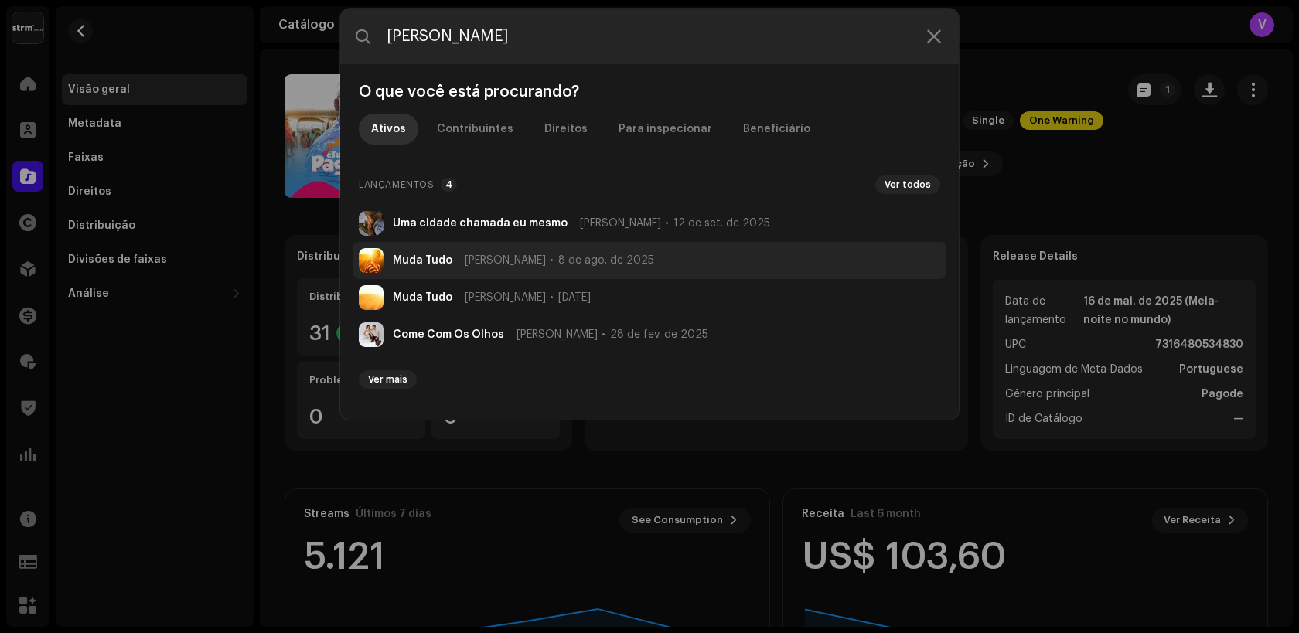
click at [430, 264] on strong "Muda Tudo" at bounding box center [423, 260] width 60 height 12
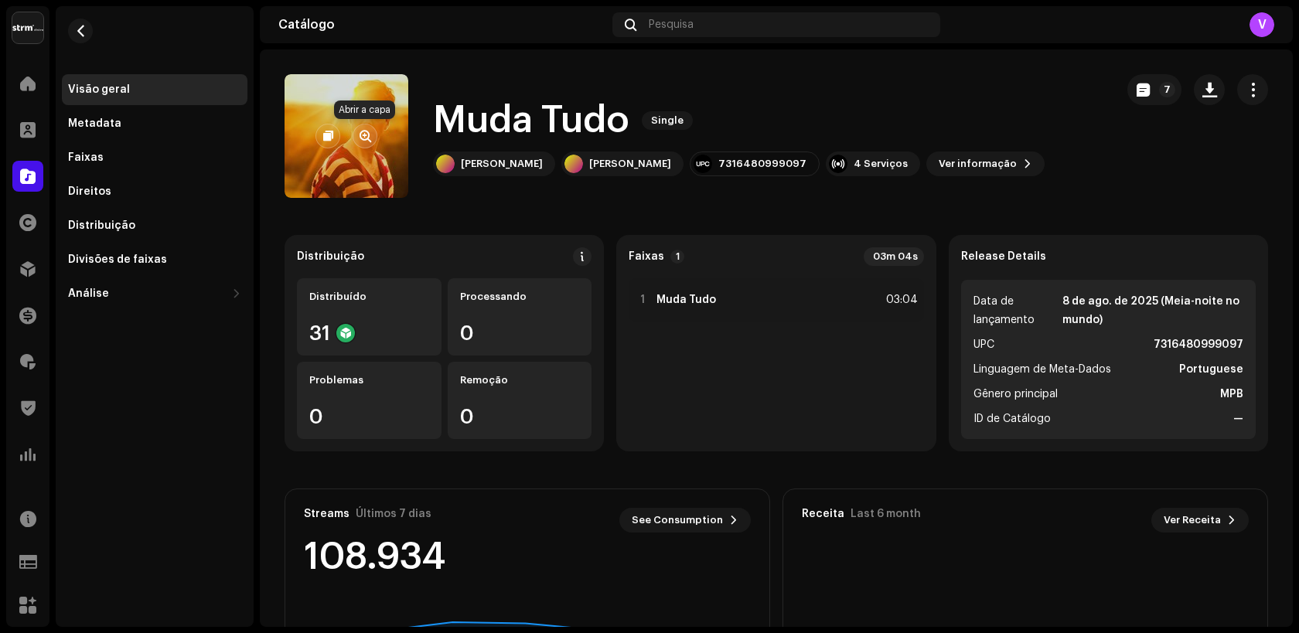
click at [366, 143] on button "button" at bounding box center [364, 136] width 25 height 25
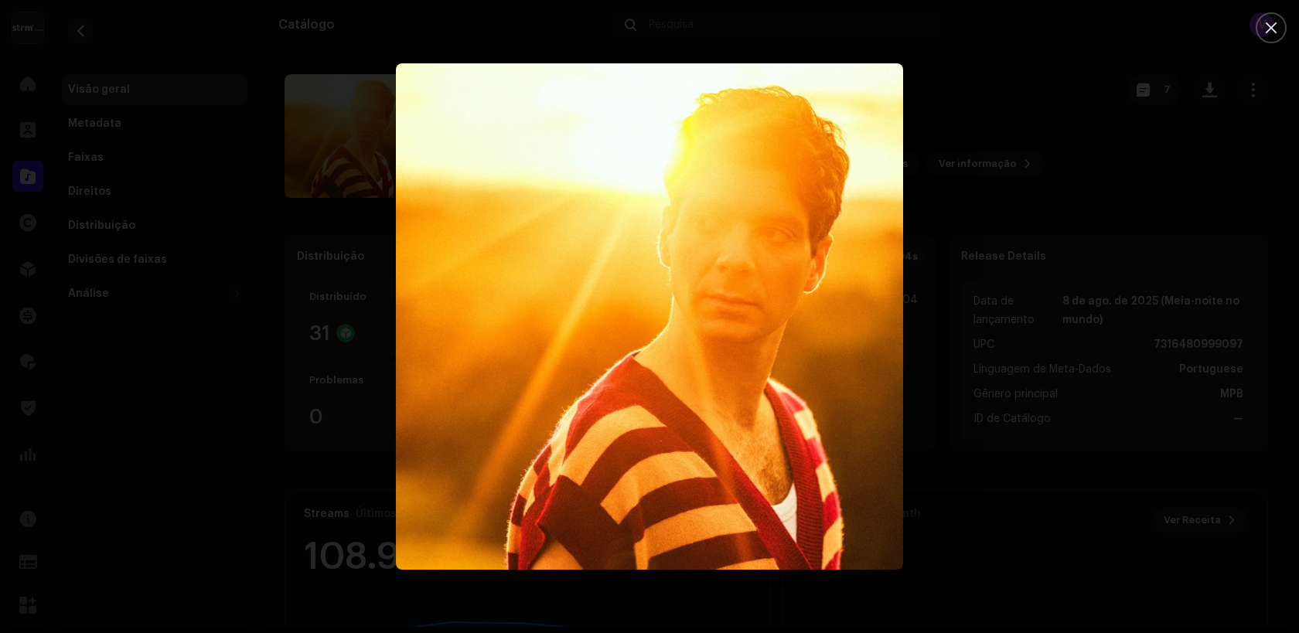
click at [316, 390] on div at bounding box center [649, 316] width 1299 height 633
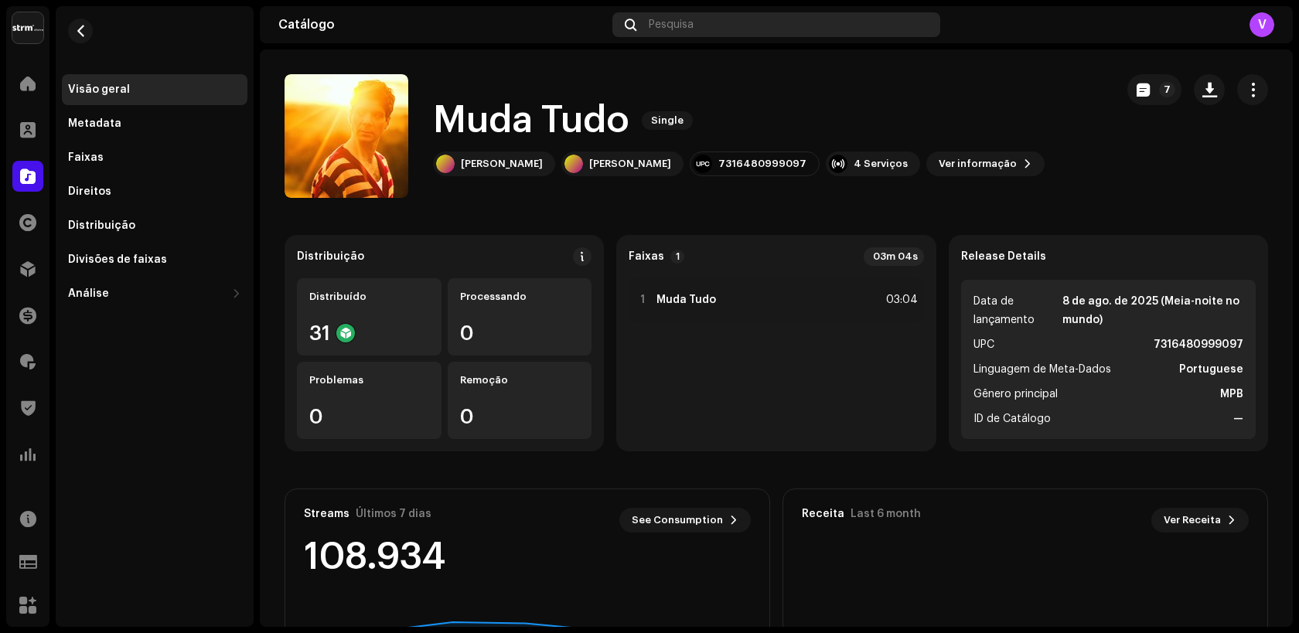
click at [697, 32] on div "Pesquisa" at bounding box center [776, 24] width 328 height 25
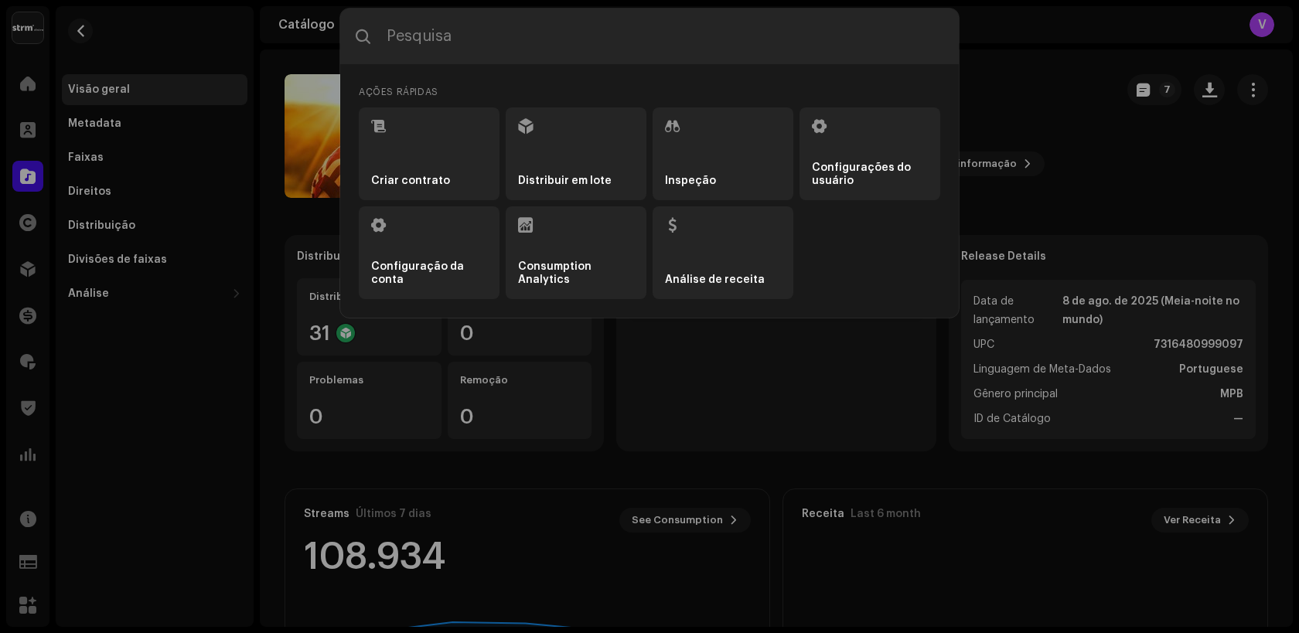
type input "Dúvidas"
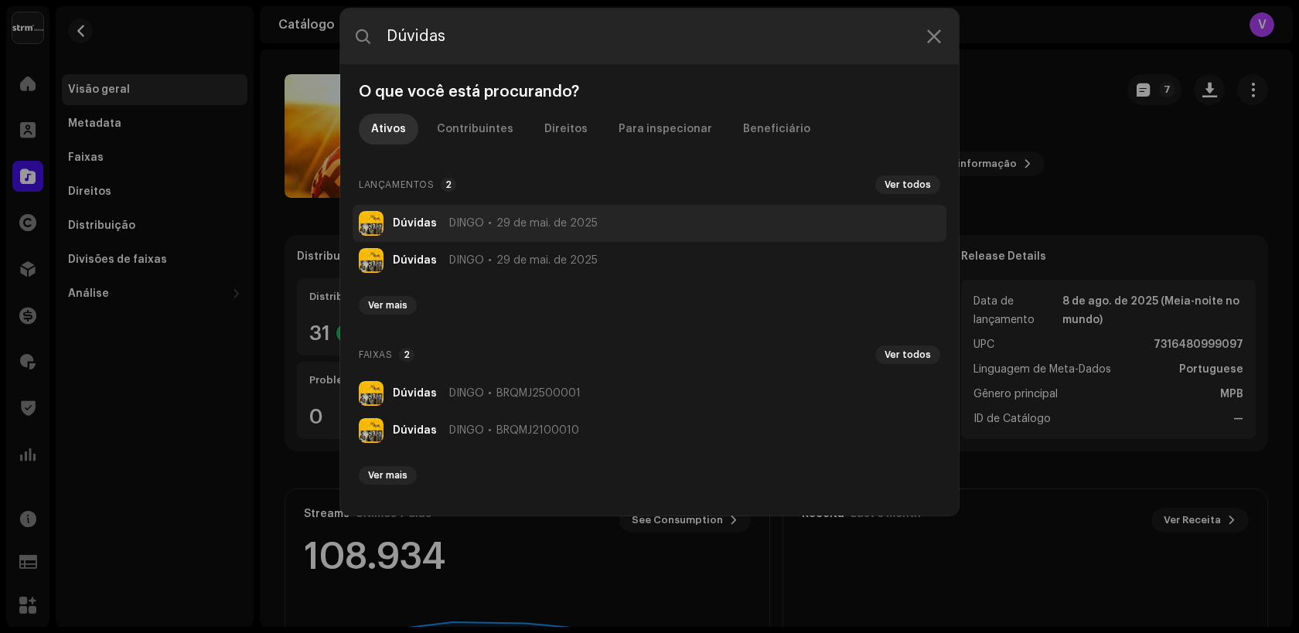
click at [431, 216] on li "Dúvidas DINGO 29 de mai. de 2025" at bounding box center [649, 223] width 594 height 37
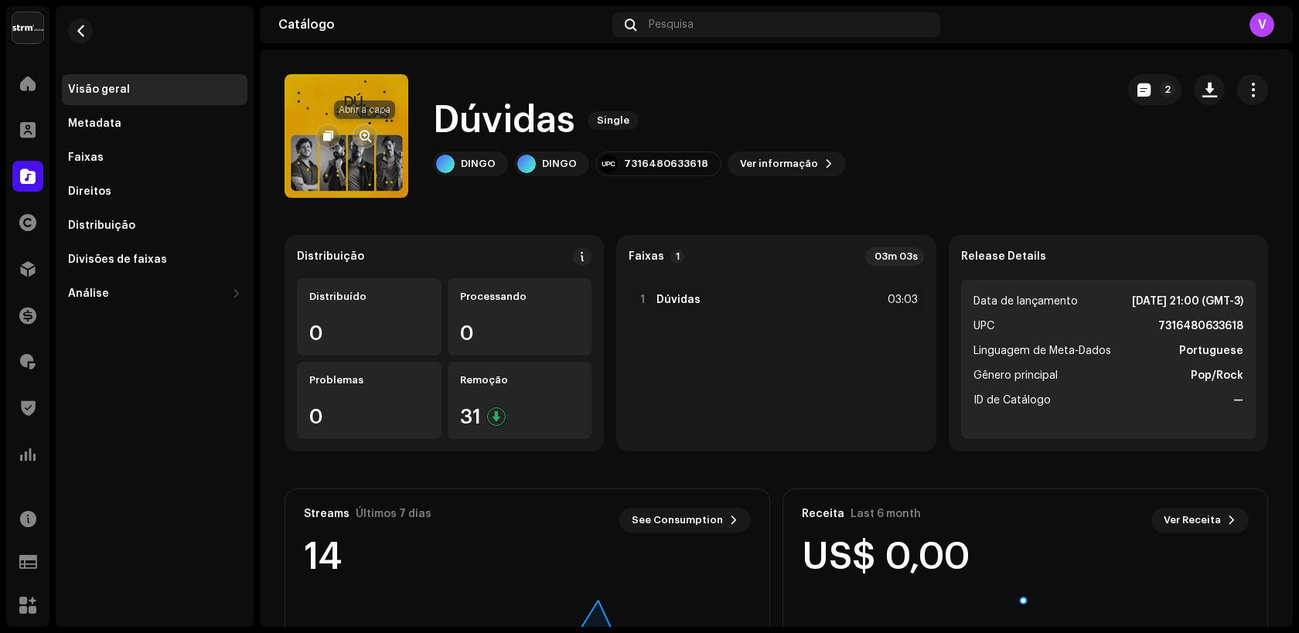
click at [370, 139] on span "button" at bounding box center [365, 136] width 12 height 12
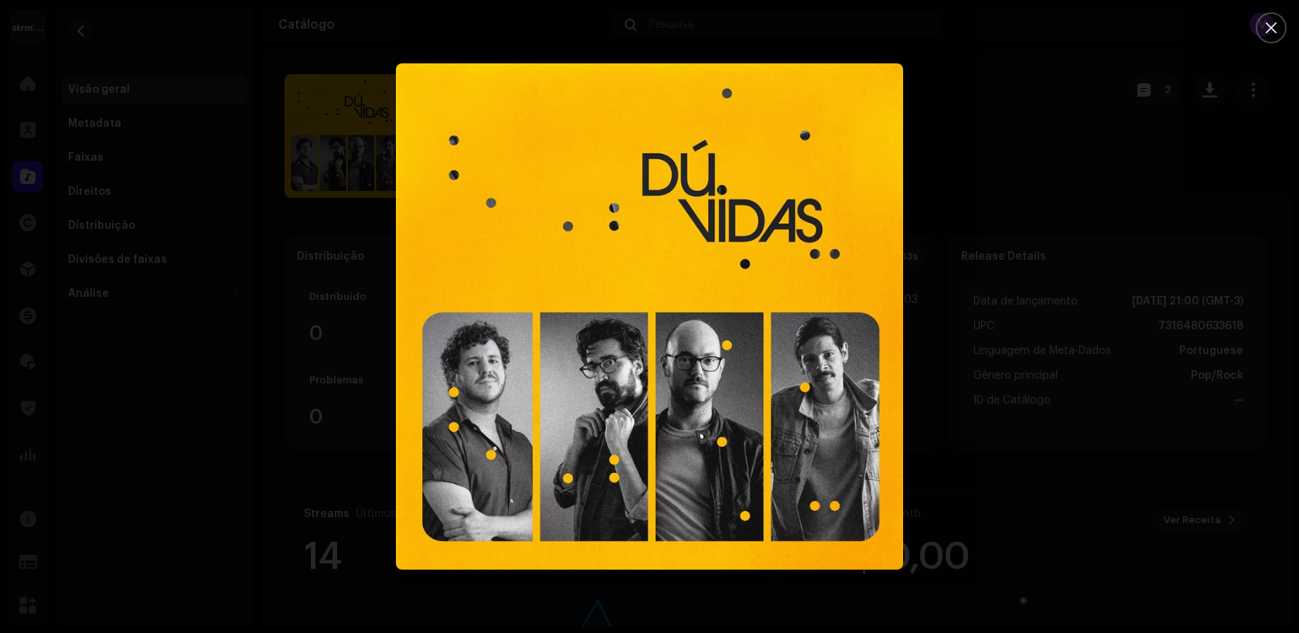
click at [356, 253] on div at bounding box center [649, 316] width 1299 height 633
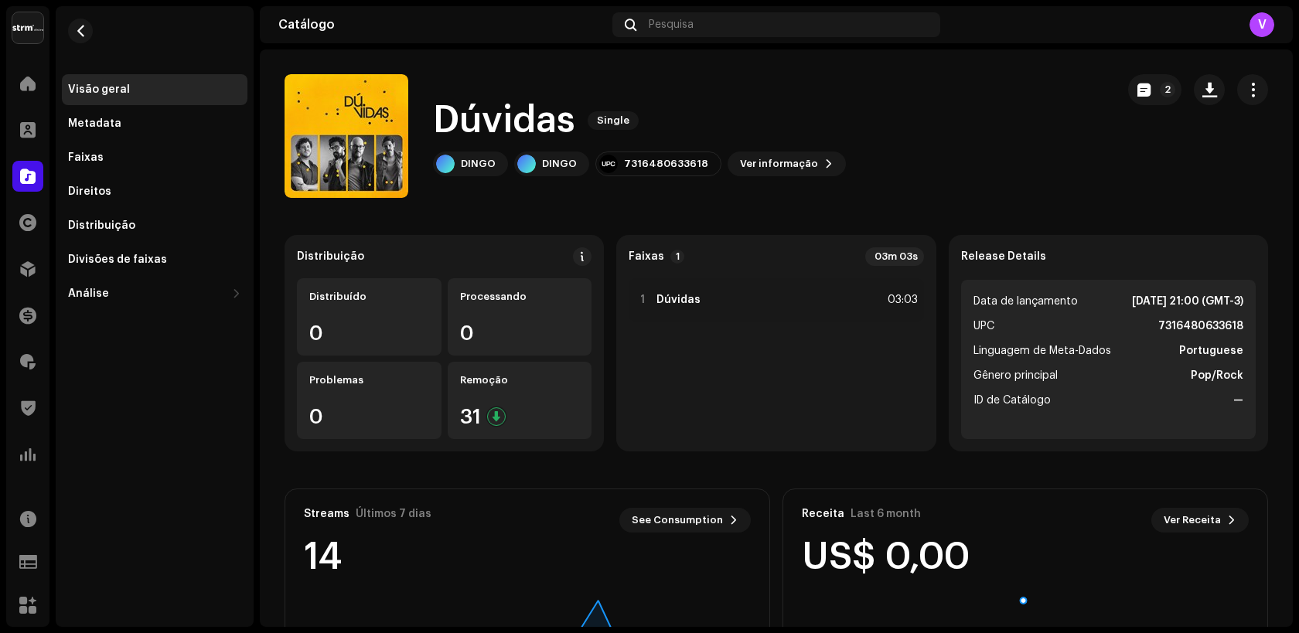
click at [673, 8] on div "Catálogo Pesquisa V" at bounding box center [776, 24] width 1033 height 37
click at [673, 15] on div "Pesquisa" at bounding box center [776, 24] width 328 height 25
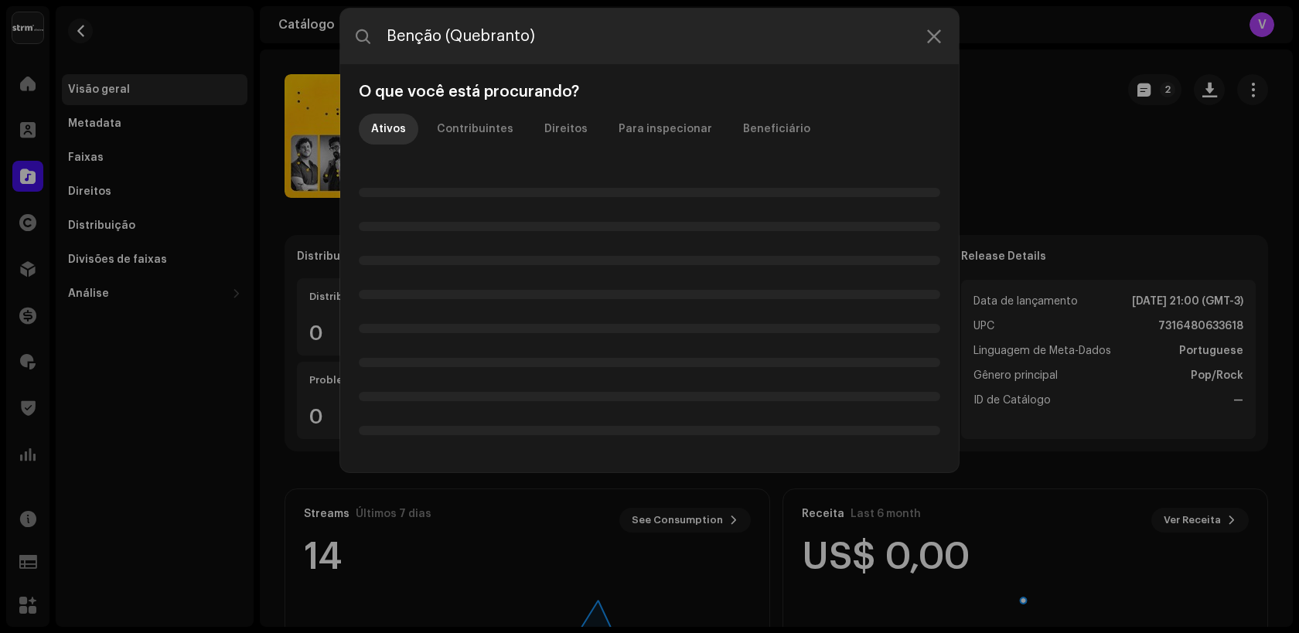
type input "Benção (Quebranto)"
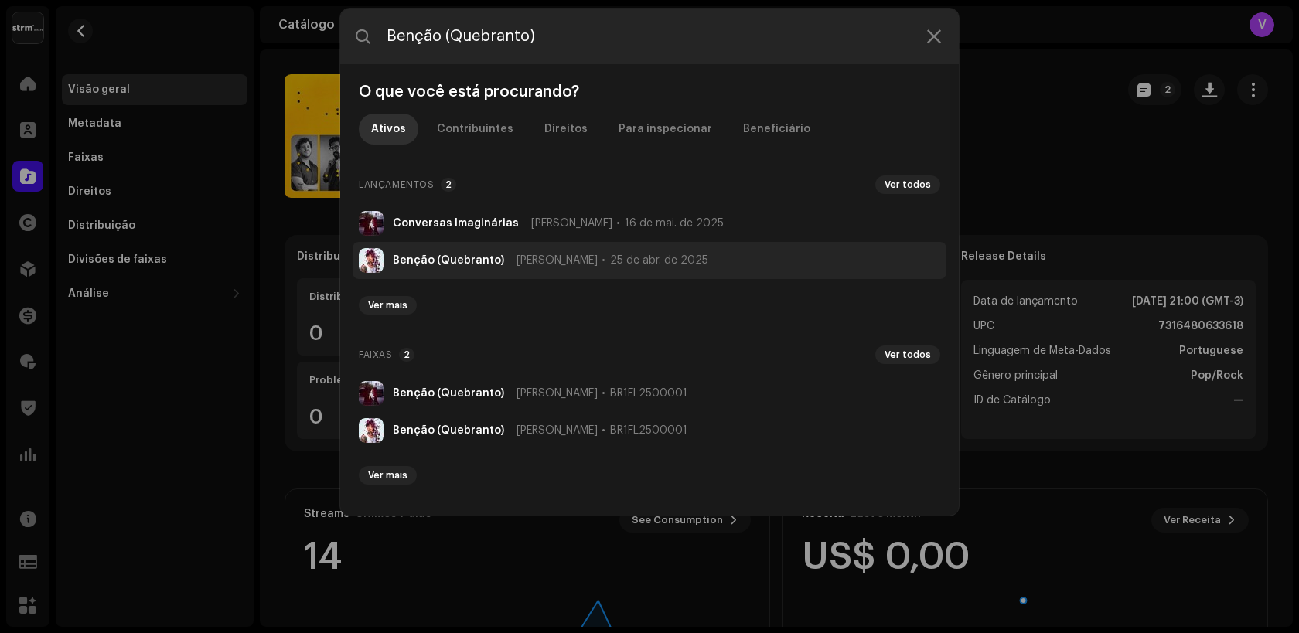
click at [458, 256] on strong "Benção (Quebranto)" at bounding box center [448, 260] width 111 height 12
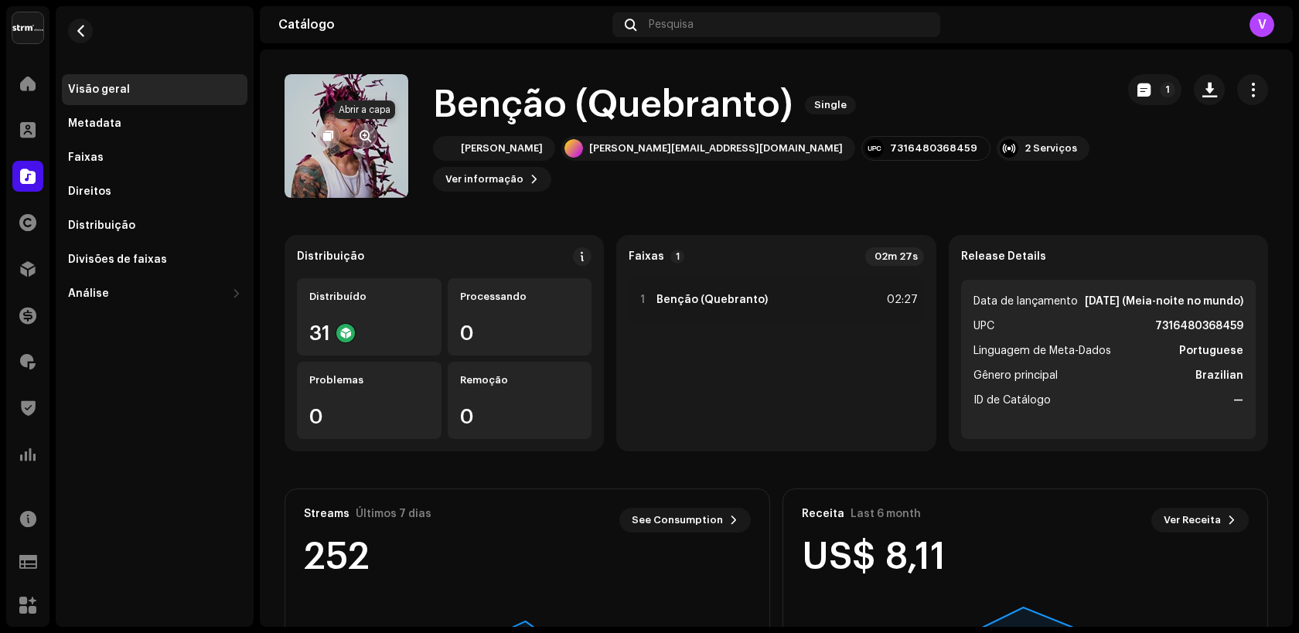
click at [370, 141] on button "button" at bounding box center [364, 136] width 25 height 25
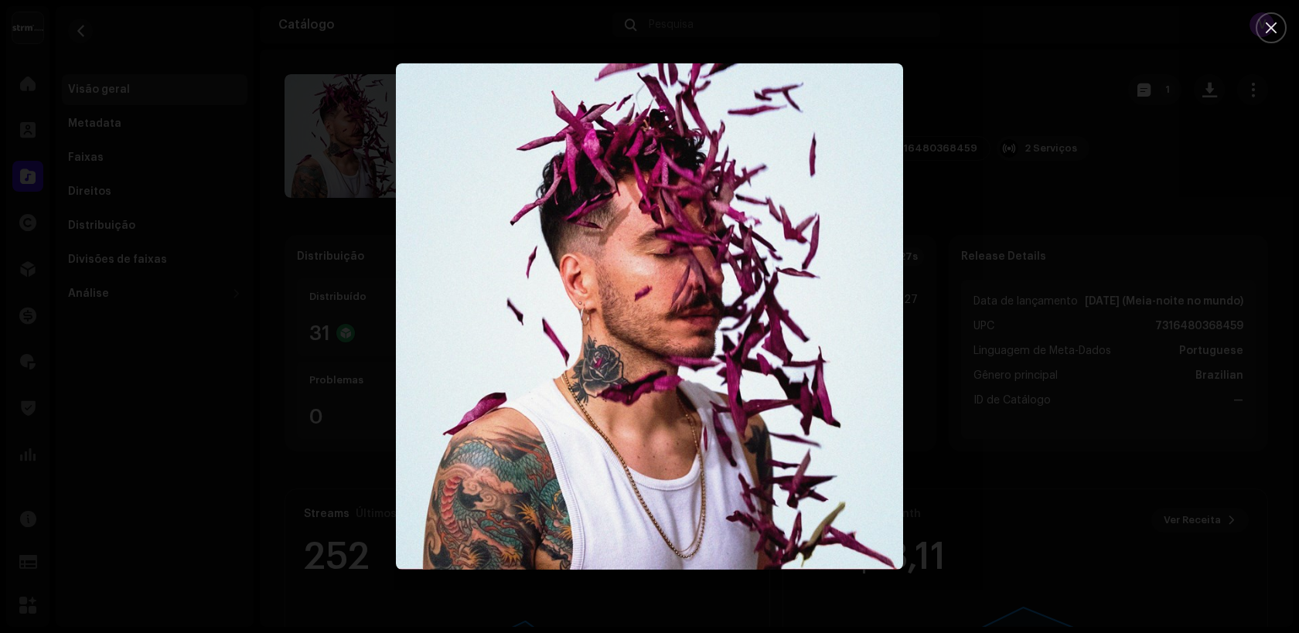
click at [308, 152] on div at bounding box center [649, 316] width 1299 height 633
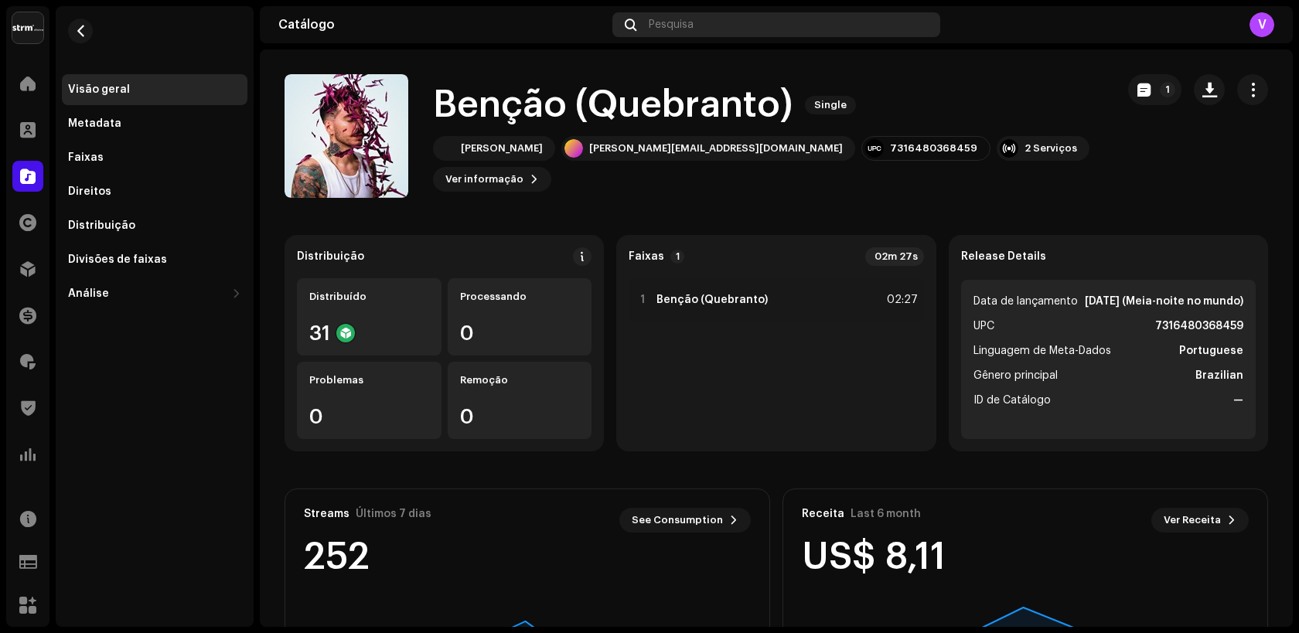
click at [647, 33] on div "Pesquisa" at bounding box center [776, 24] width 328 height 25
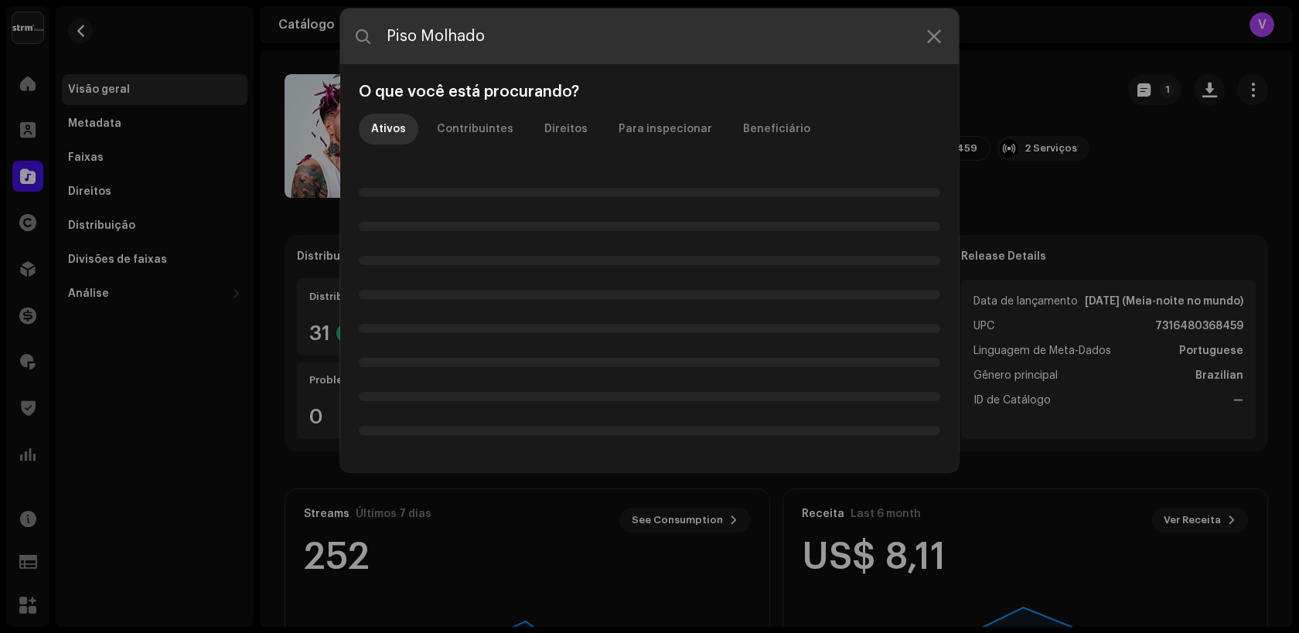
type input "Piso Molhado"
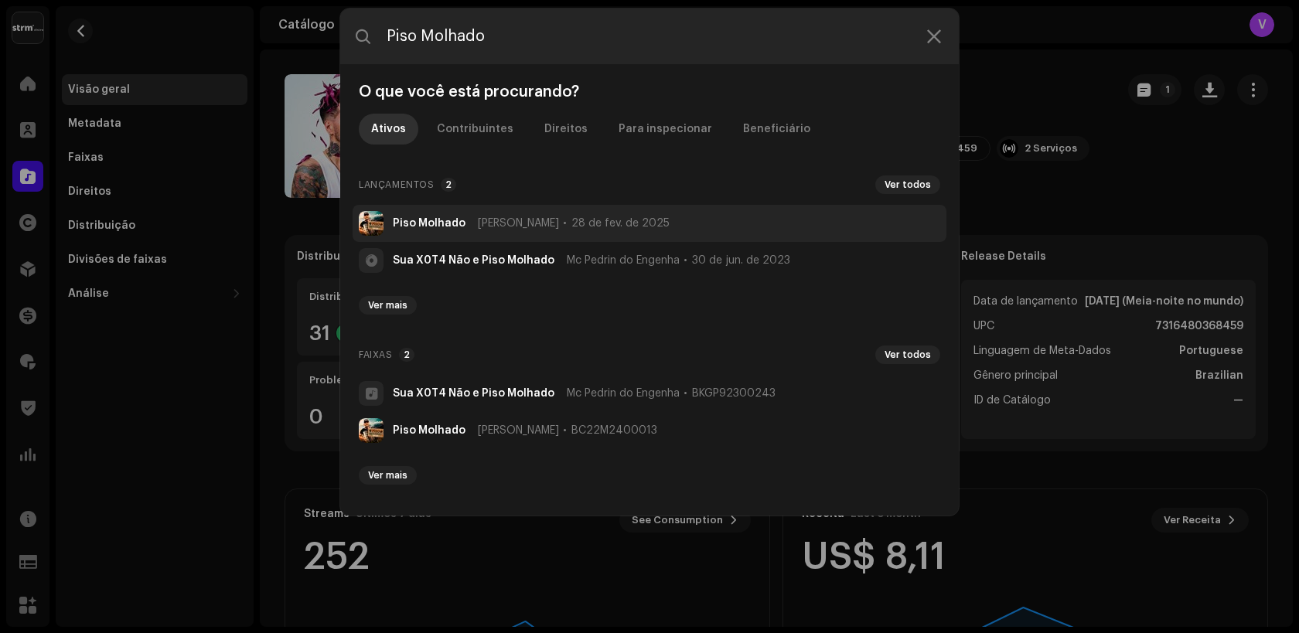
click at [424, 220] on strong "Piso Molhado" at bounding box center [429, 223] width 73 height 12
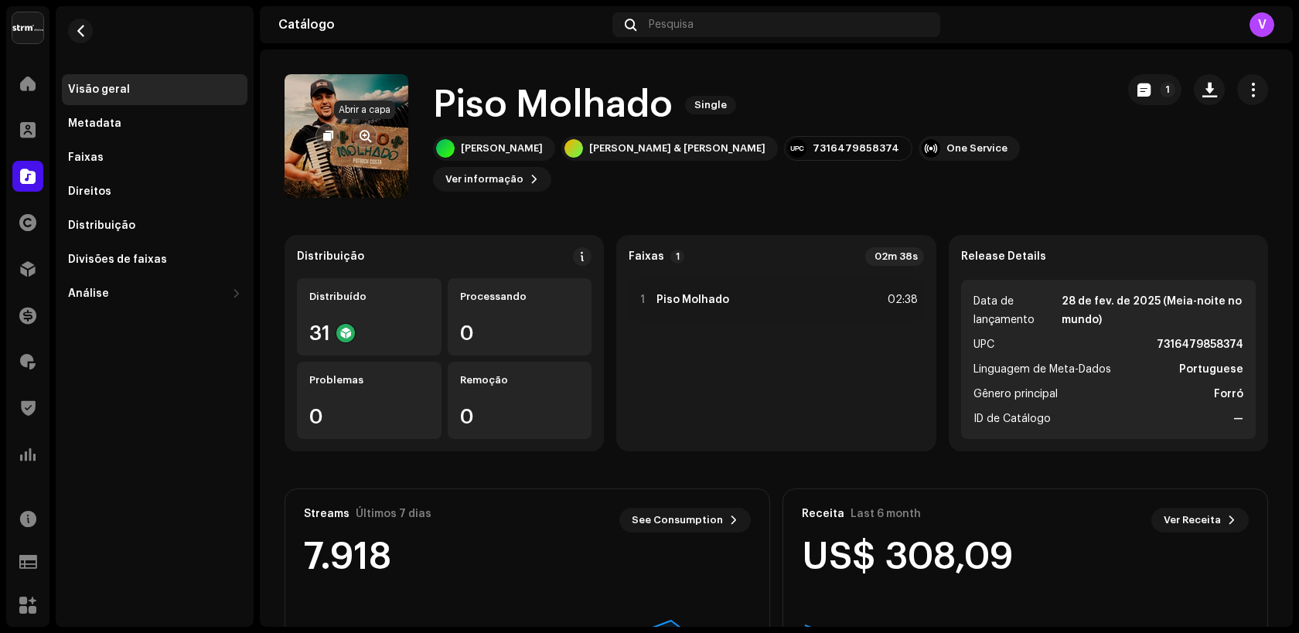
click at [370, 135] on span "button" at bounding box center [365, 136] width 12 height 12
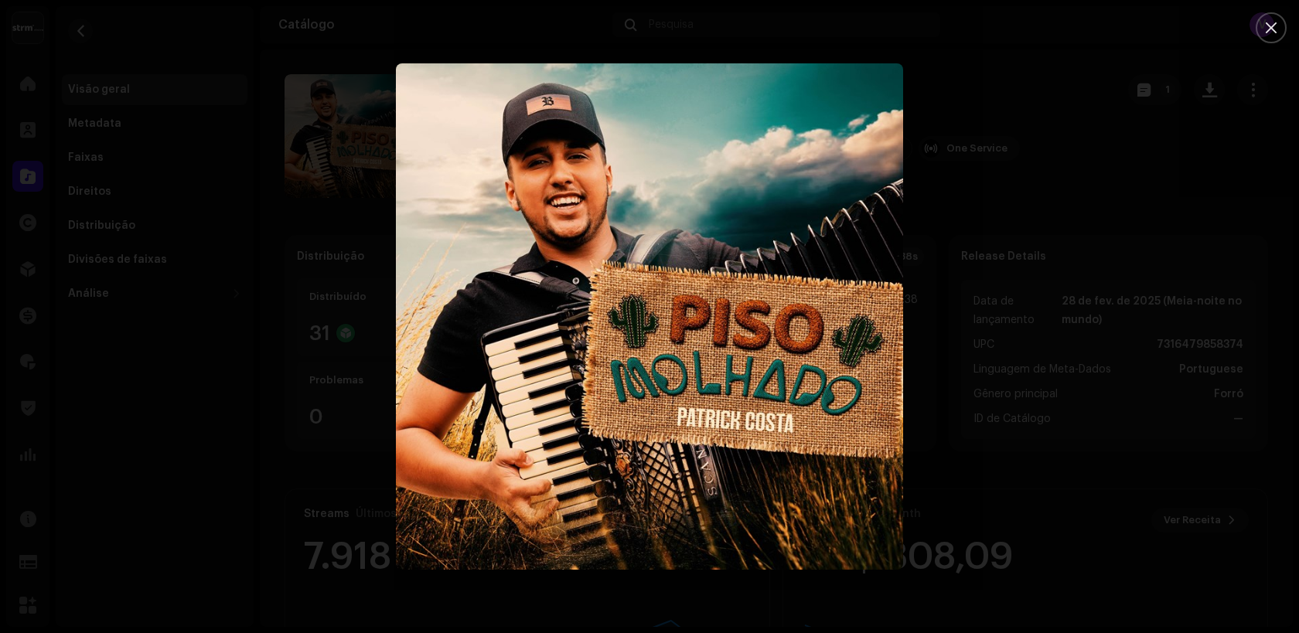
click at [352, 186] on div at bounding box center [649, 316] width 1299 height 633
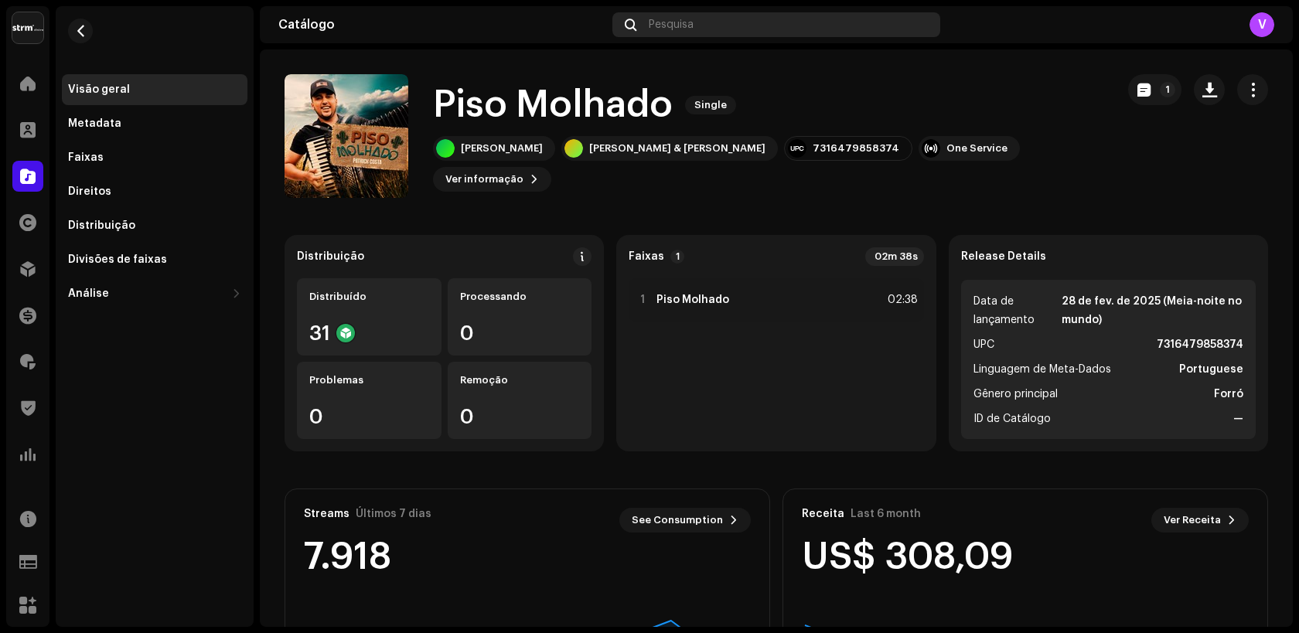
click at [698, 20] on div "Pesquisa" at bounding box center [776, 24] width 328 height 25
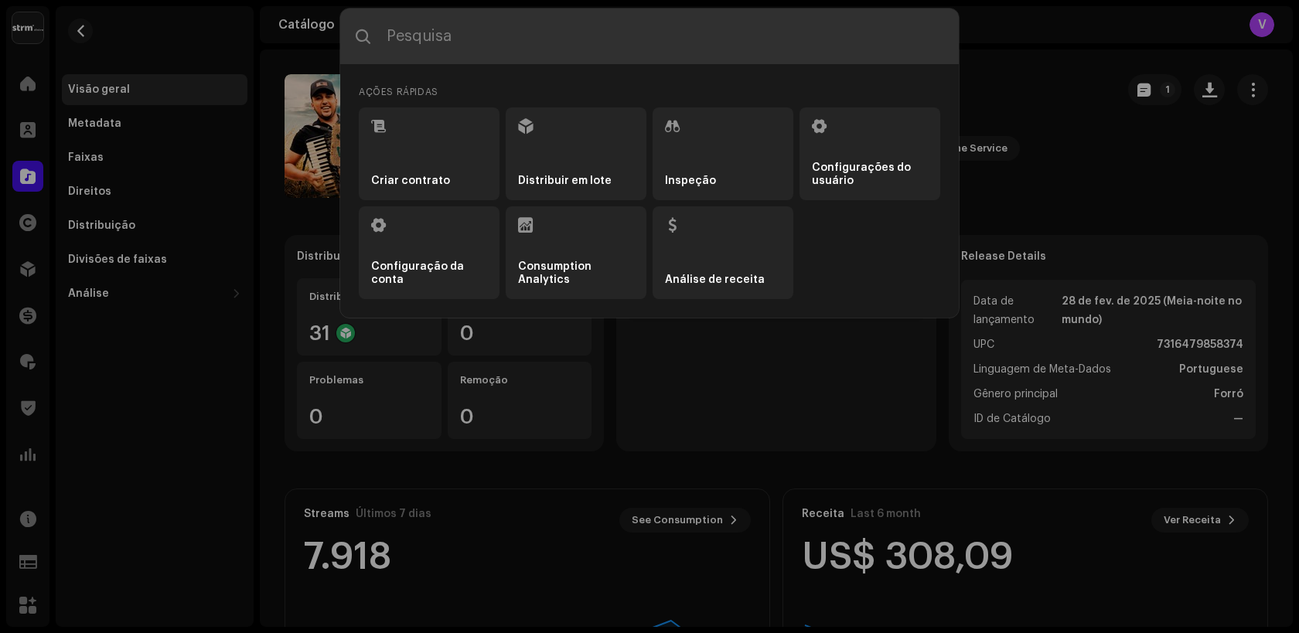
type input "Casal Discreto"
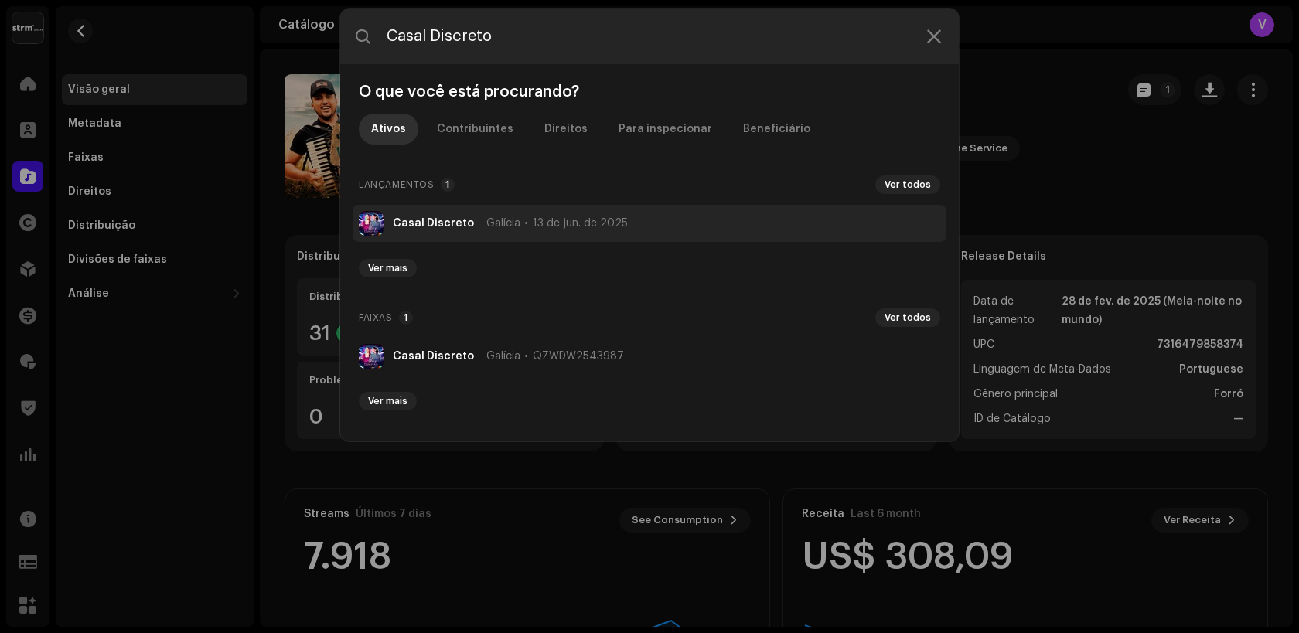
click at [449, 227] on strong "Casal Discreto" at bounding box center [433, 223] width 81 height 12
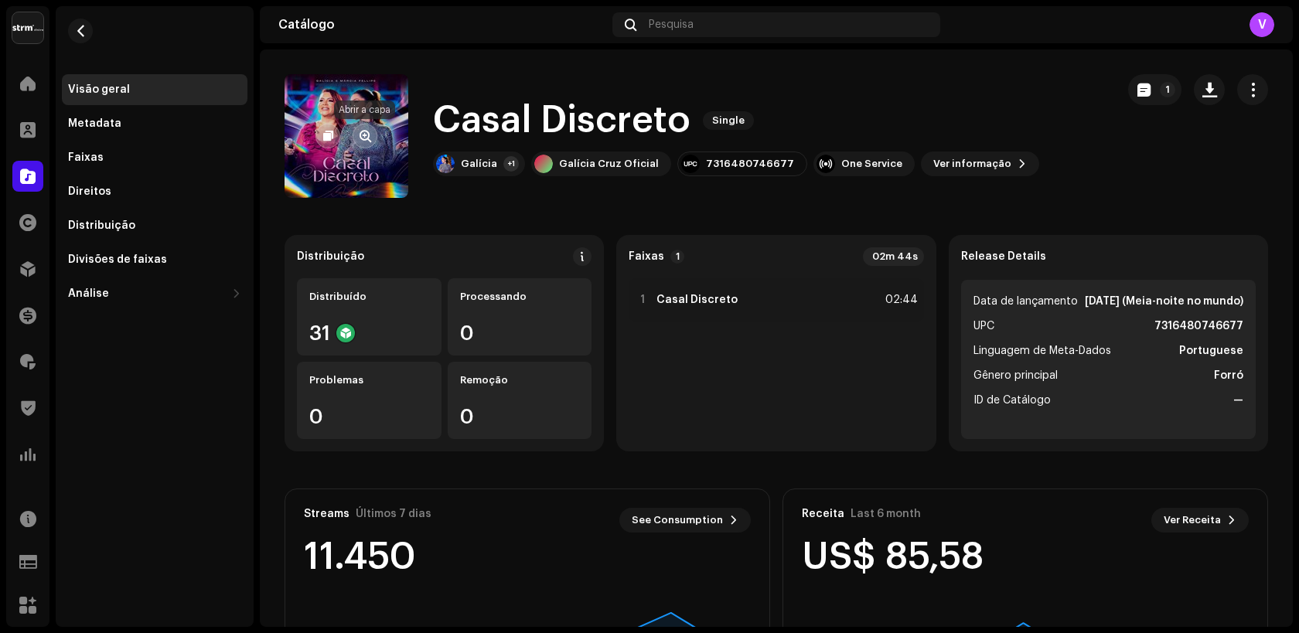
click at [366, 139] on span "button" at bounding box center [365, 136] width 12 height 12
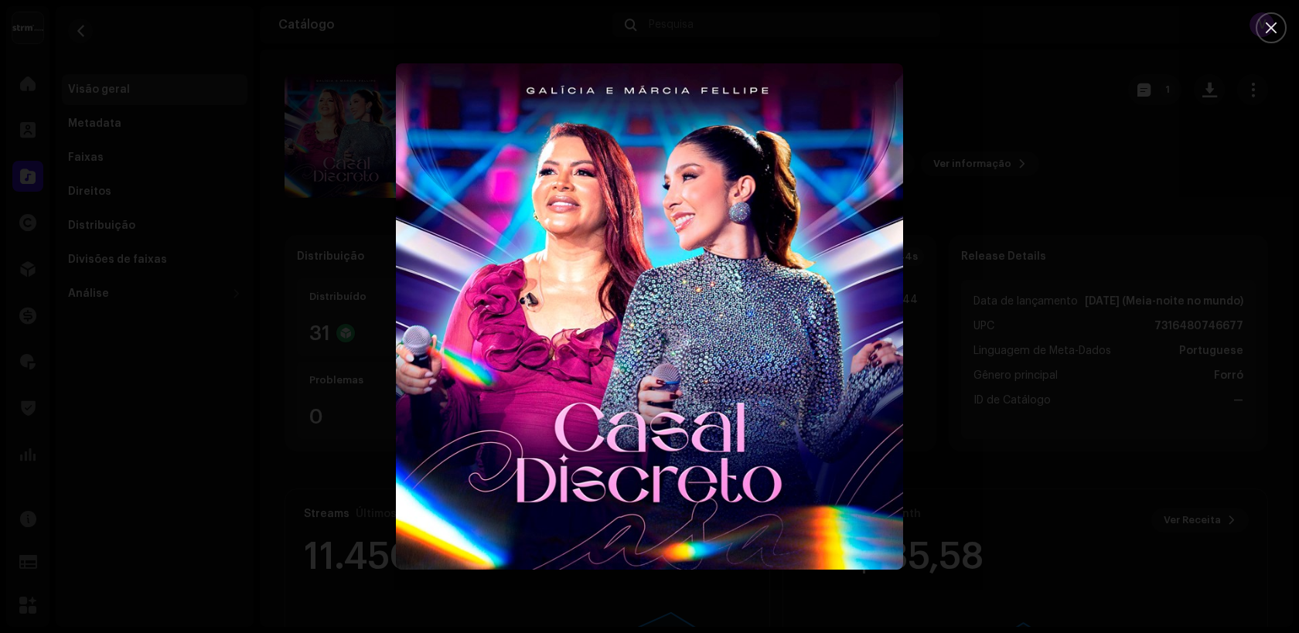
click at [364, 155] on div at bounding box center [649, 316] width 1299 height 633
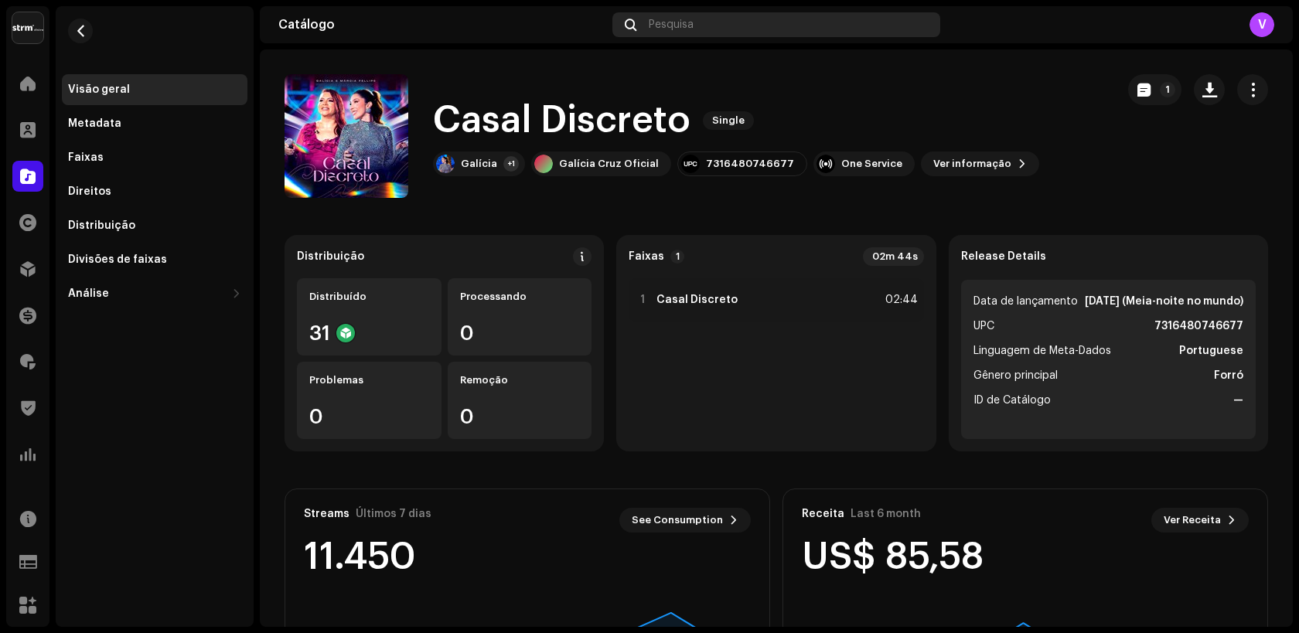
click at [662, 32] on div "Pesquisa" at bounding box center [776, 24] width 328 height 25
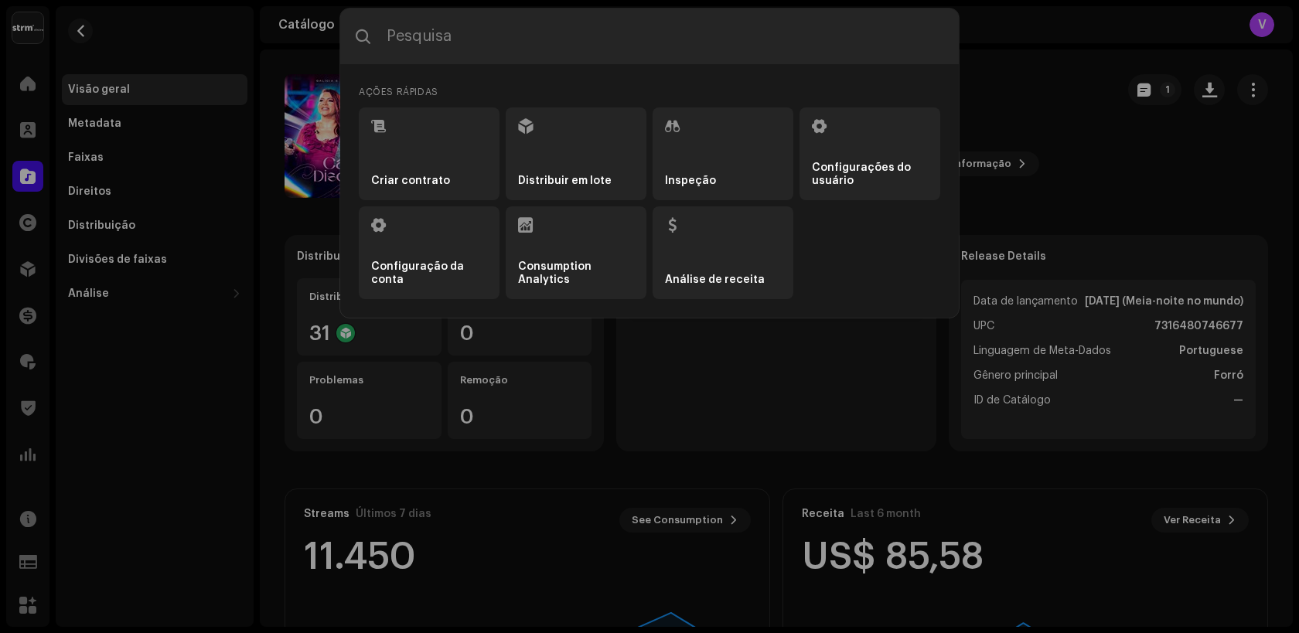
type input "Caminhão de Frete"
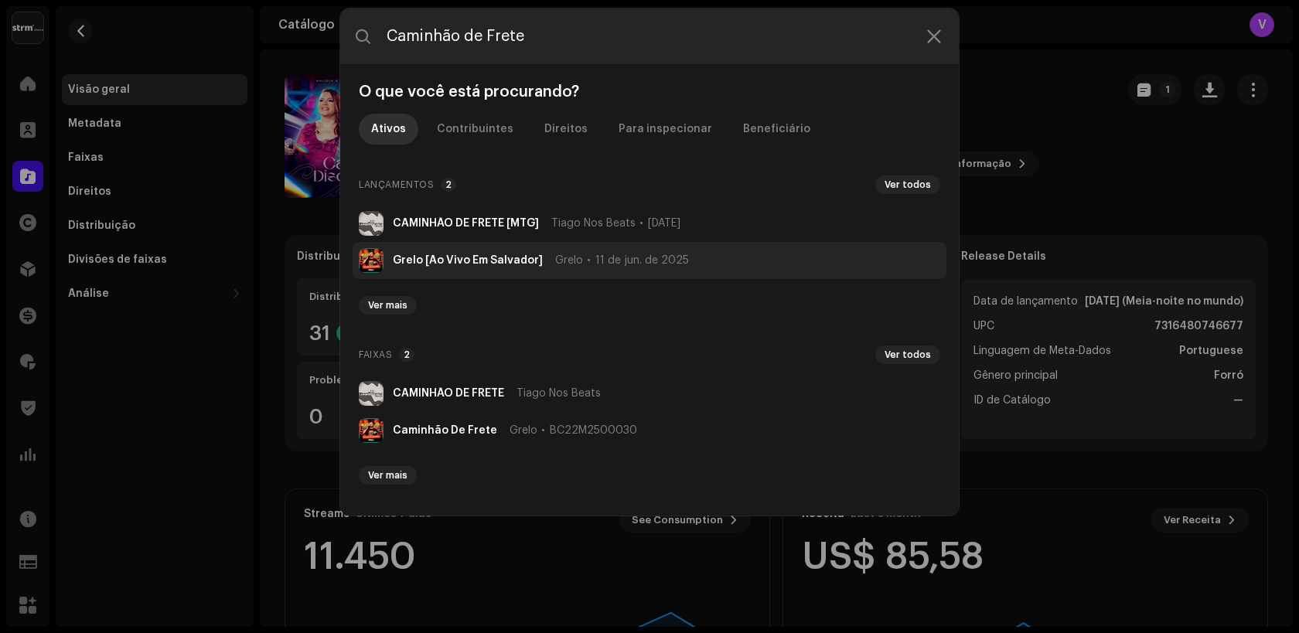
click at [493, 257] on strong "Grelo [Ao Vivo Em Salvador]" at bounding box center [468, 260] width 150 height 12
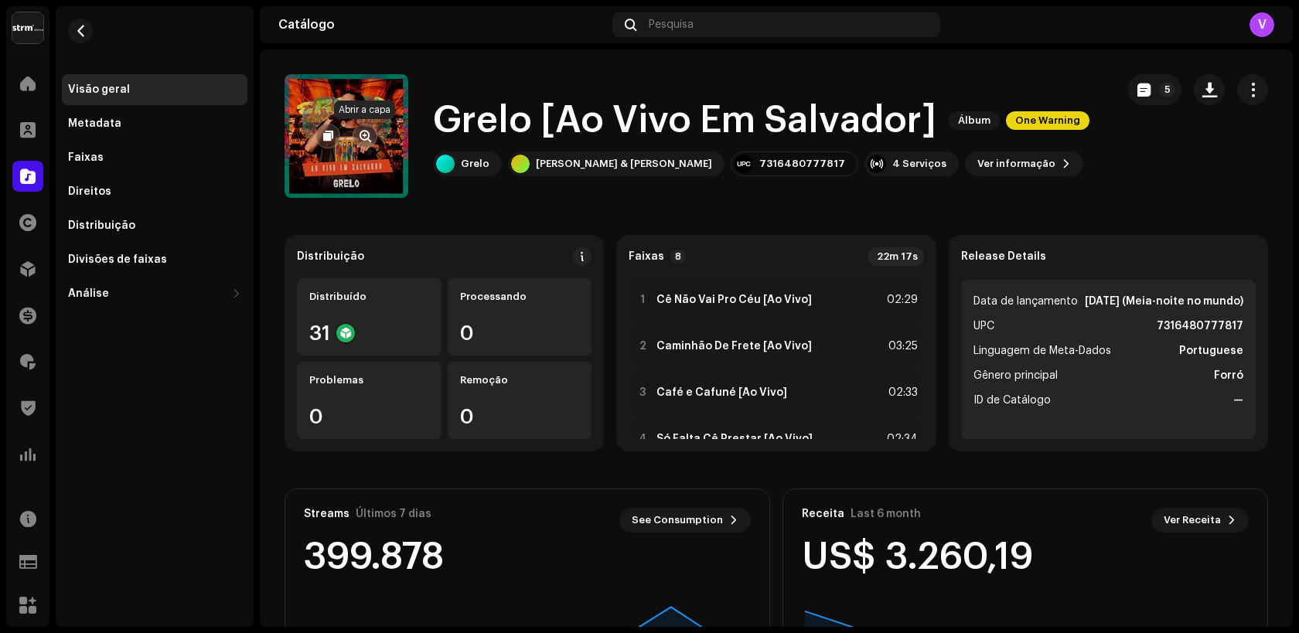
click at [364, 135] on span "button" at bounding box center [365, 136] width 12 height 12
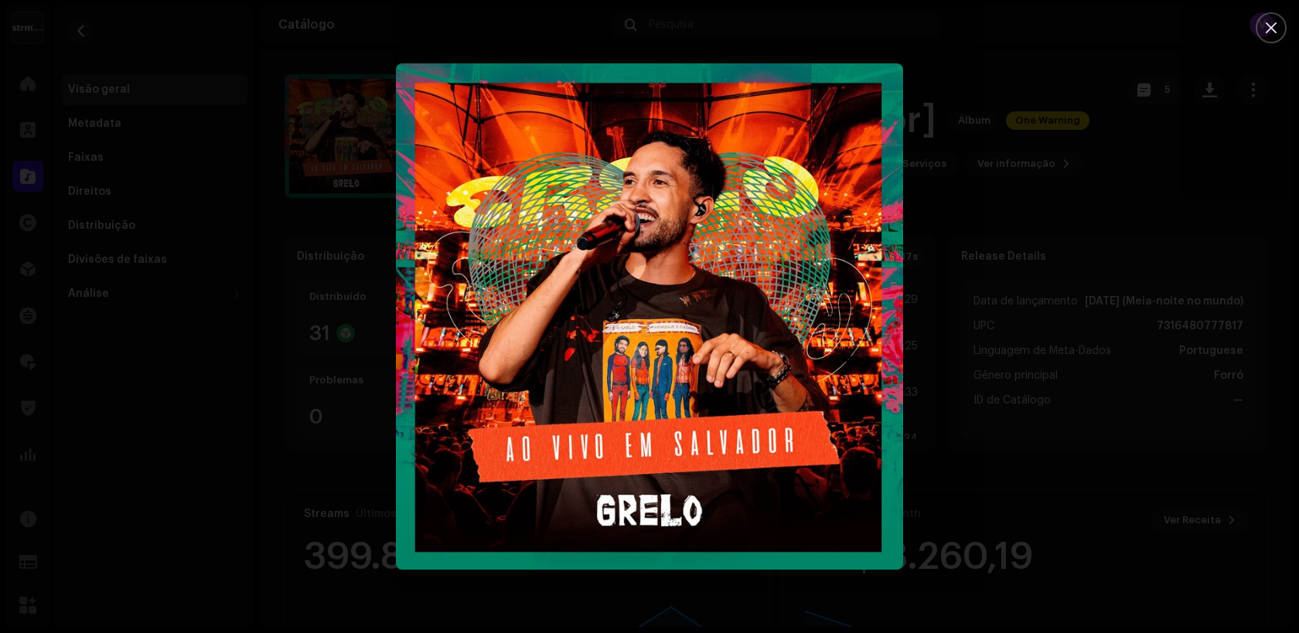
drag, startPoint x: 431, startPoint y: 22, endPoint x: 645, endPoint y: 54, distance: 216.5
click at [431, 23] on div at bounding box center [649, 316] width 1299 height 633
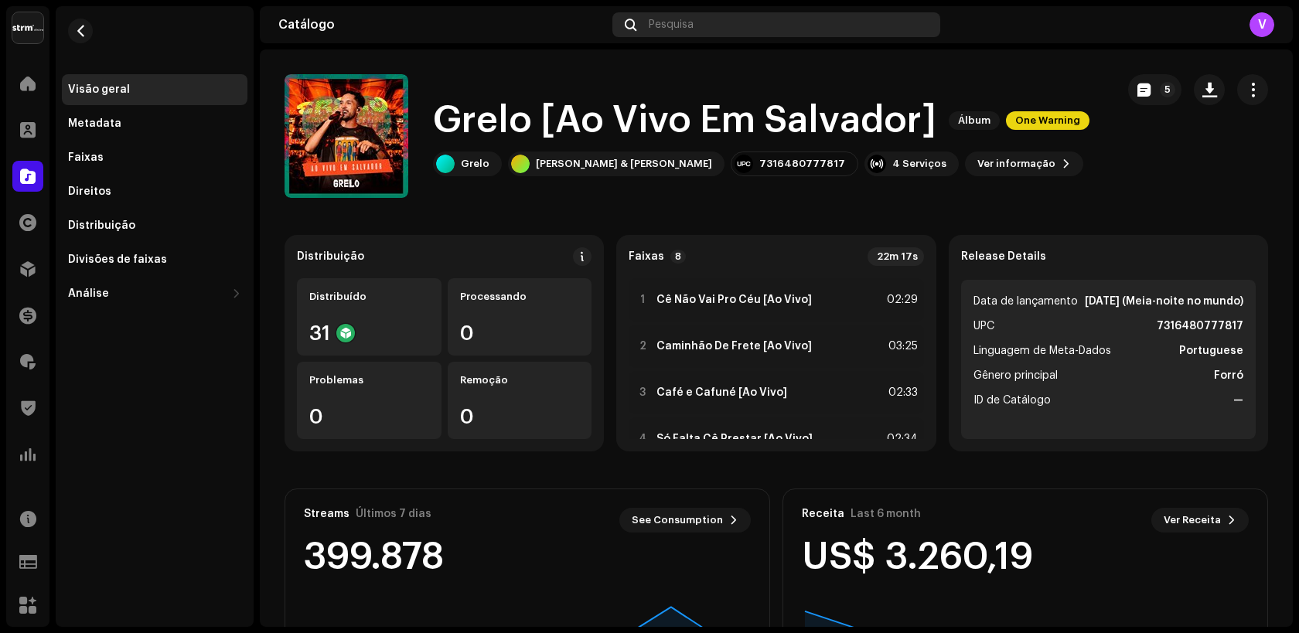
click at [705, 22] on div "Pesquisa" at bounding box center [776, 24] width 328 height 25
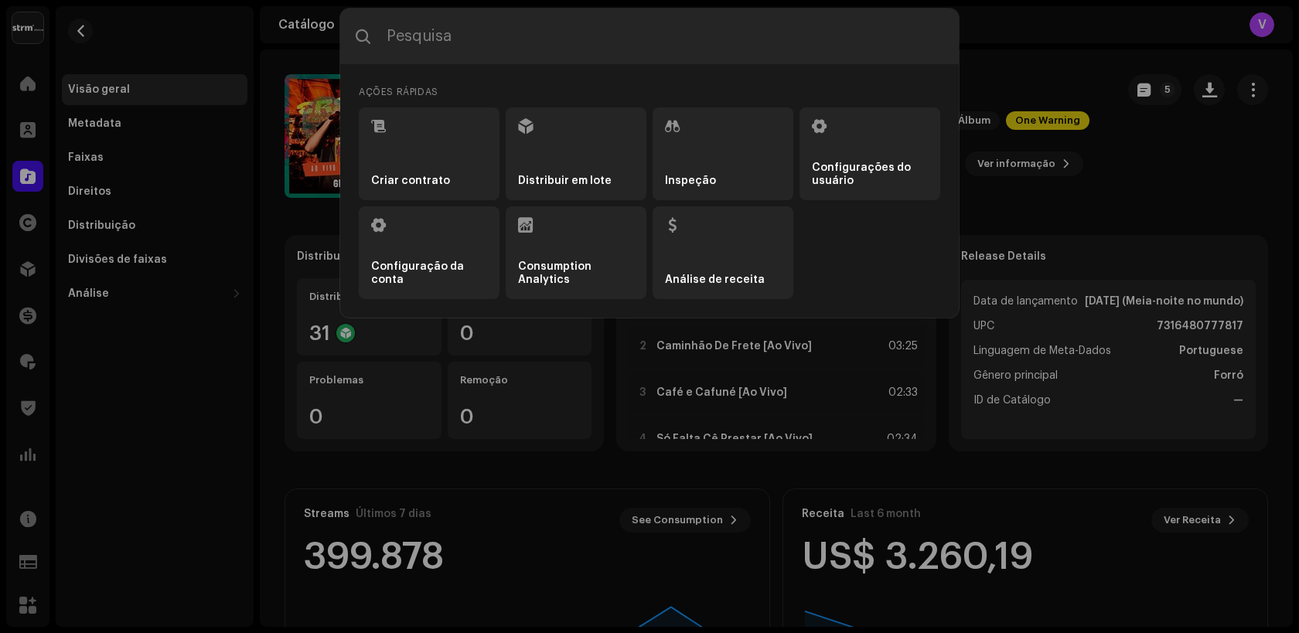
type input "Não Acabou o Nosso Amor"
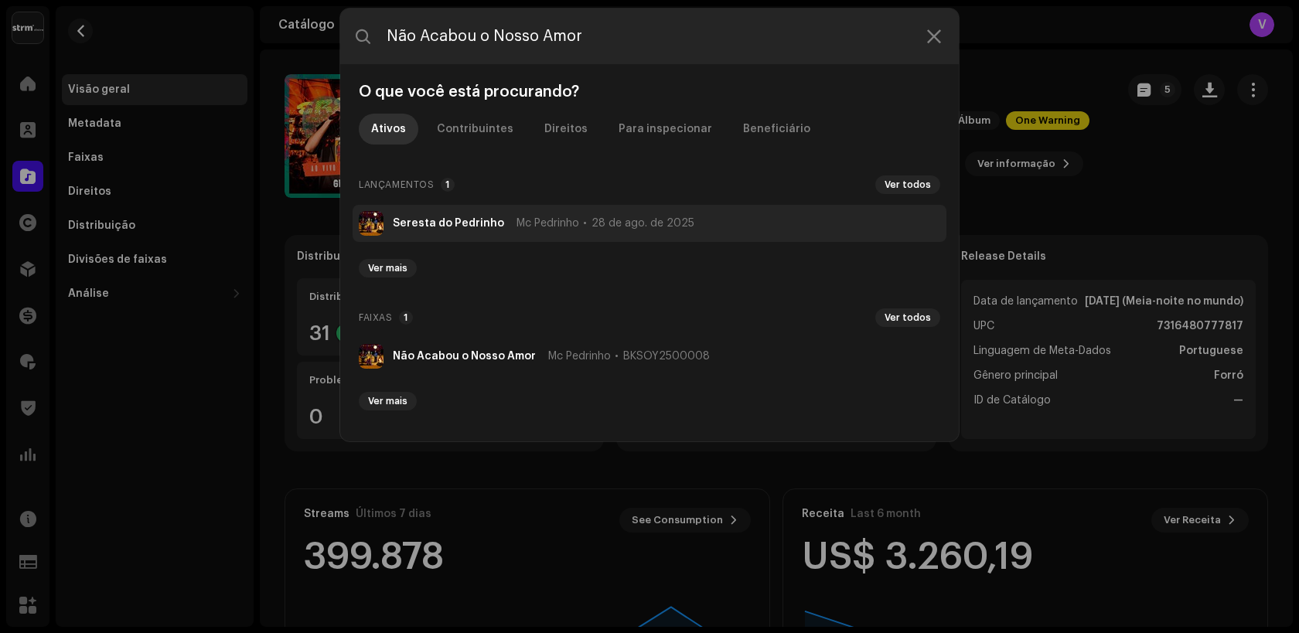
click at [466, 232] on li "Seresta do Pedrinho Mc Pedrinho 28 de ago. de 2025" at bounding box center [649, 223] width 594 height 37
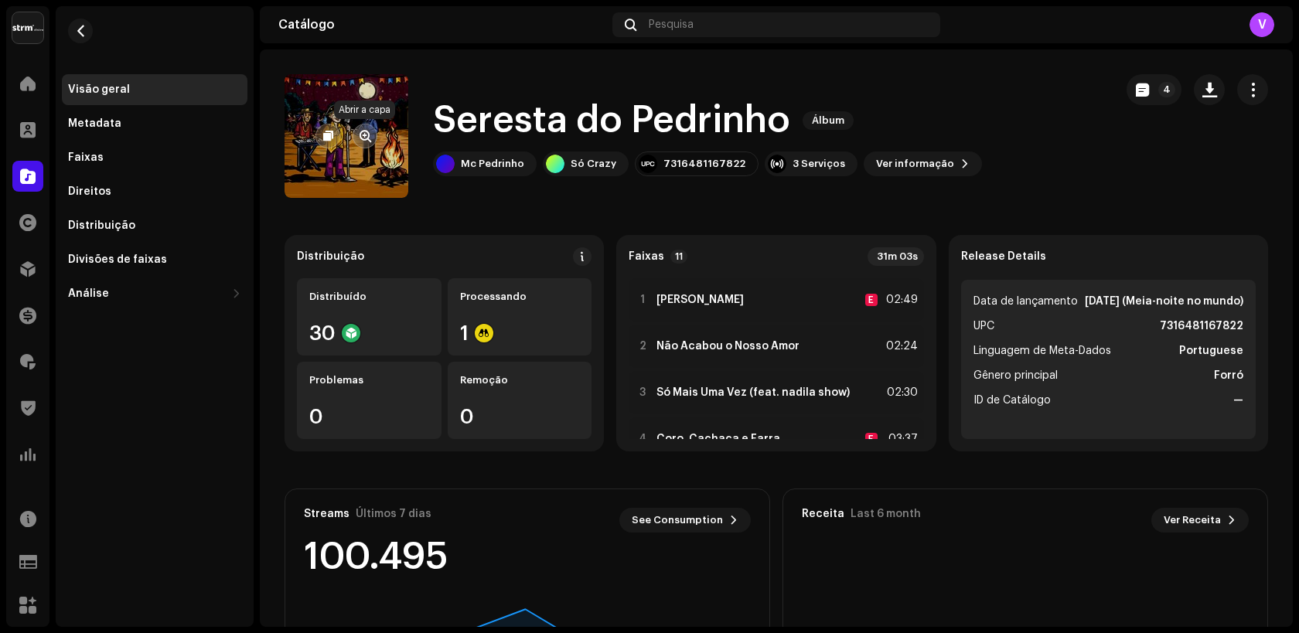
click at [369, 137] on span "button" at bounding box center [365, 136] width 12 height 12
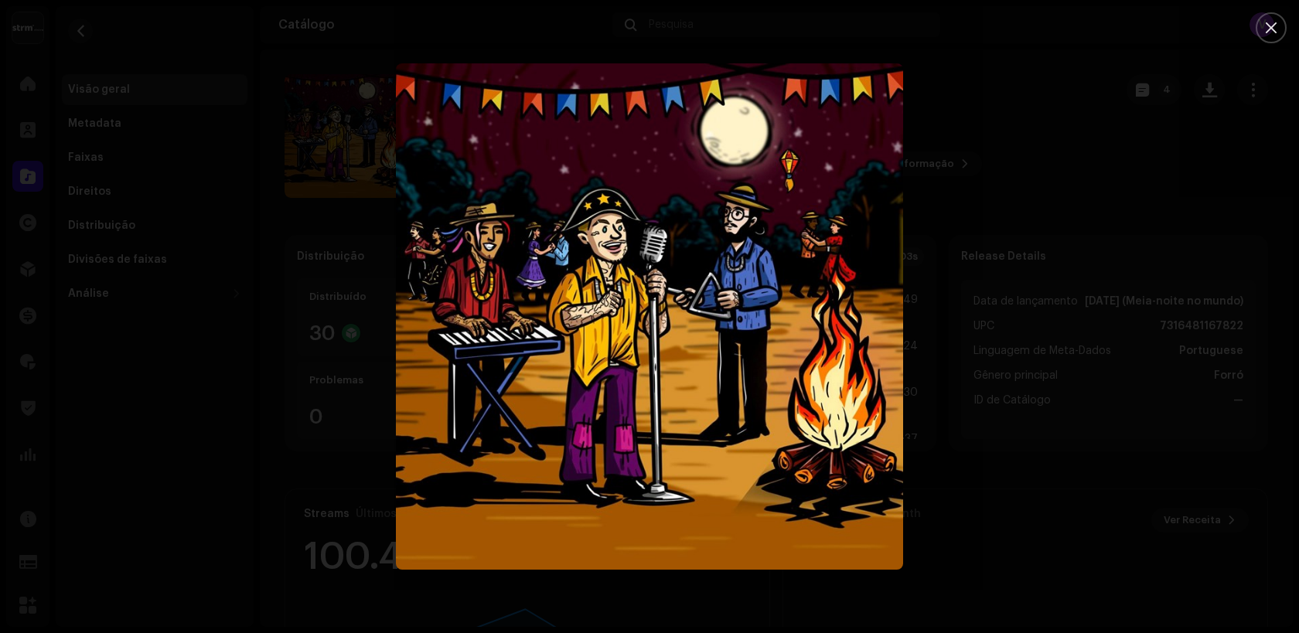
click at [537, 62] on div at bounding box center [649, 316] width 1299 height 633
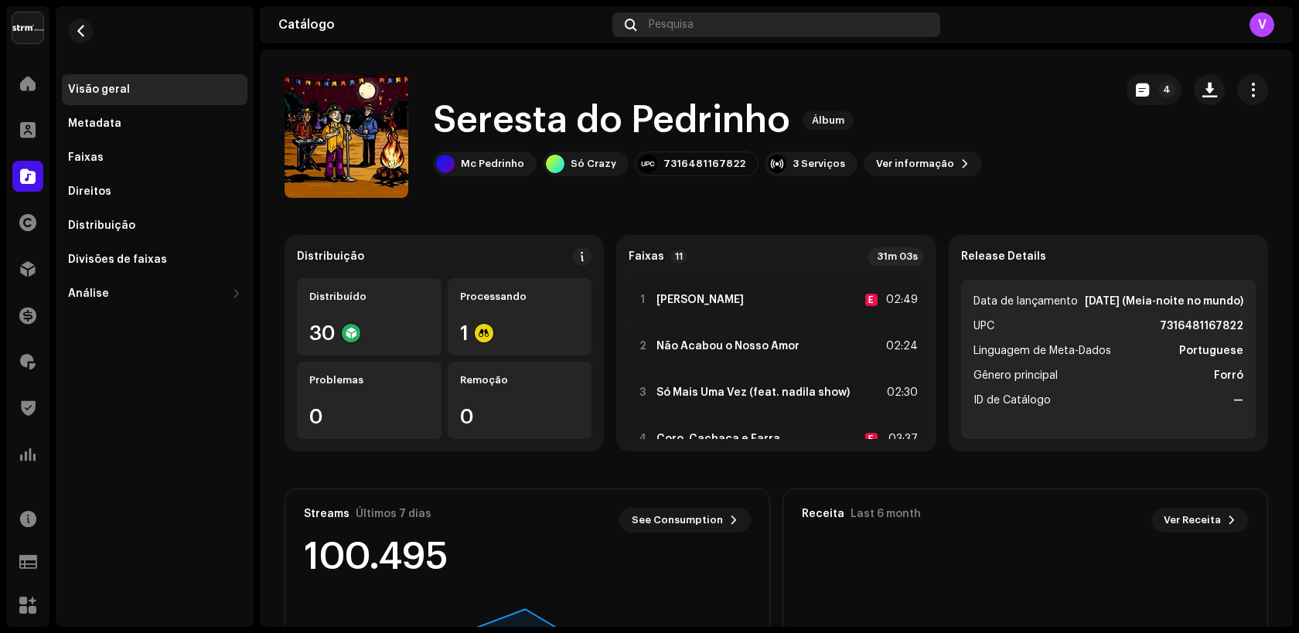
click at [690, 35] on div "Pesquisa" at bounding box center [776, 24] width 328 height 25
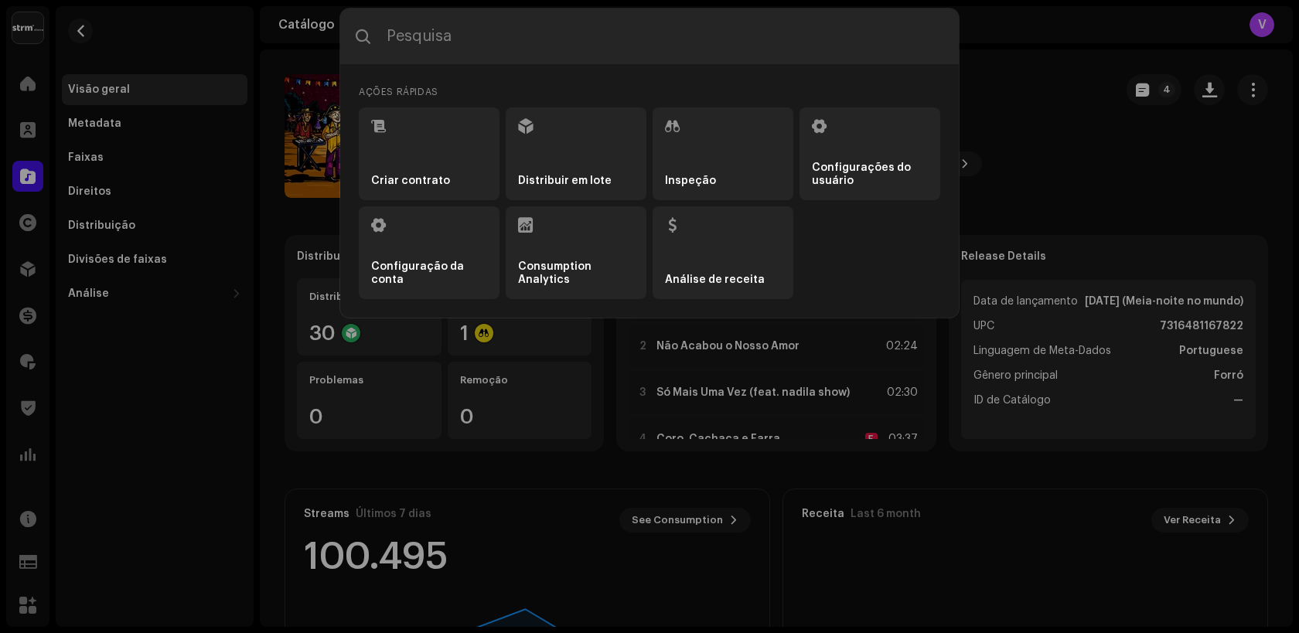
type input "Amor Bandido"
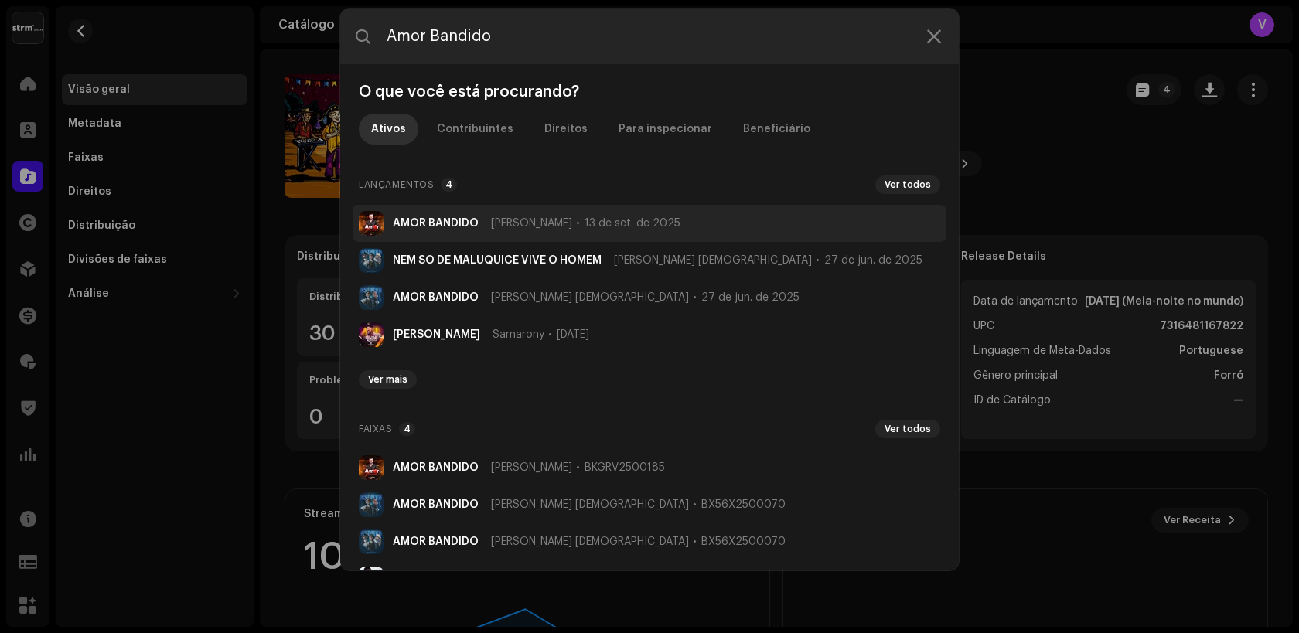
click at [440, 216] on li "AMOR BANDIDO SAM AMARAL 13 de set. de 2025" at bounding box center [649, 223] width 594 height 37
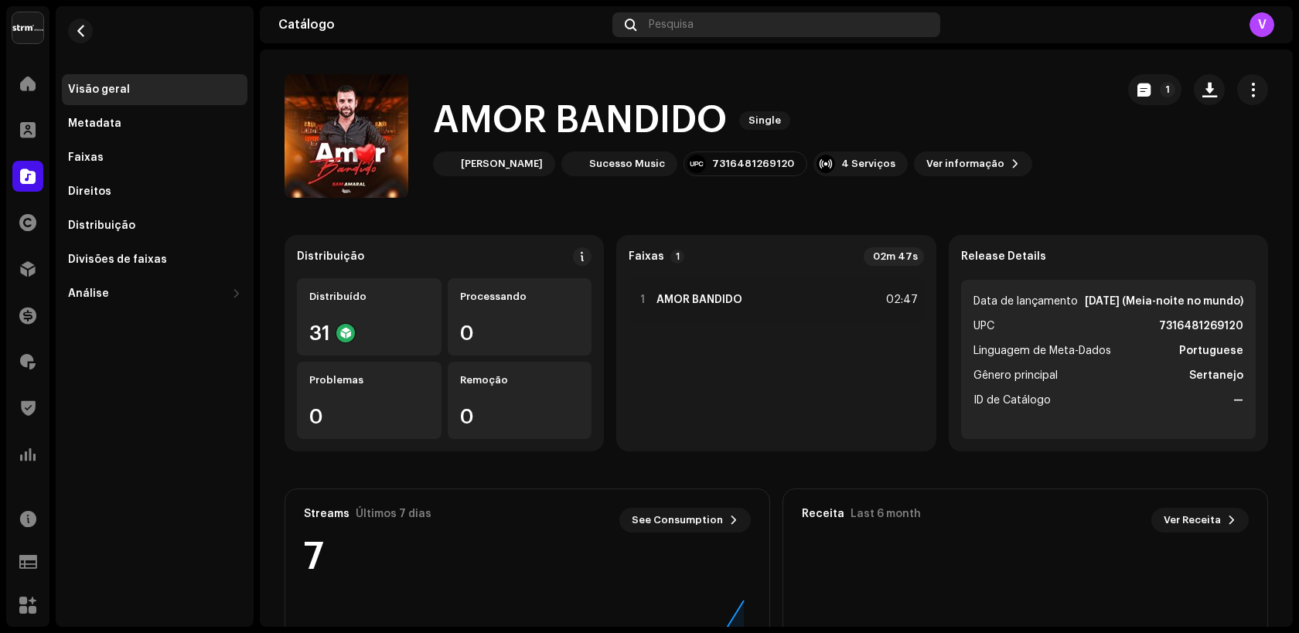
click at [768, 19] on div "Pesquisa" at bounding box center [776, 24] width 328 height 25
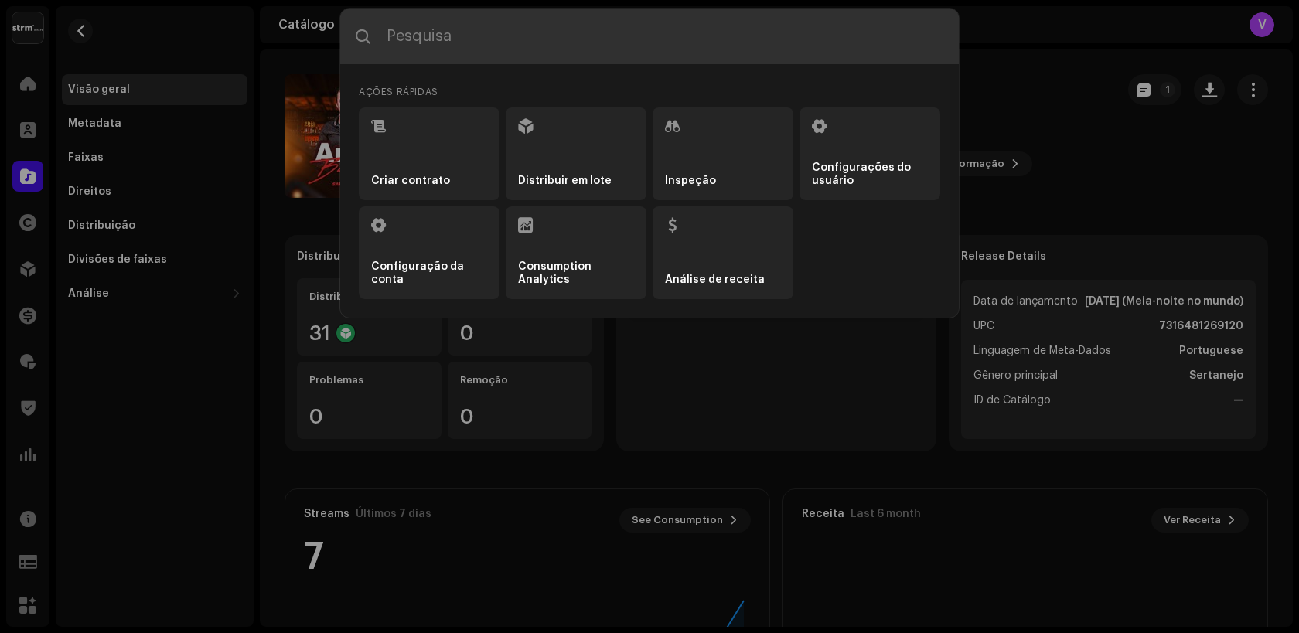
type input "Amor Bandido"
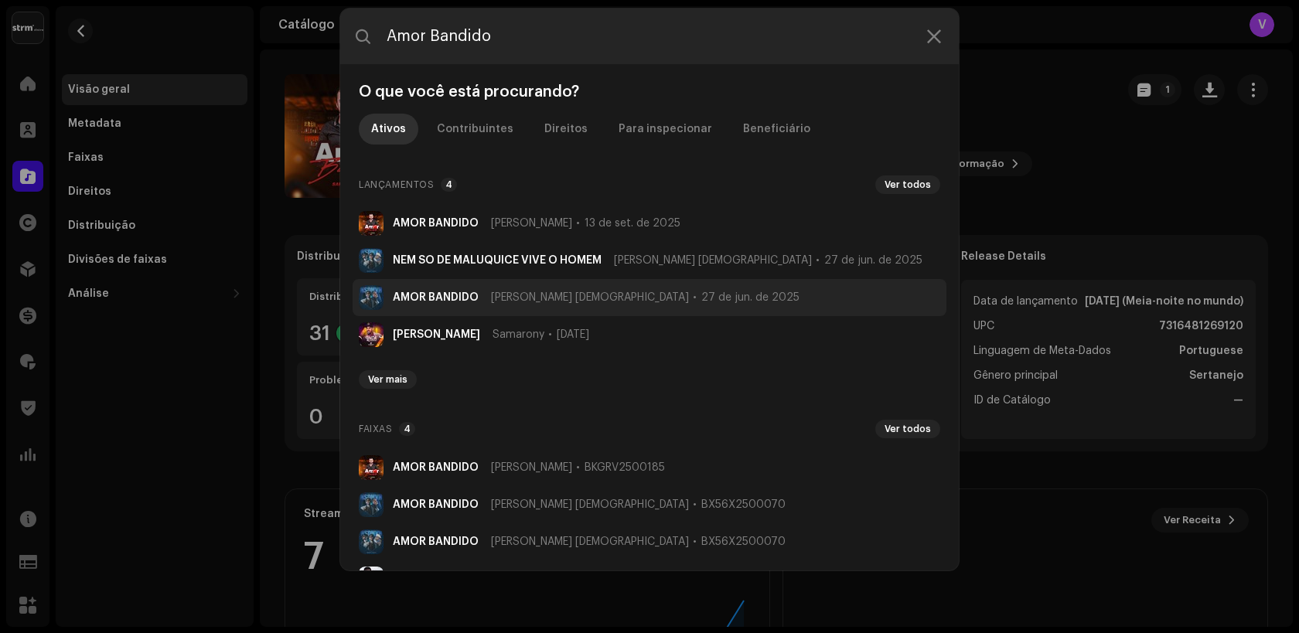
click at [471, 294] on strong "AMOR BANDIDO" at bounding box center [436, 297] width 86 height 12
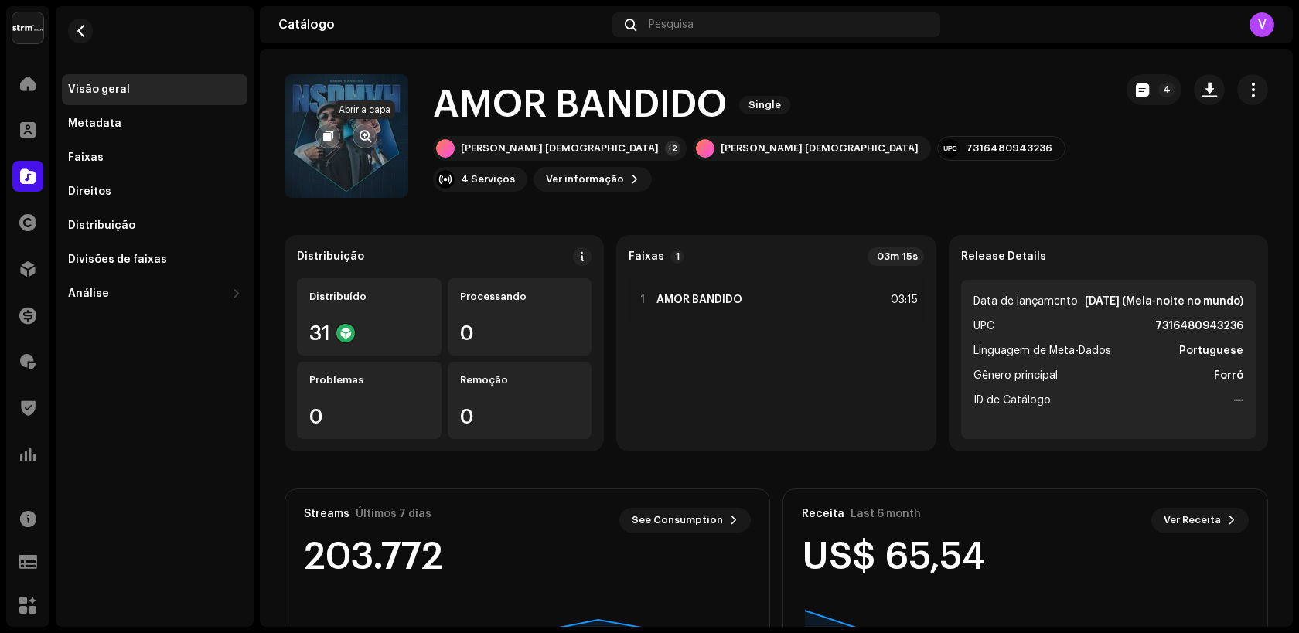
click at [363, 141] on span "button" at bounding box center [365, 136] width 12 height 12
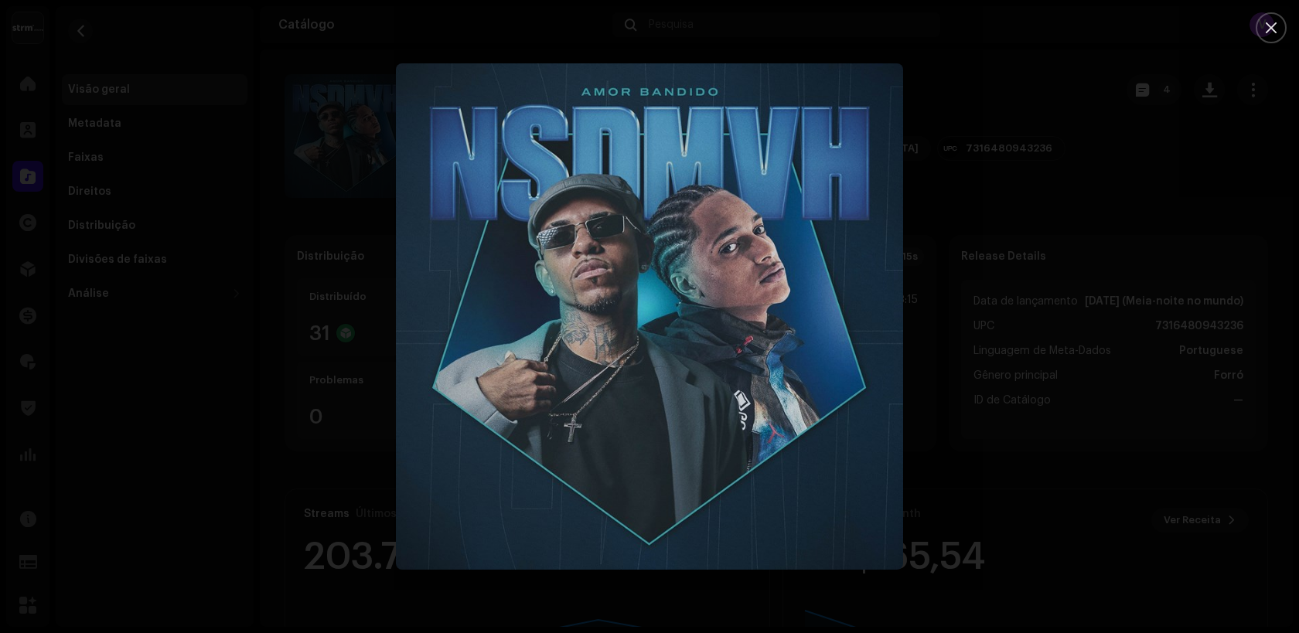
click at [332, 117] on div at bounding box center [649, 316] width 1299 height 633
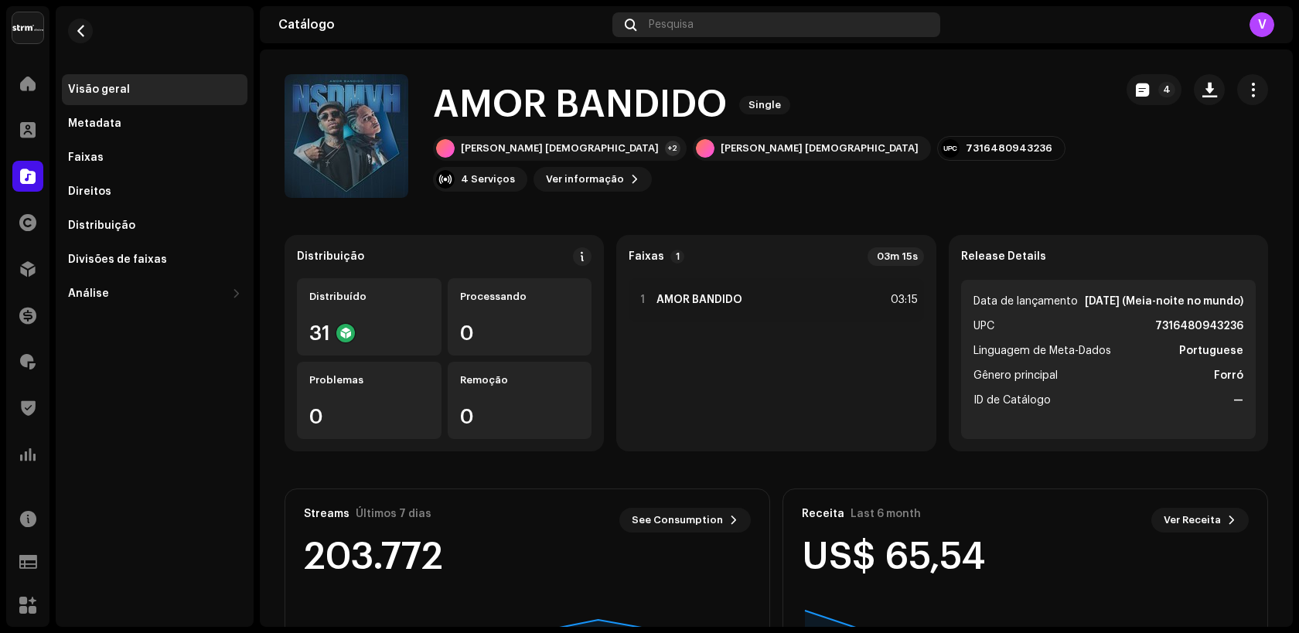
click at [675, 28] on span "Pesquisa" at bounding box center [671, 25] width 45 height 12
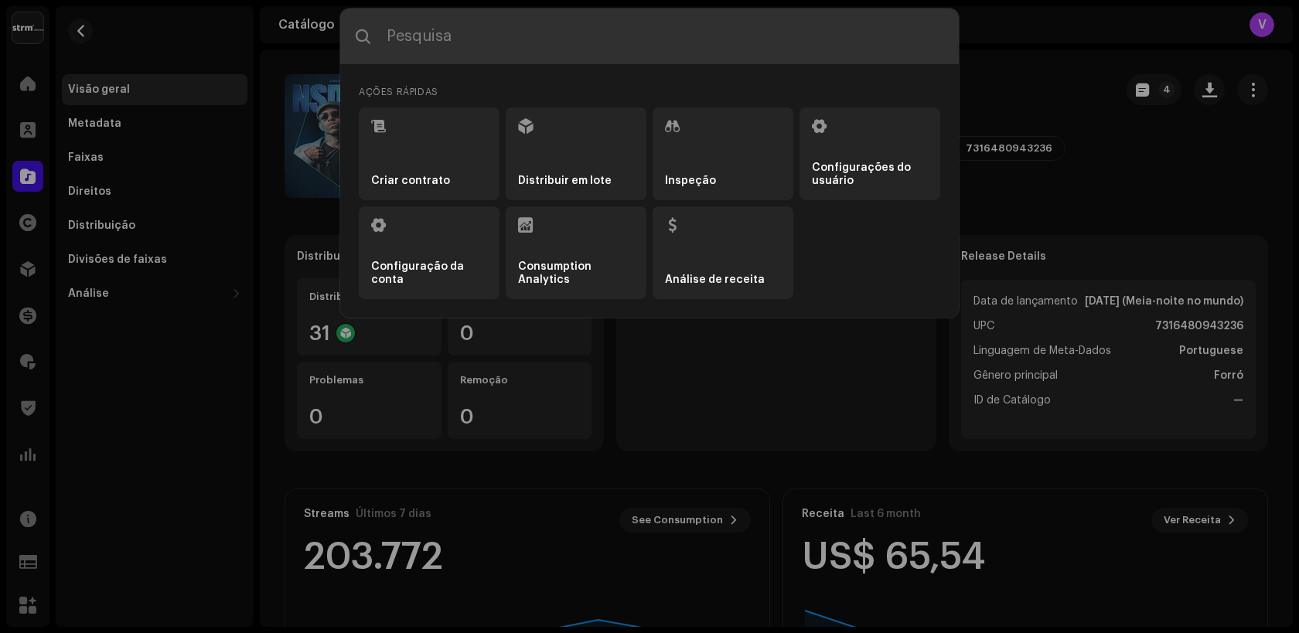
type input "Cançãodanoite"
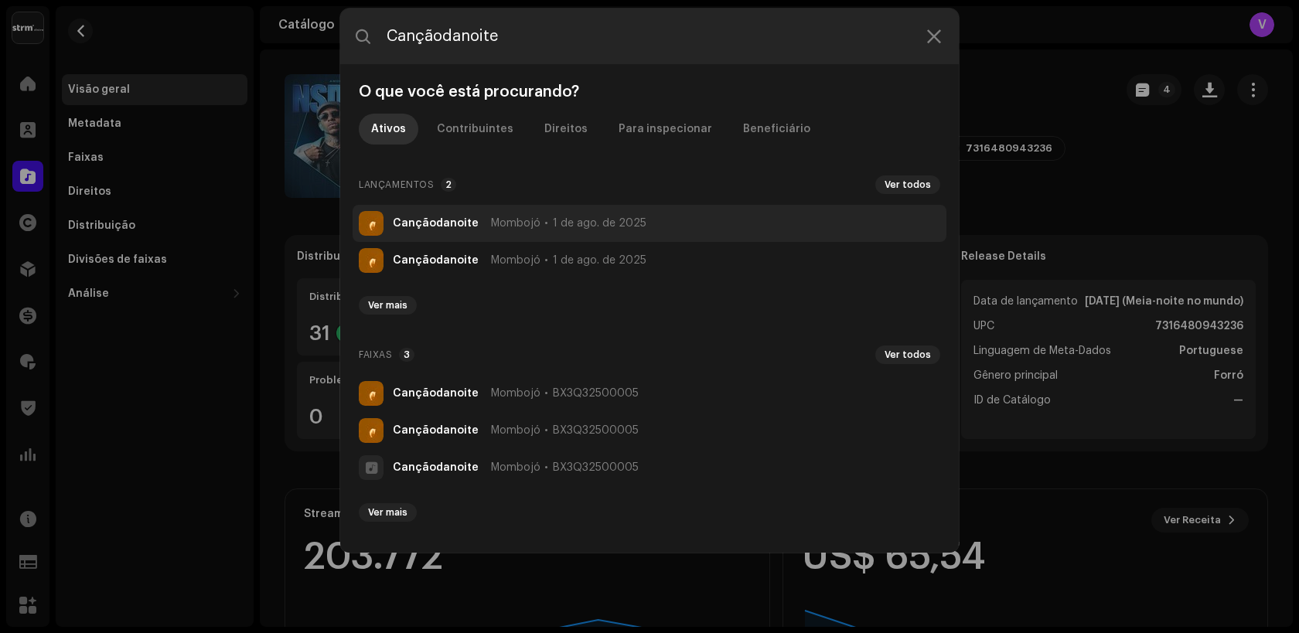
click at [451, 223] on strong "Cançãodanoite" at bounding box center [436, 223] width 86 height 12
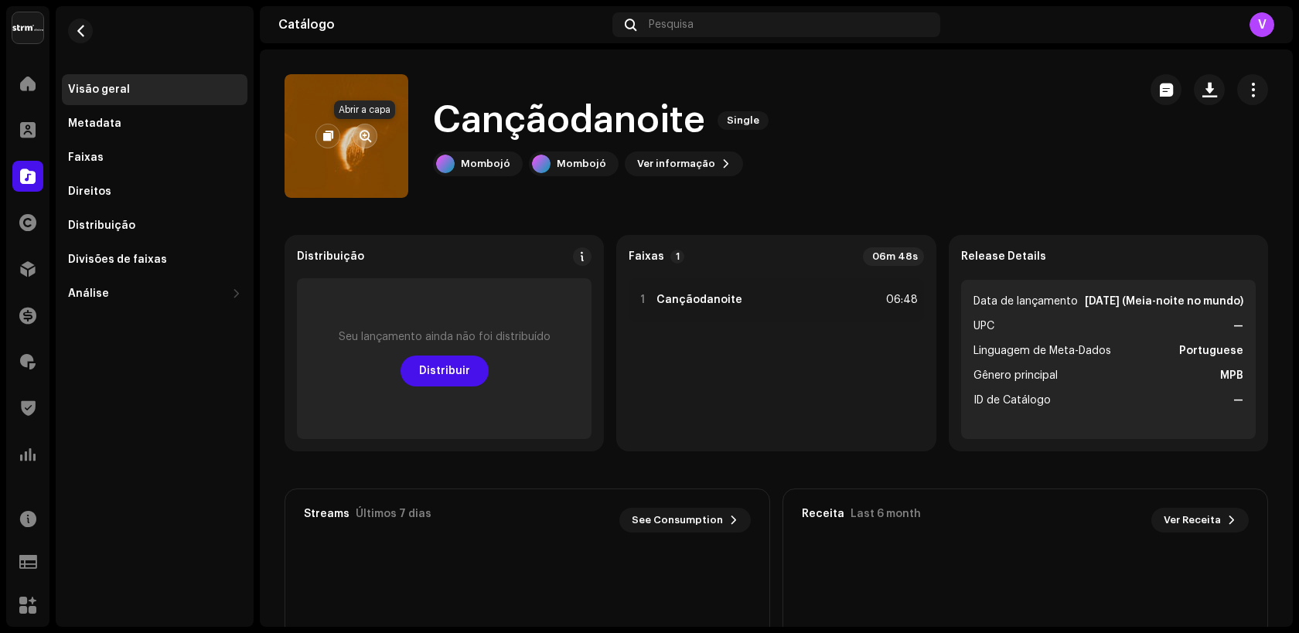
click at [366, 137] on span "button" at bounding box center [365, 136] width 12 height 12
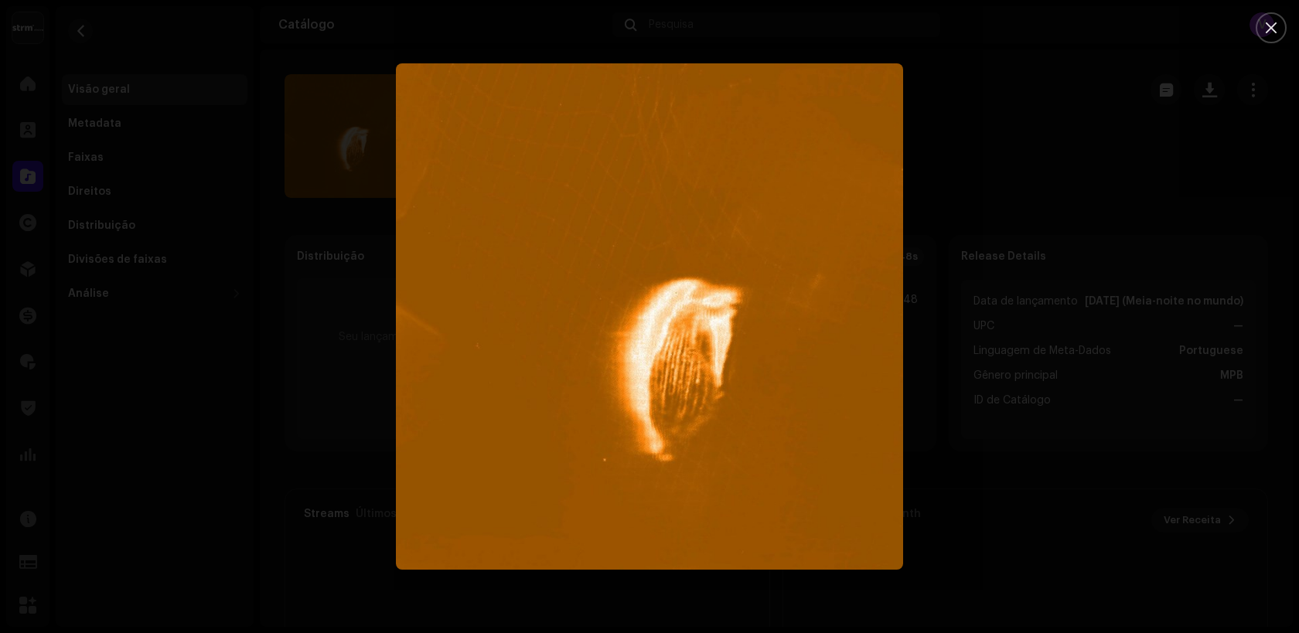
click at [354, 109] on div at bounding box center [649, 316] width 1299 height 633
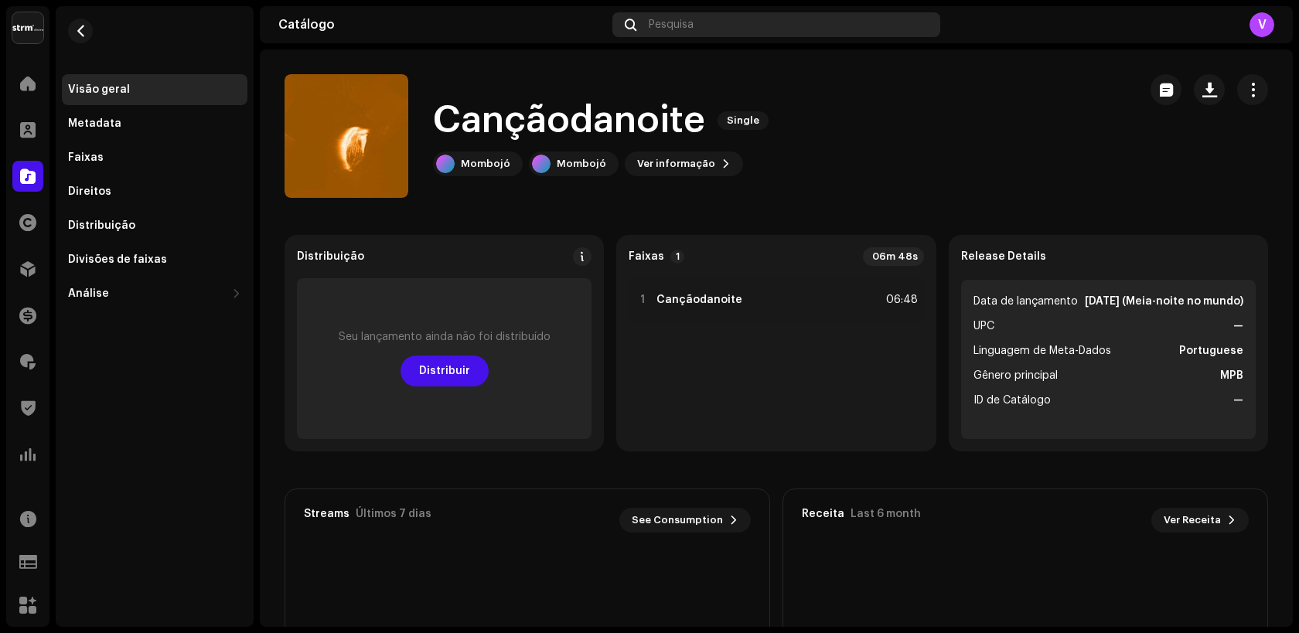
click at [666, 32] on div "Pesquisa" at bounding box center [776, 24] width 328 height 25
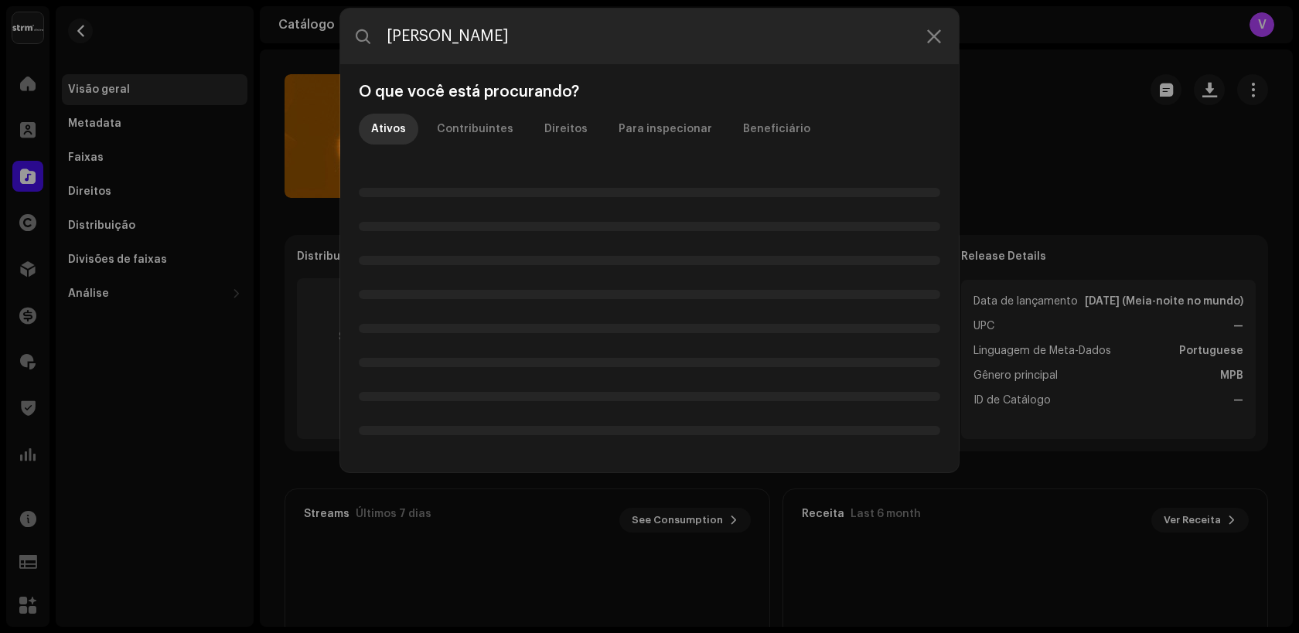
type input "bruno caliman"
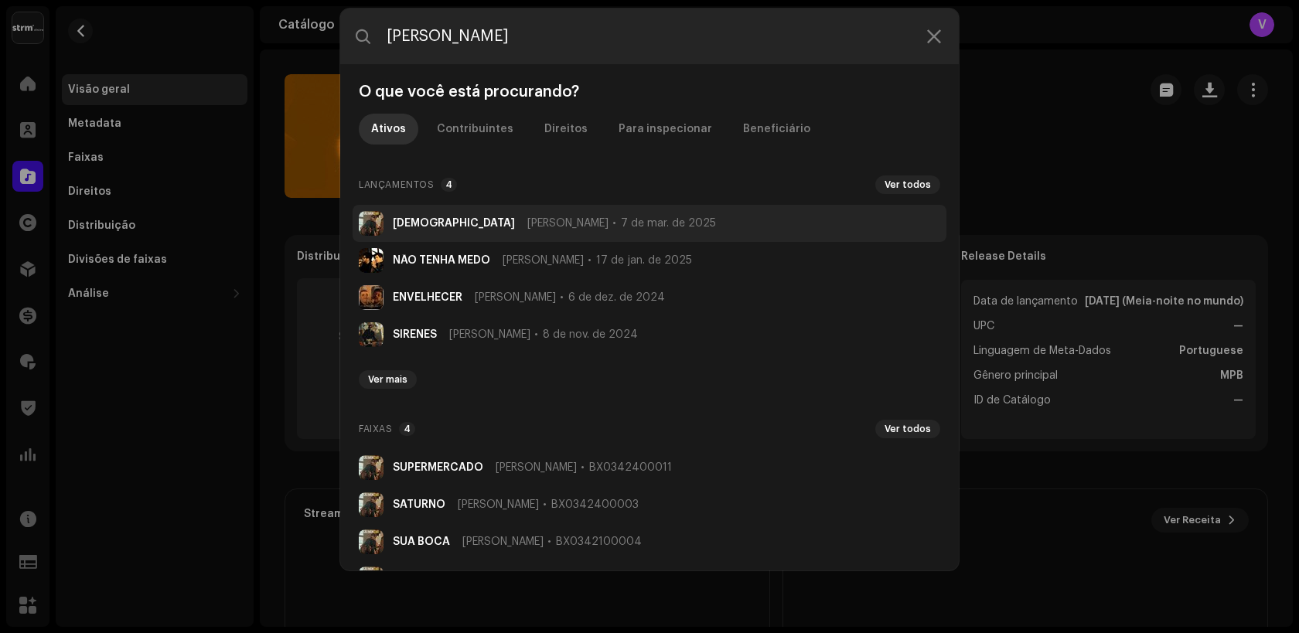
click at [418, 226] on strong "CALIMANISMO" at bounding box center [454, 223] width 122 height 12
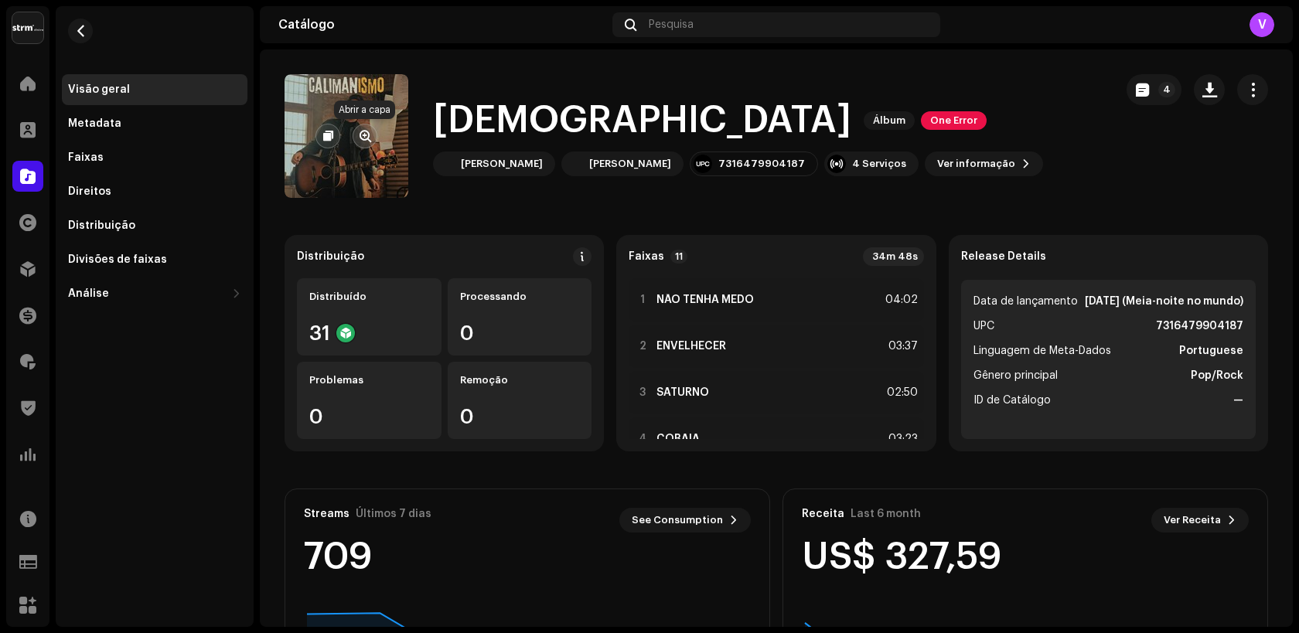
click at [363, 141] on span "button" at bounding box center [365, 136] width 12 height 12
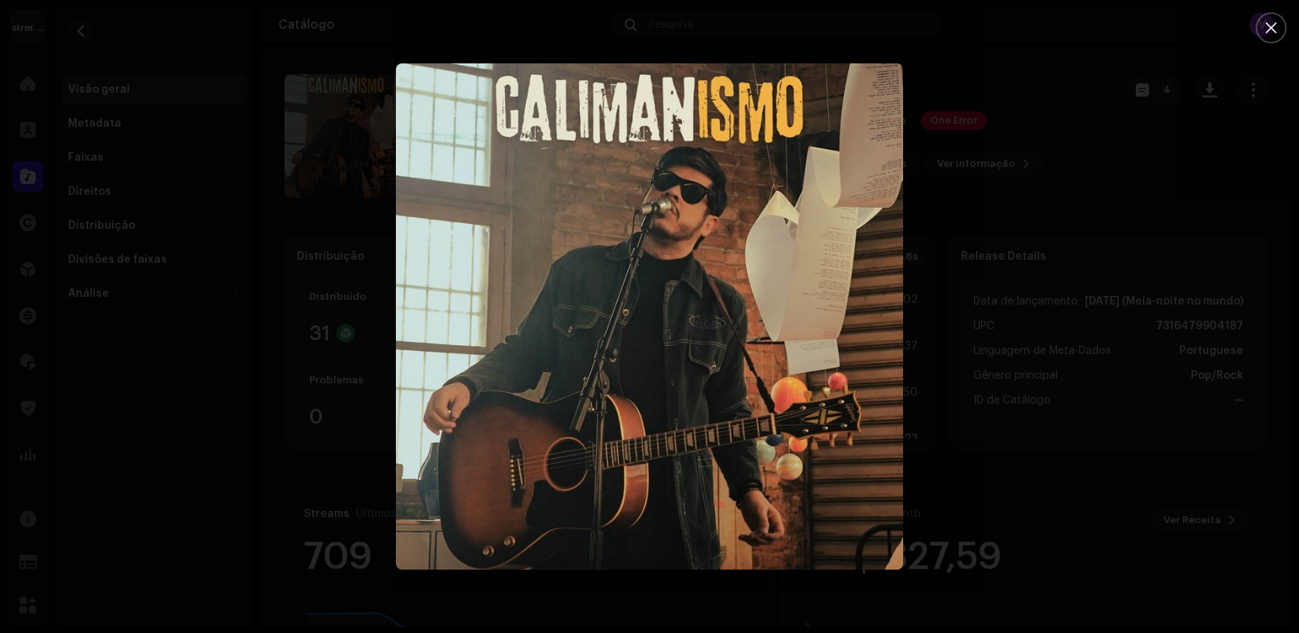
click at [948, 177] on div at bounding box center [649, 316] width 1299 height 633
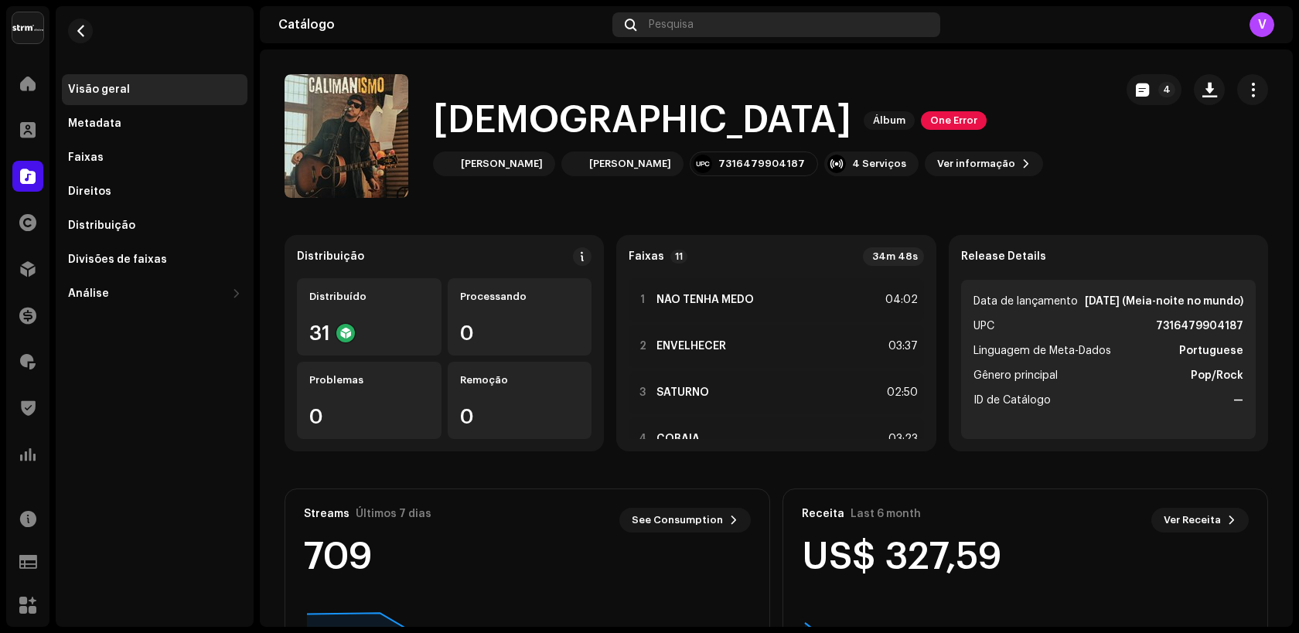
click at [686, 34] on div "Pesquisa" at bounding box center [776, 24] width 328 height 25
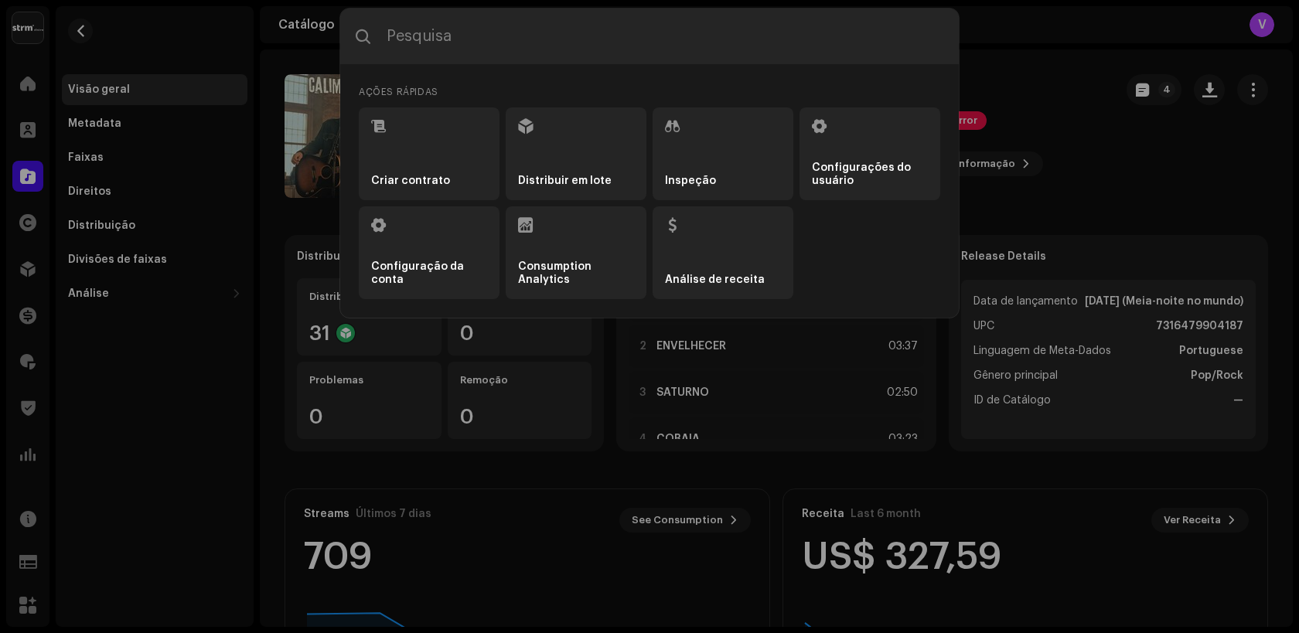
type input "Selvagens à Procura de Lei"
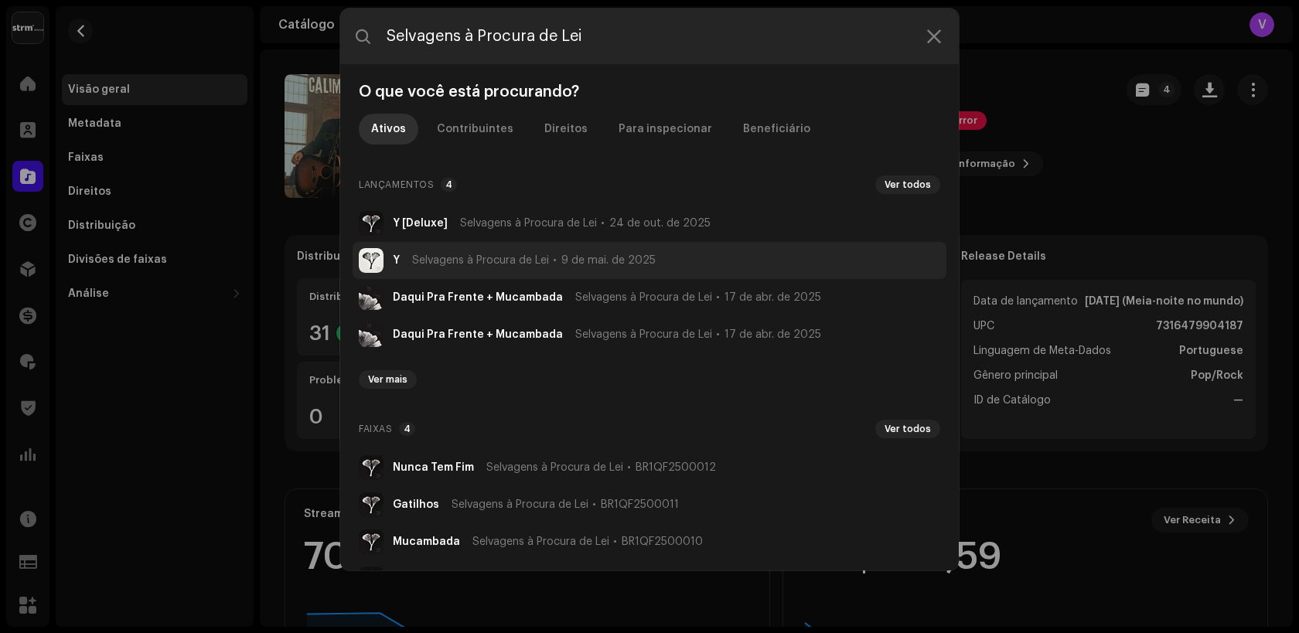
click at [376, 261] on img at bounding box center [371, 260] width 25 height 25
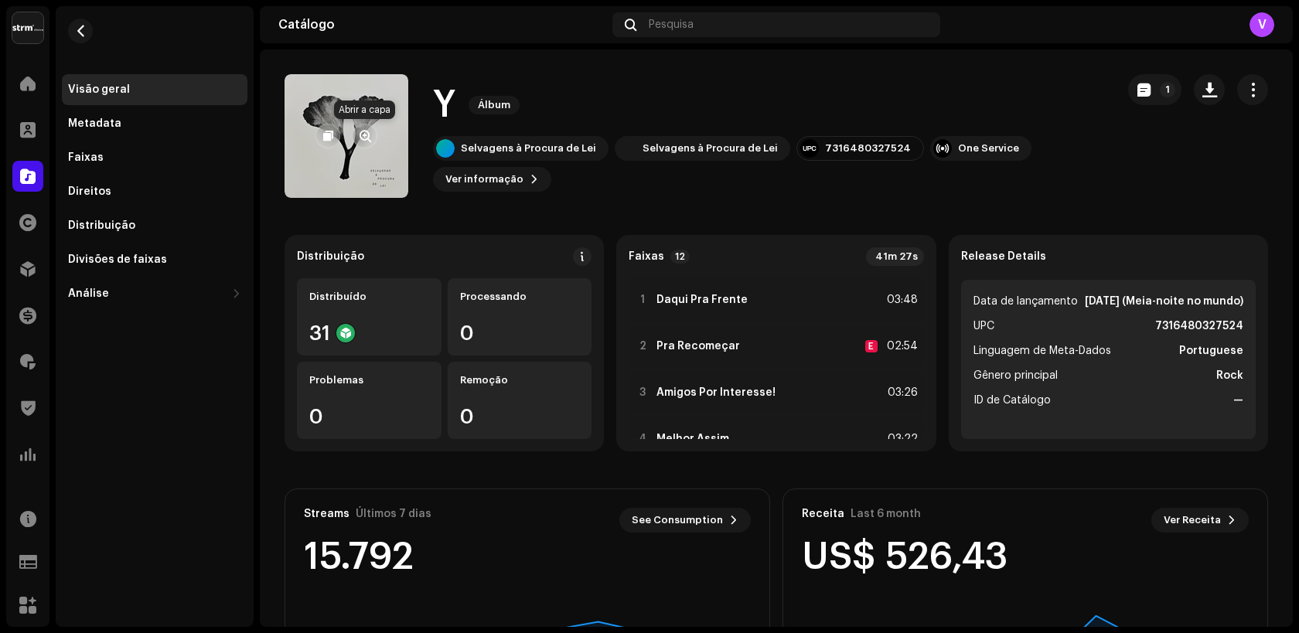
click at [366, 134] on span "button" at bounding box center [365, 136] width 12 height 12
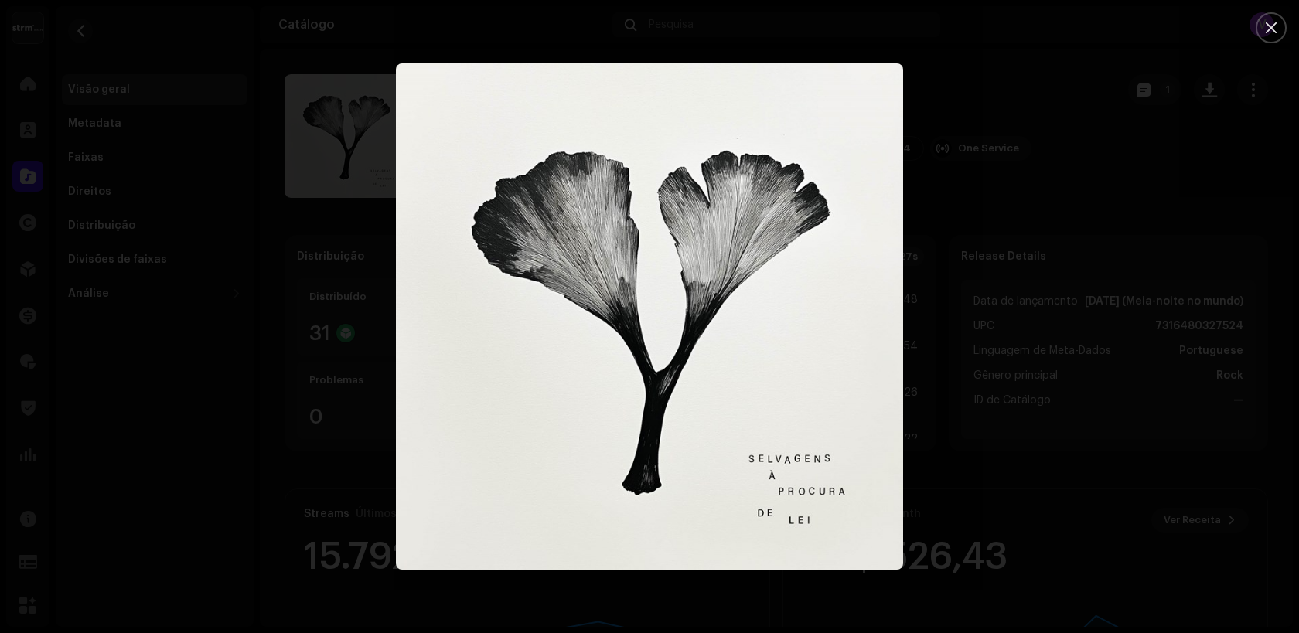
drag, startPoint x: 326, startPoint y: 69, endPoint x: 550, endPoint y: 29, distance: 227.6
click at [326, 69] on div at bounding box center [649, 316] width 1299 height 633
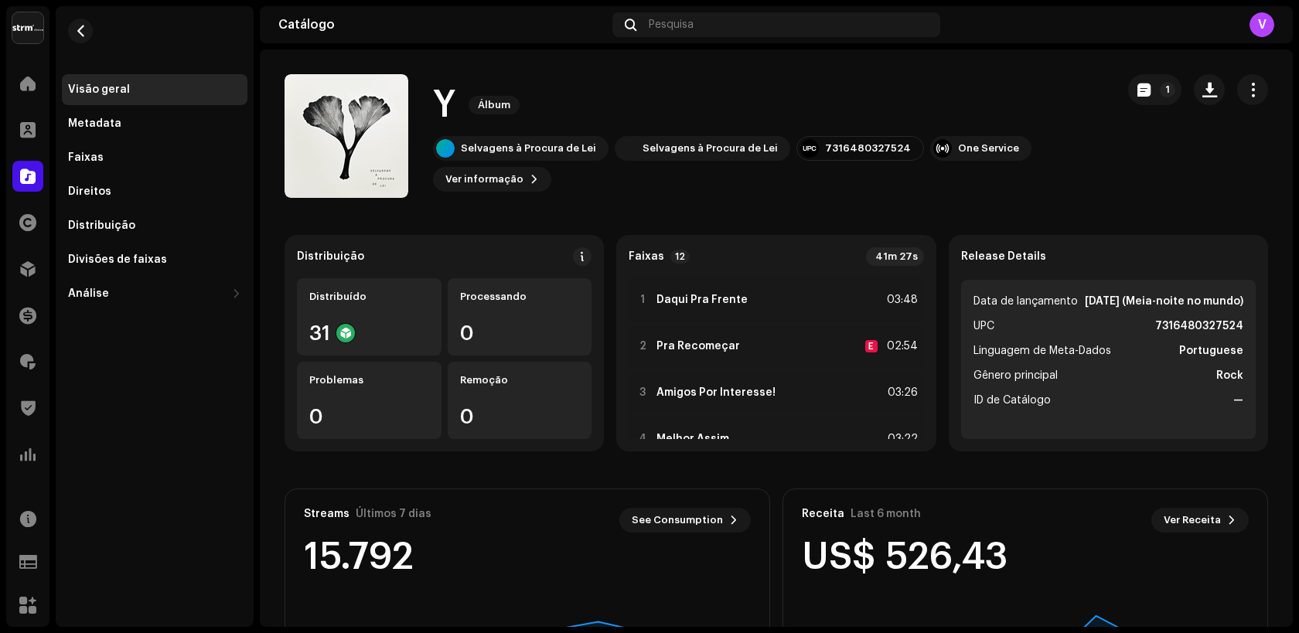
click at [615, 39] on div "Catálogo Pesquisa V" at bounding box center [776, 24] width 1033 height 37
click at [683, 30] on span "Pesquisa" at bounding box center [671, 25] width 45 height 12
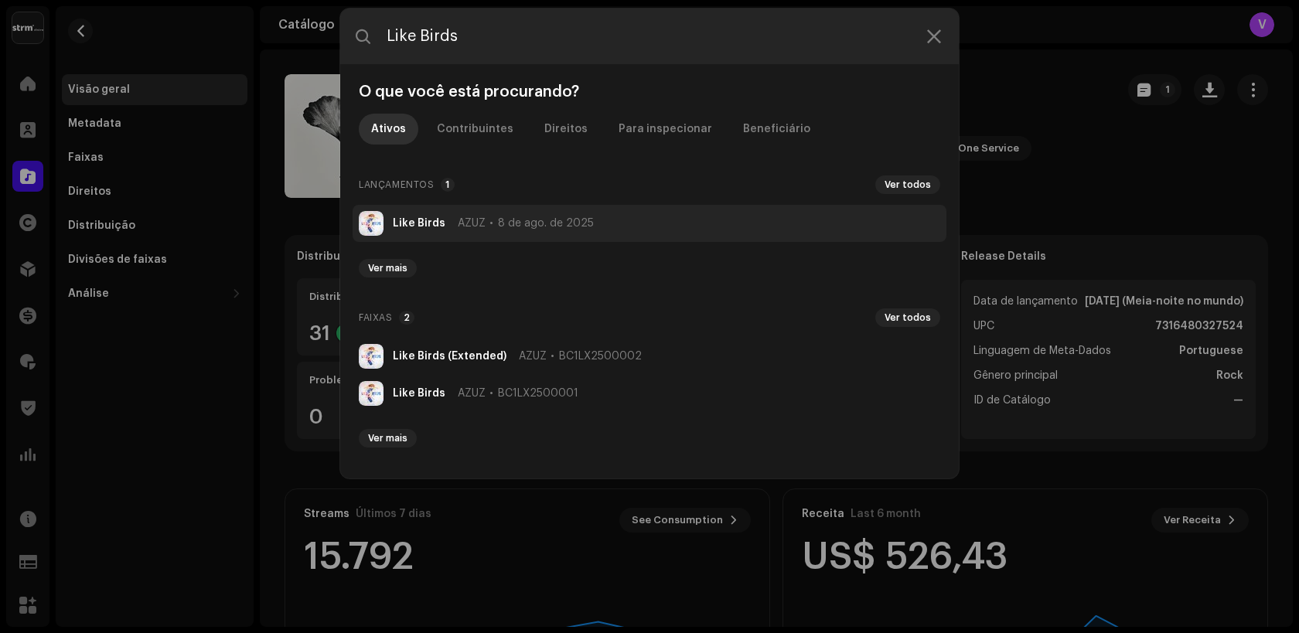
type input "Like Birds"
click at [424, 216] on li "Like Birds ÁZUZ 8 de ago. de 2025" at bounding box center [649, 223] width 594 height 37
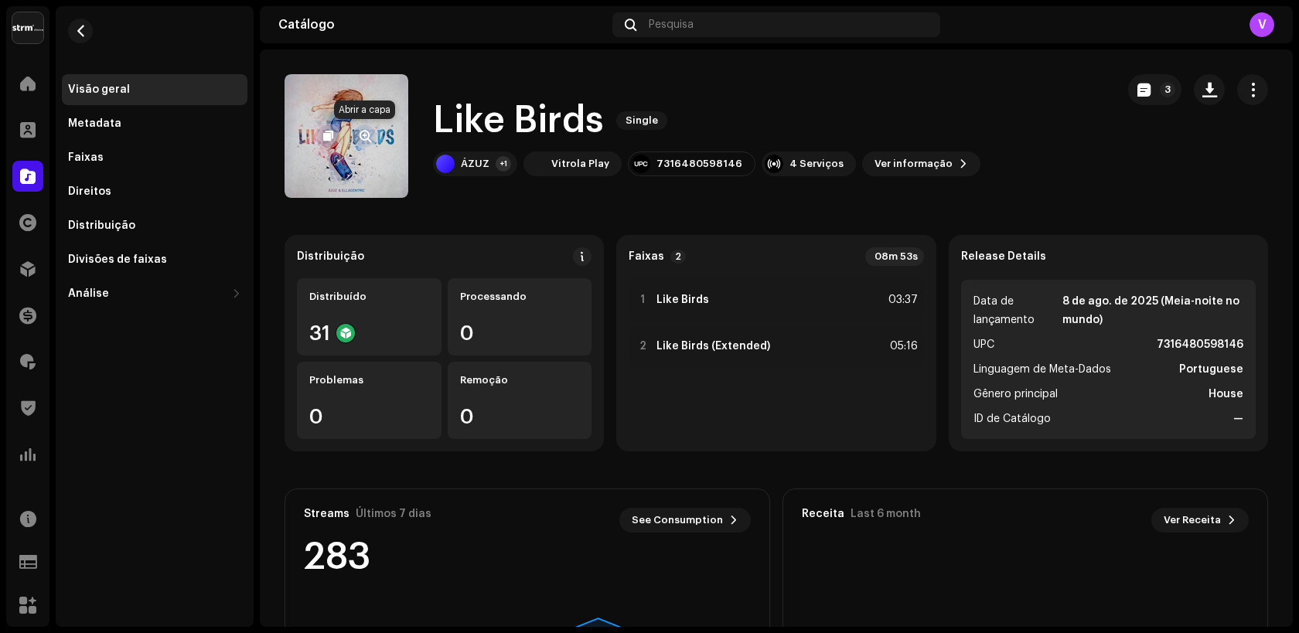
click at [370, 138] on span "button" at bounding box center [365, 136] width 12 height 12
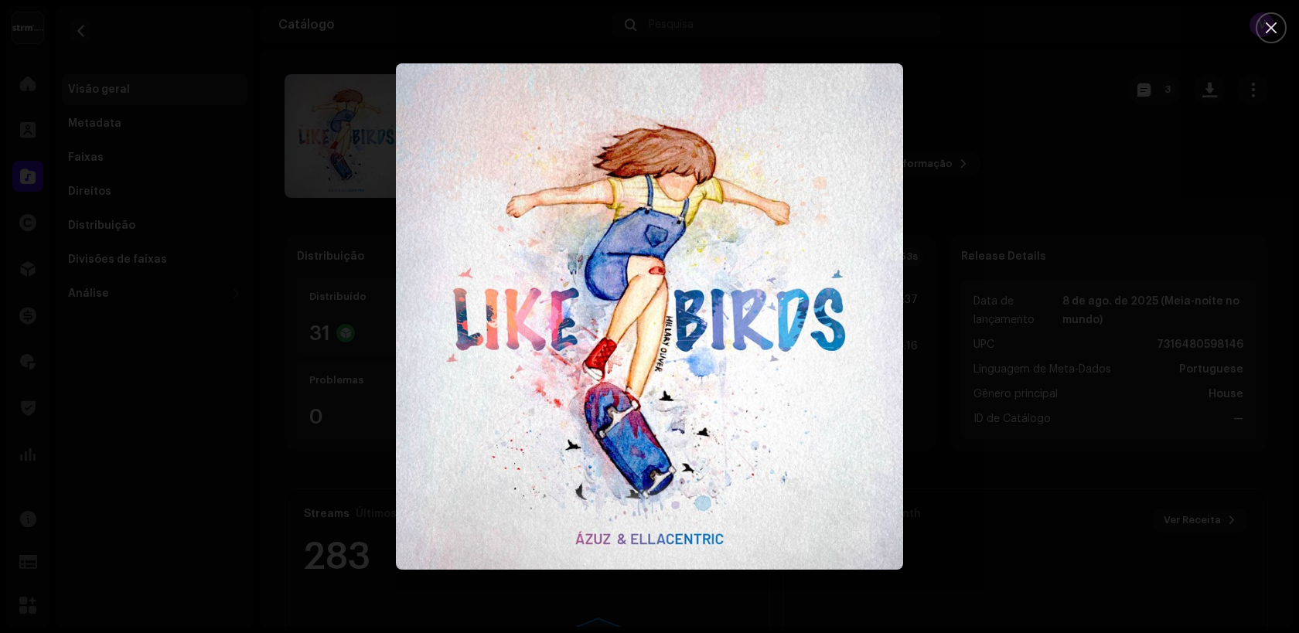
click at [1168, 233] on div at bounding box center [649, 316] width 1299 height 633
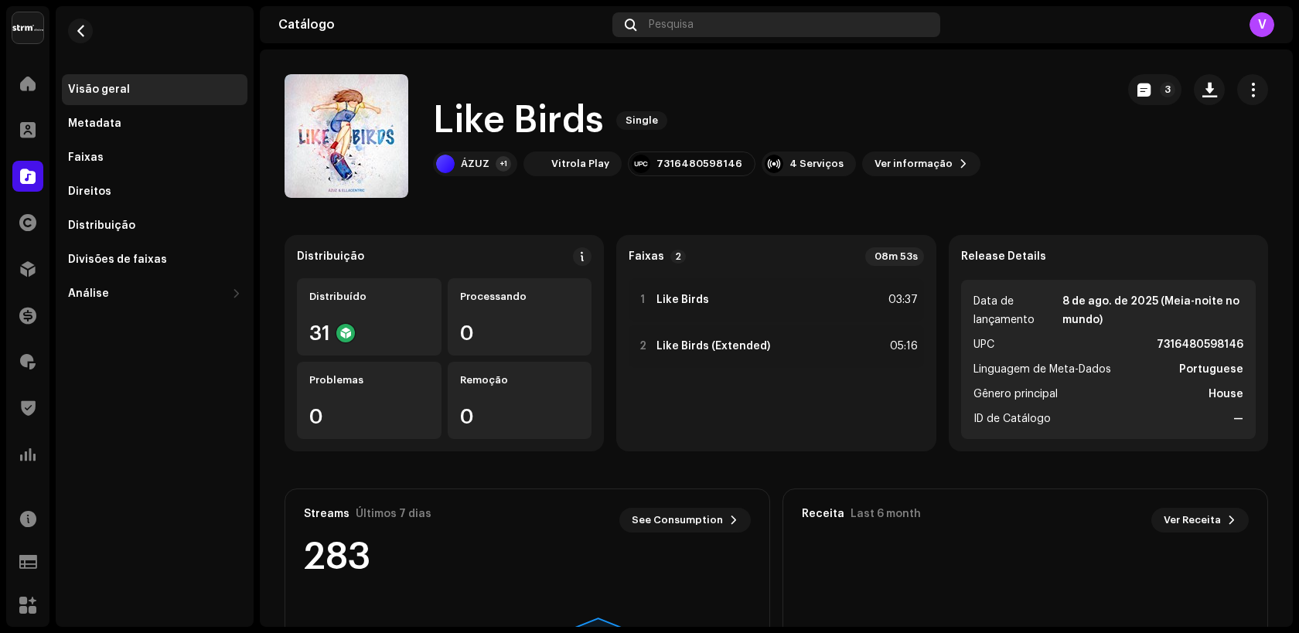
click at [744, 24] on div "Pesquisa" at bounding box center [776, 24] width 328 height 25
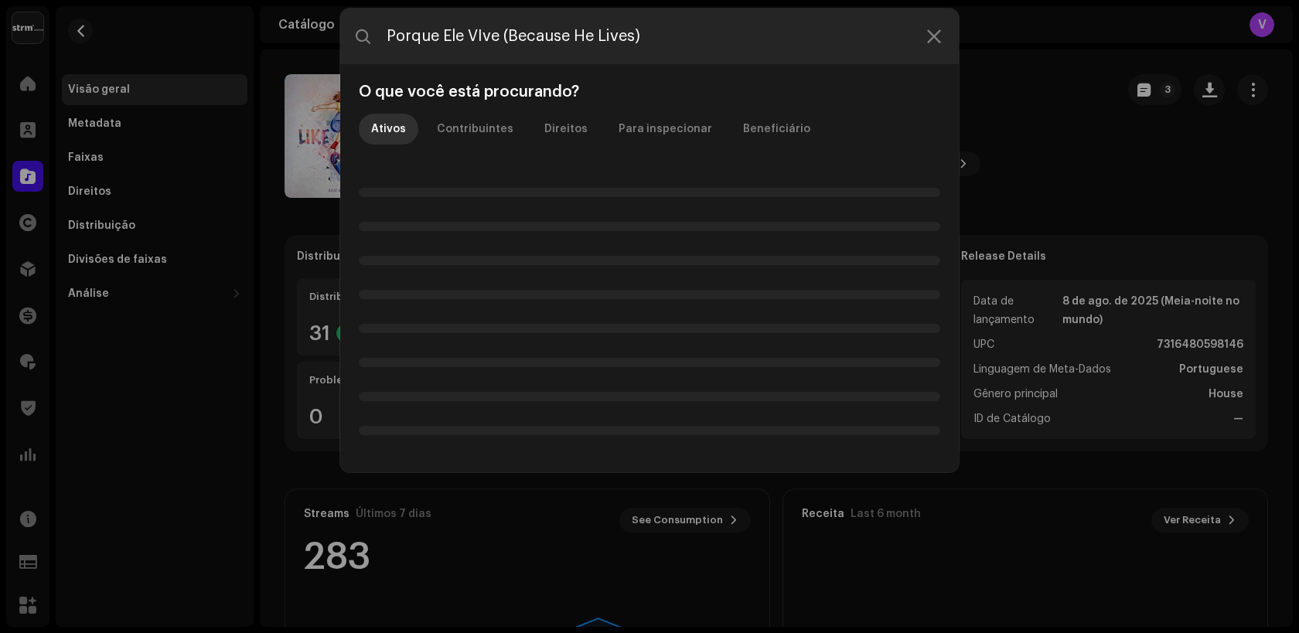
type input "Porque Ele VIve (Because He Lives)"
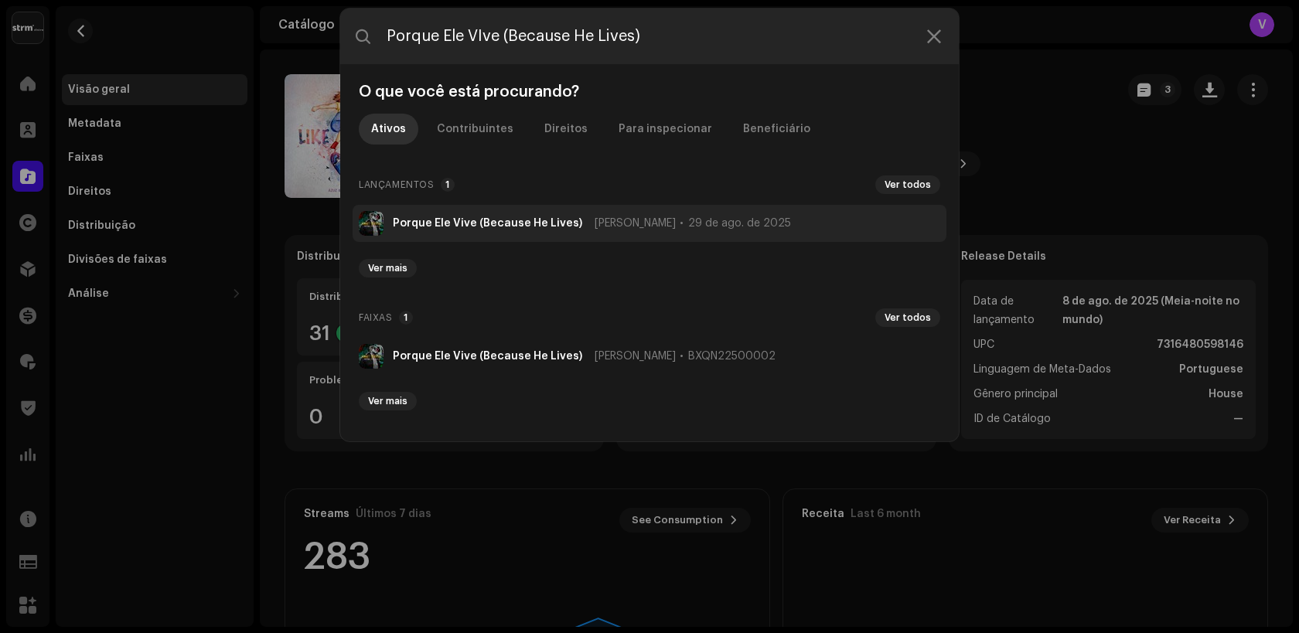
click at [373, 229] on img at bounding box center [371, 223] width 25 height 25
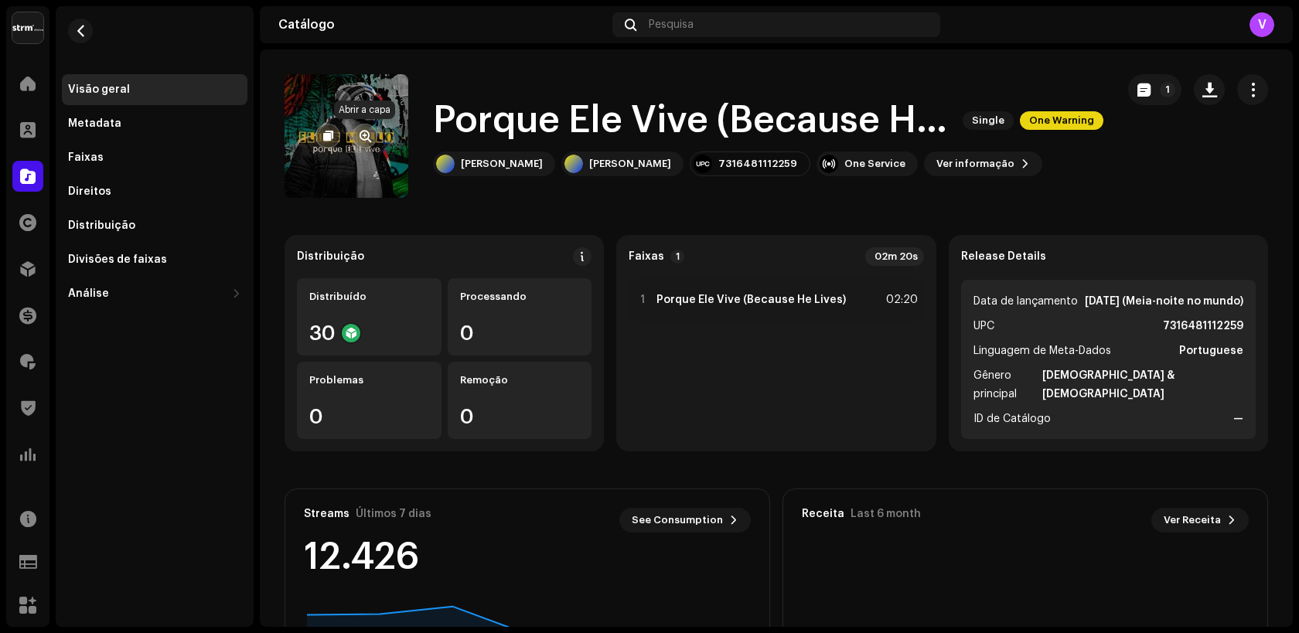
click at [364, 134] on span "button" at bounding box center [365, 136] width 12 height 12
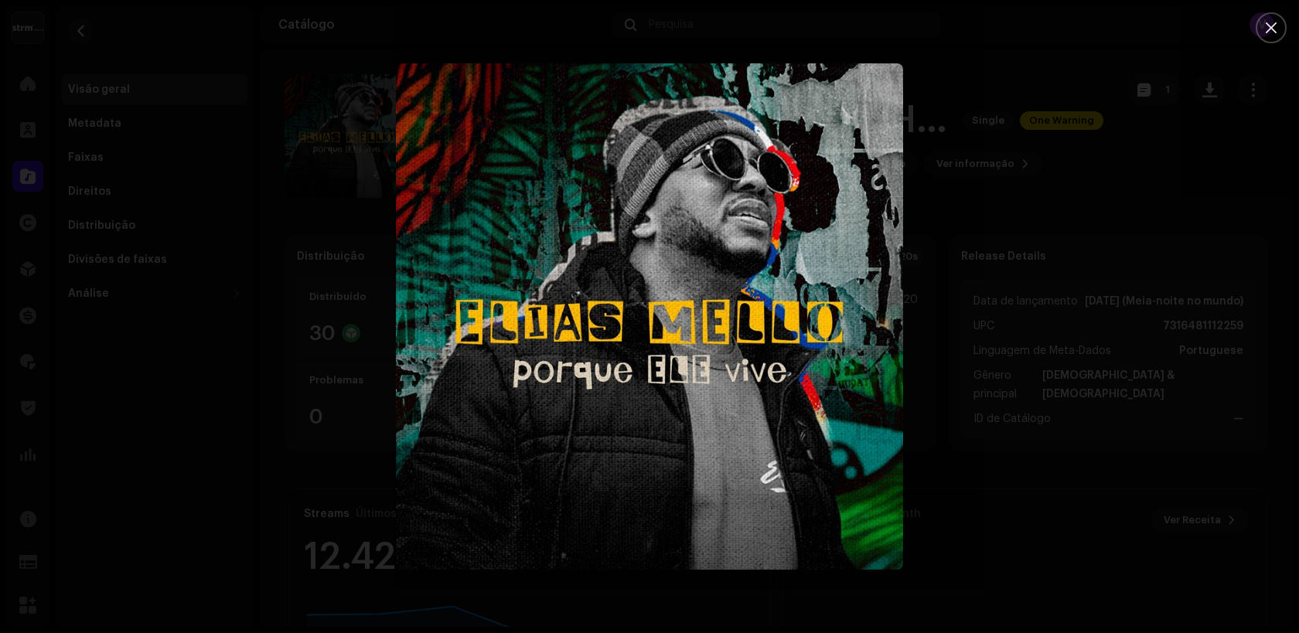
click at [357, 94] on div at bounding box center [649, 316] width 1299 height 633
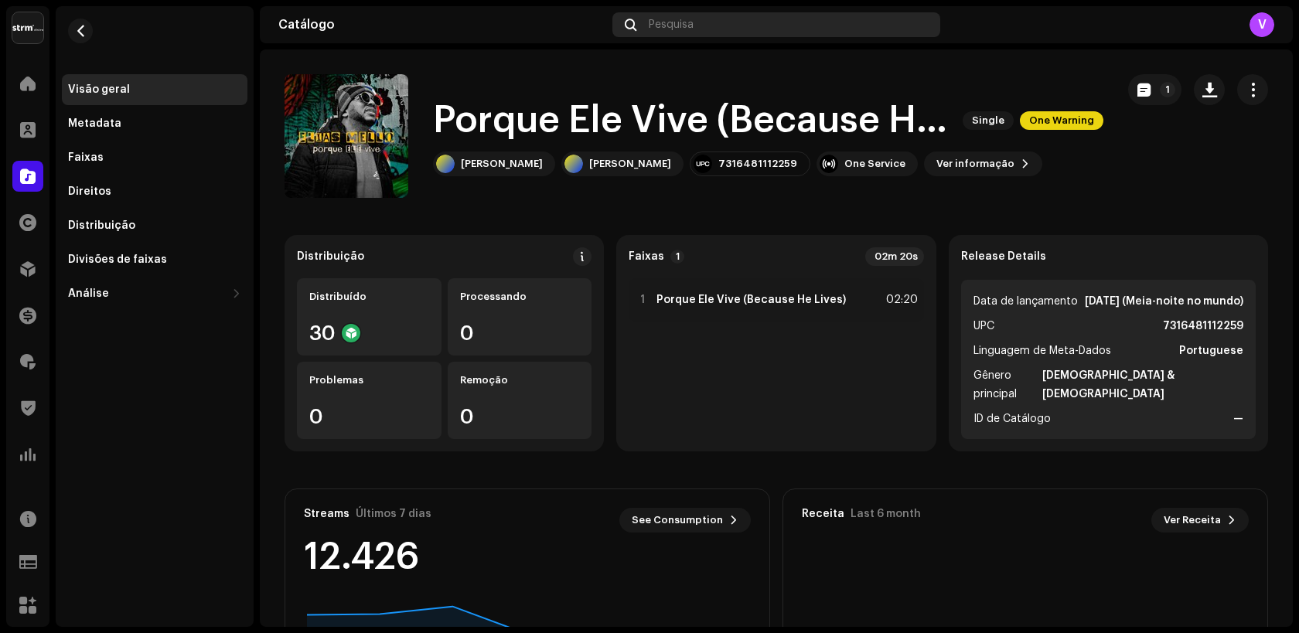
click at [729, 31] on div "Pesquisa" at bounding box center [776, 24] width 328 height 25
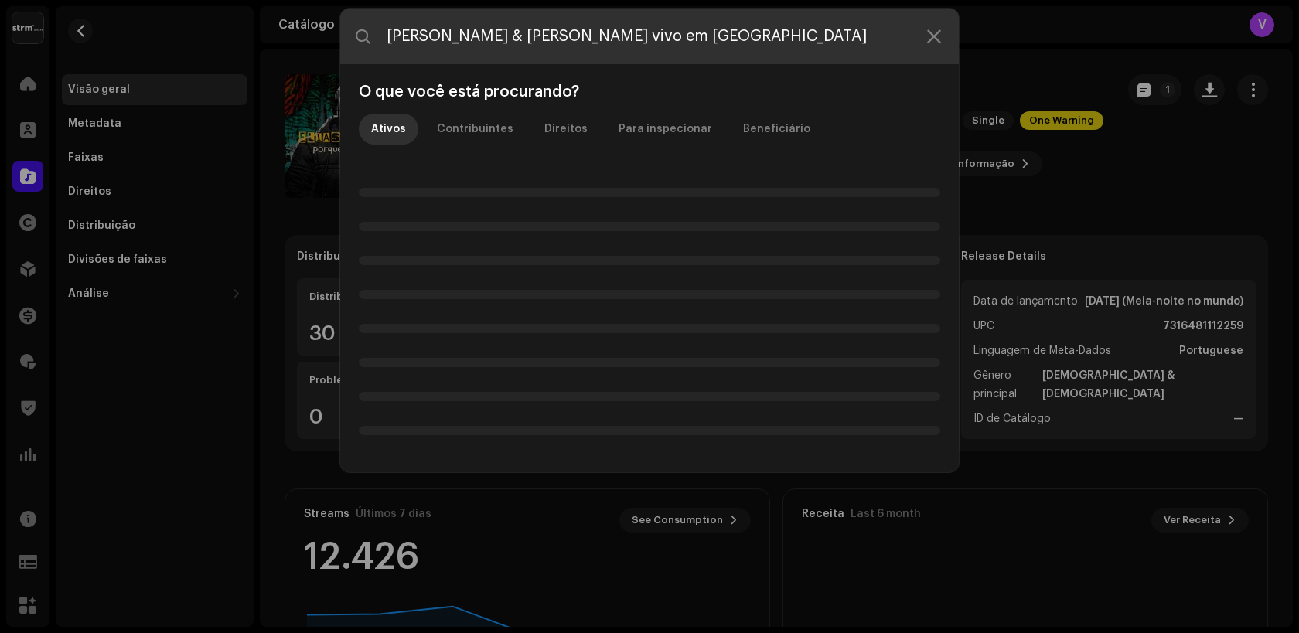
drag, startPoint x: 513, startPoint y: 35, endPoint x: 738, endPoint y: 31, distance: 225.8
click at [738, 31] on input "Rayane & Rafaela Ao vivo em Goiânia" at bounding box center [649, 37] width 618 height 56
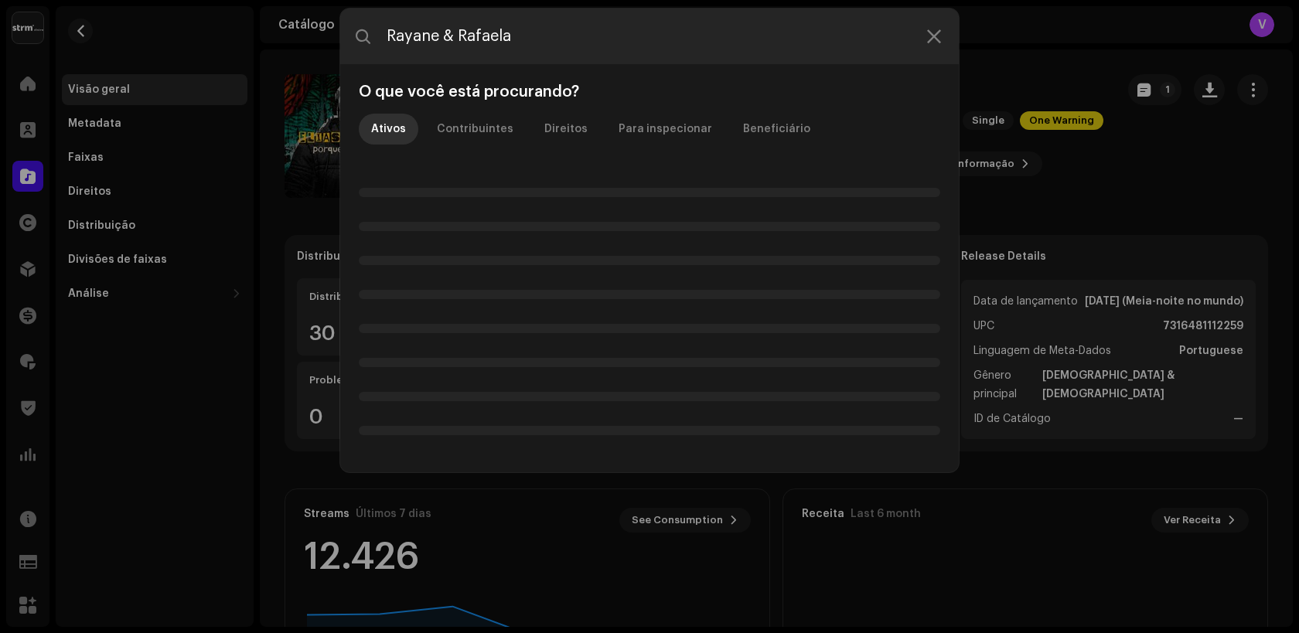
type input "Rayane & Rafaela"
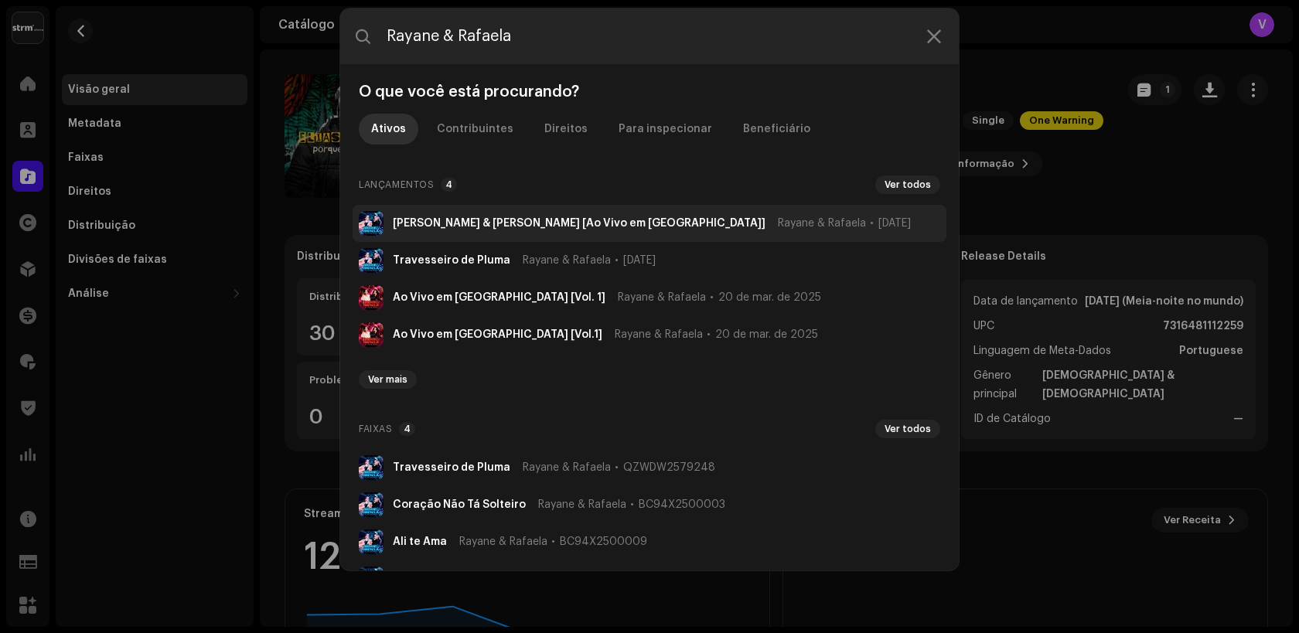
click at [478, 226] on strong "[PERSON_NAME] & [PERSON_NAME] [Ao Vivo em [GEOGRAPHIC_DATA]]" at bounding box center [579, 223] width 373 height 12
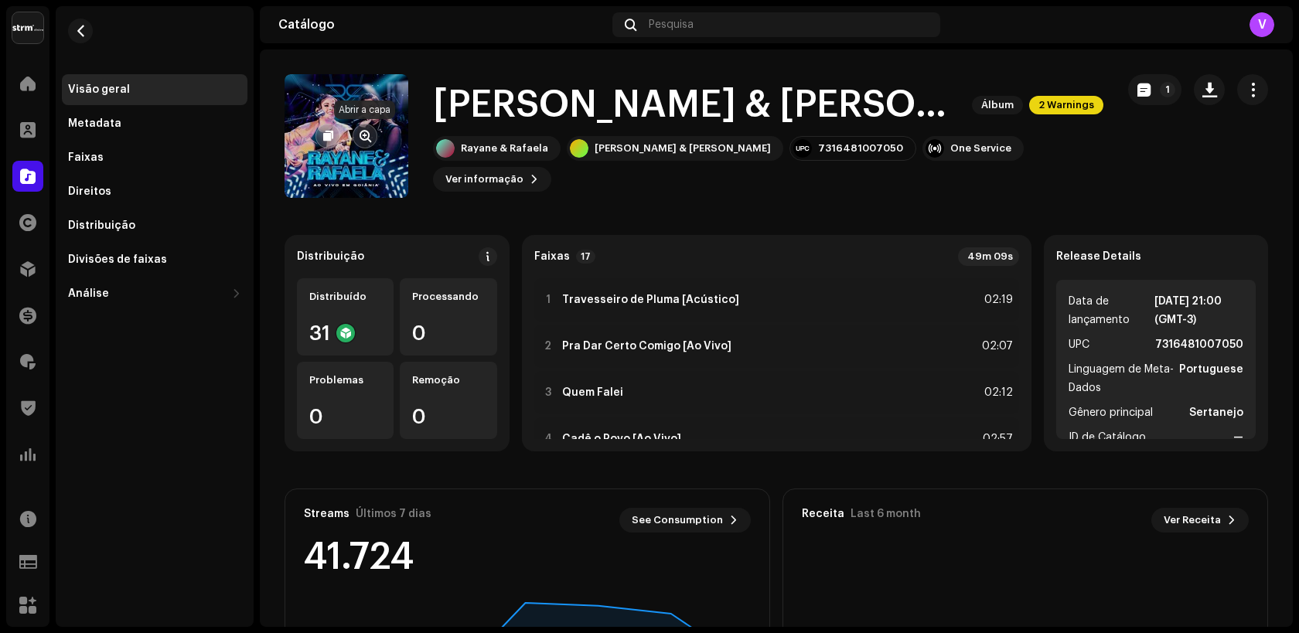
click at [359, 139] on span "button" at bounding box center [365, 136] width 12 height 12
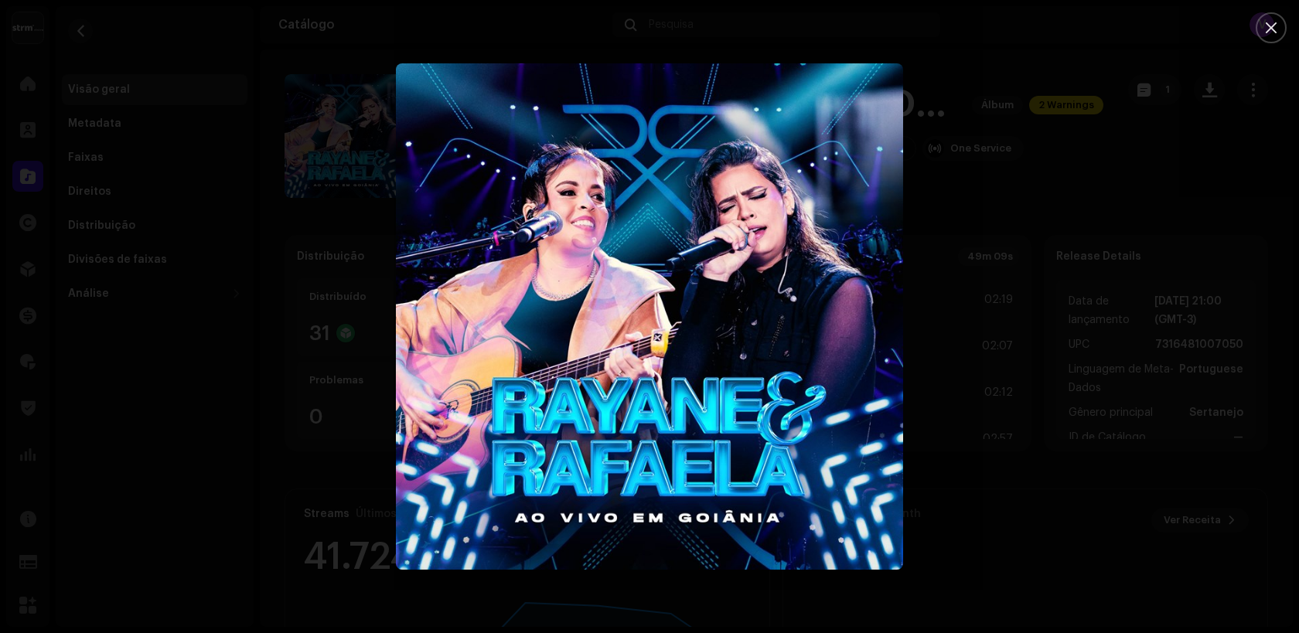
click at [294, 216] on div at bounding box center [649, 316] width 1299 height 633
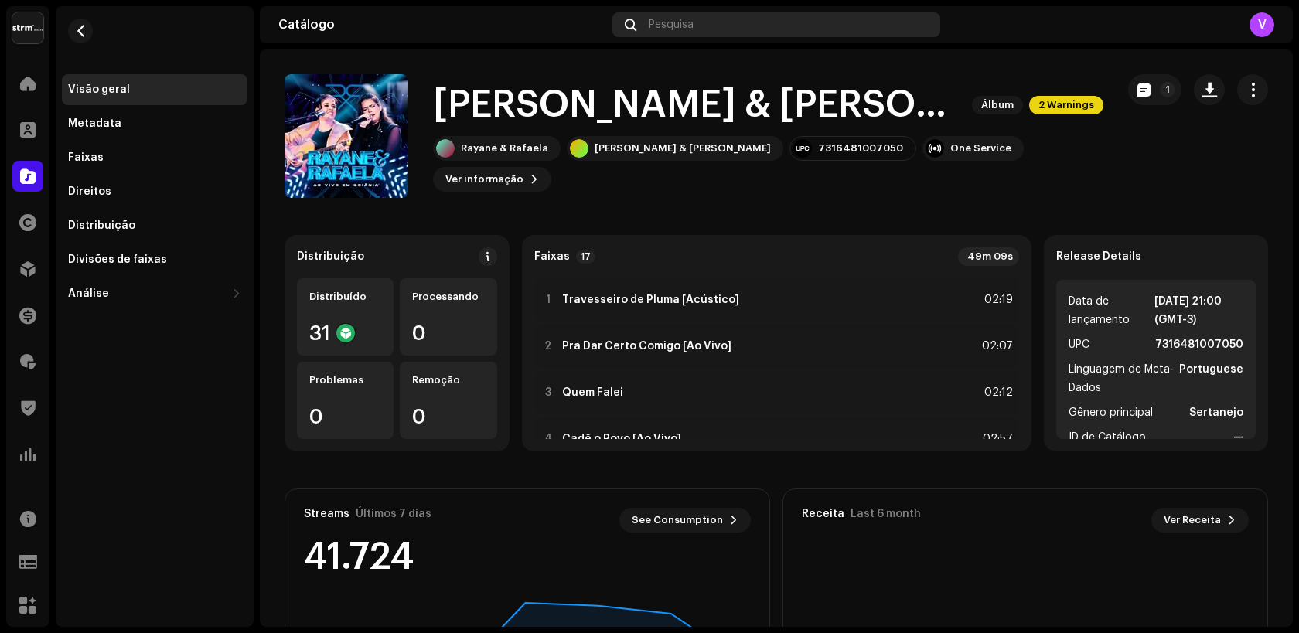
click at [693, 23] on span "Pesquisa" at bounding box center [671, 25] width 45 height 12
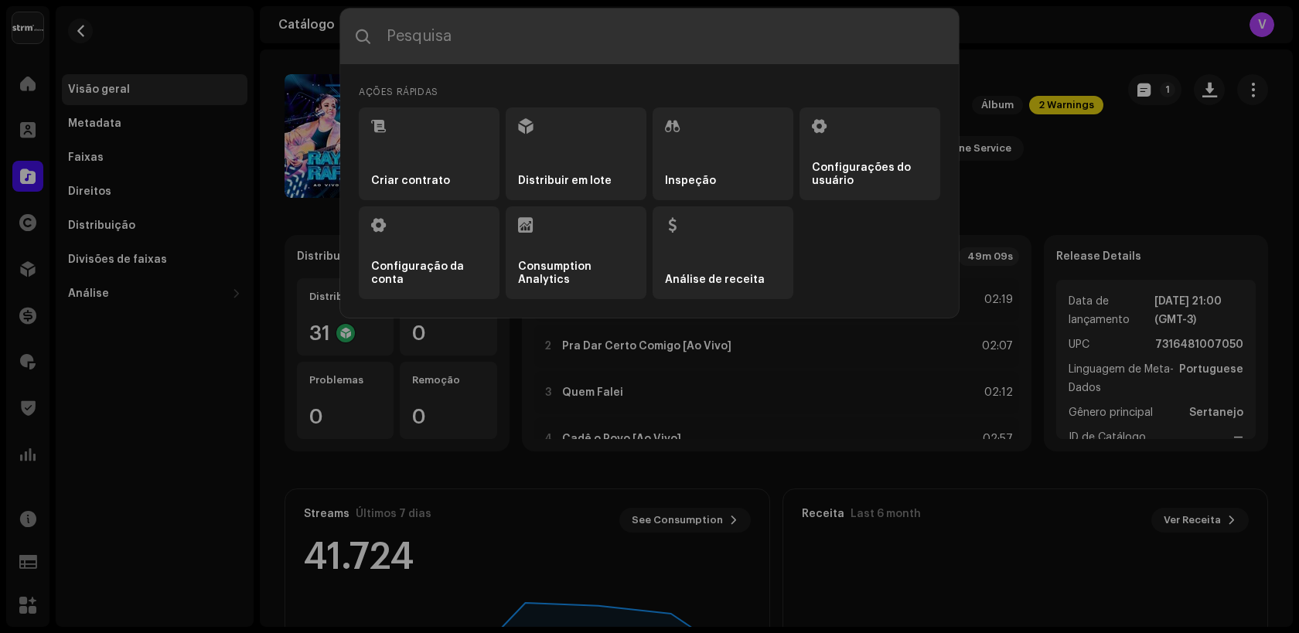
paste input "Lembretes"
type input "Lembretes"
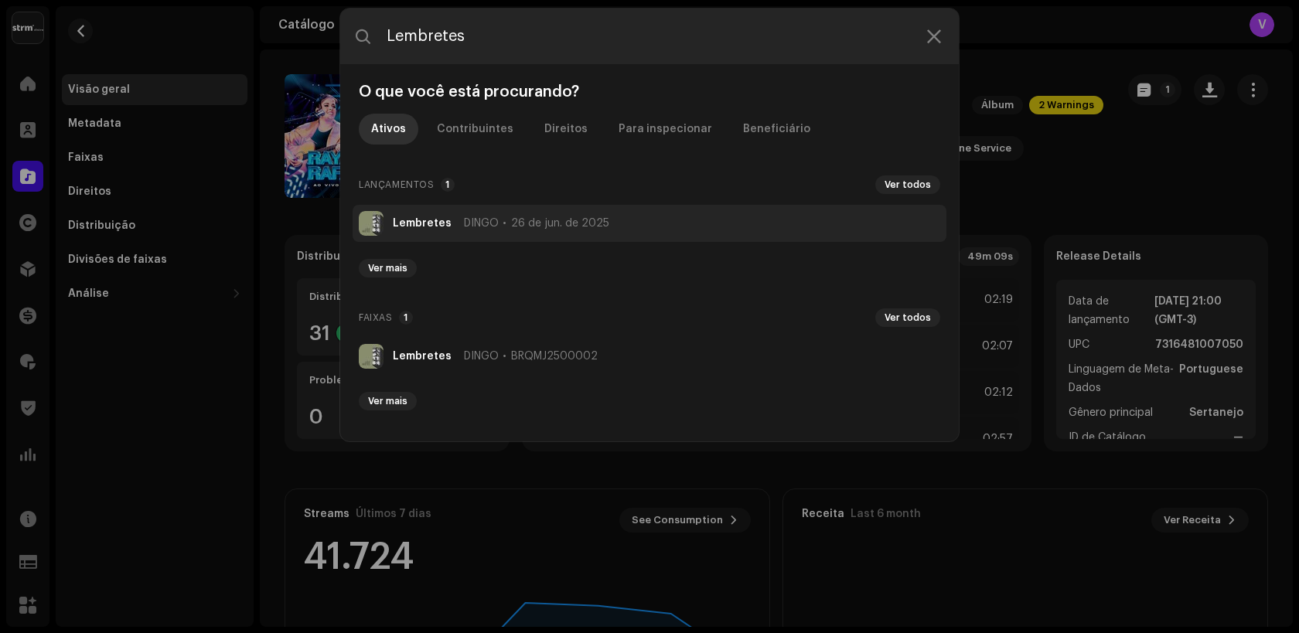
click at [414, 217] on strong "Lembretes" at bounding box center [422, 223] width 59 height 12
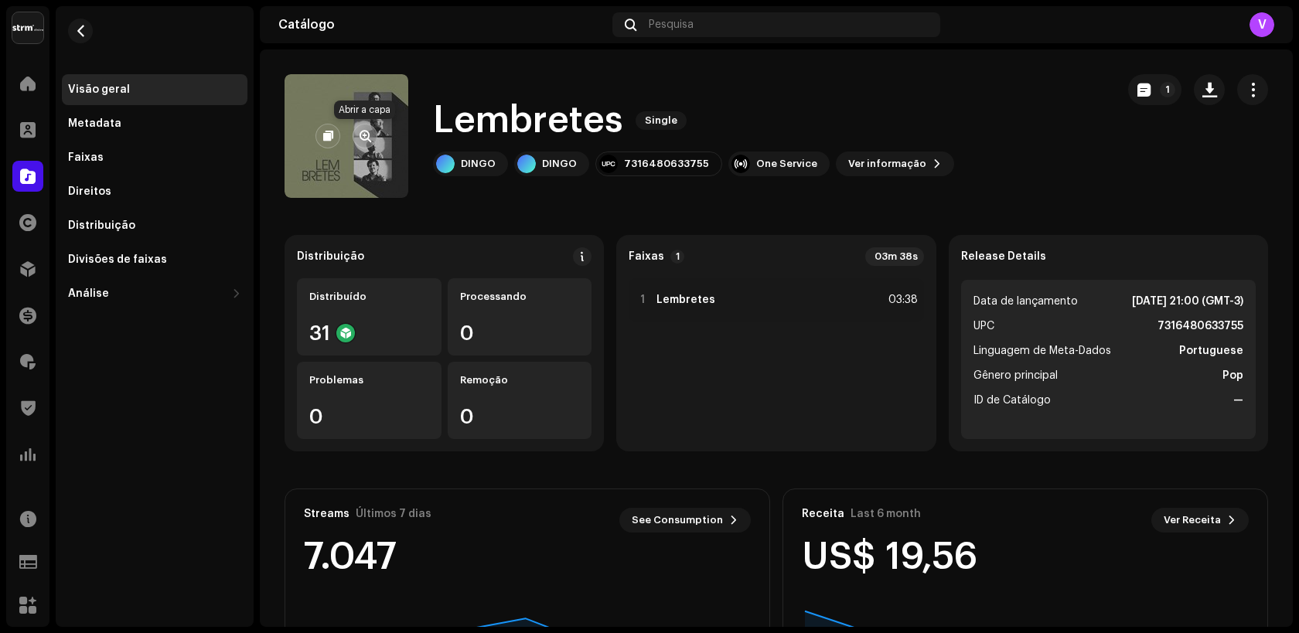
click at [364, 141] on span "button" at bounding box center [365, 136] width 12 height 12
